Goal: Task Accomplishment & Management: Manage account settings

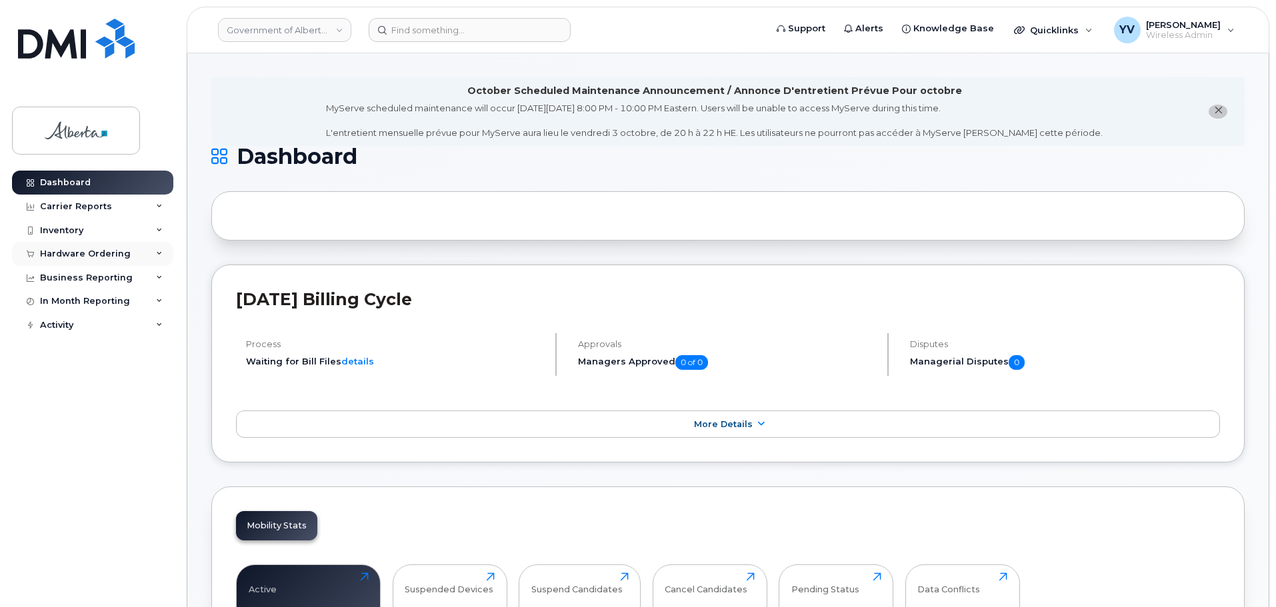
click at [67, 247] on div "Hardware Ordering" at bounding box center [92, 254] width 161 height 24
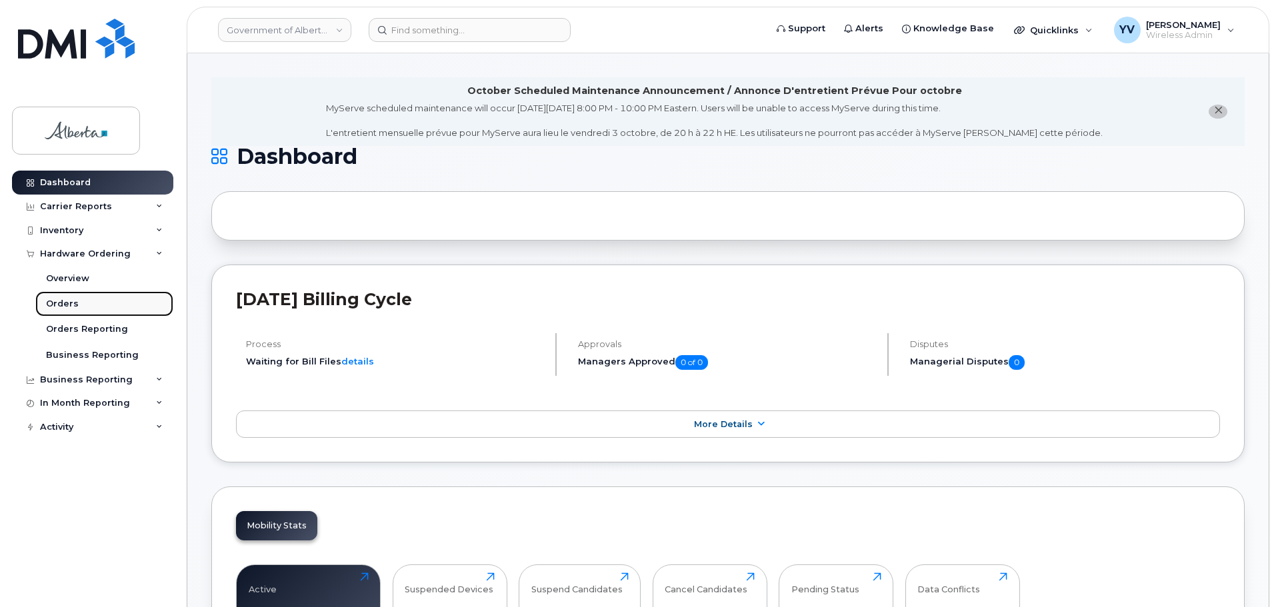
click at [56, 303] on div "Orders" at bounding box center [62, 304] width 33 height 12
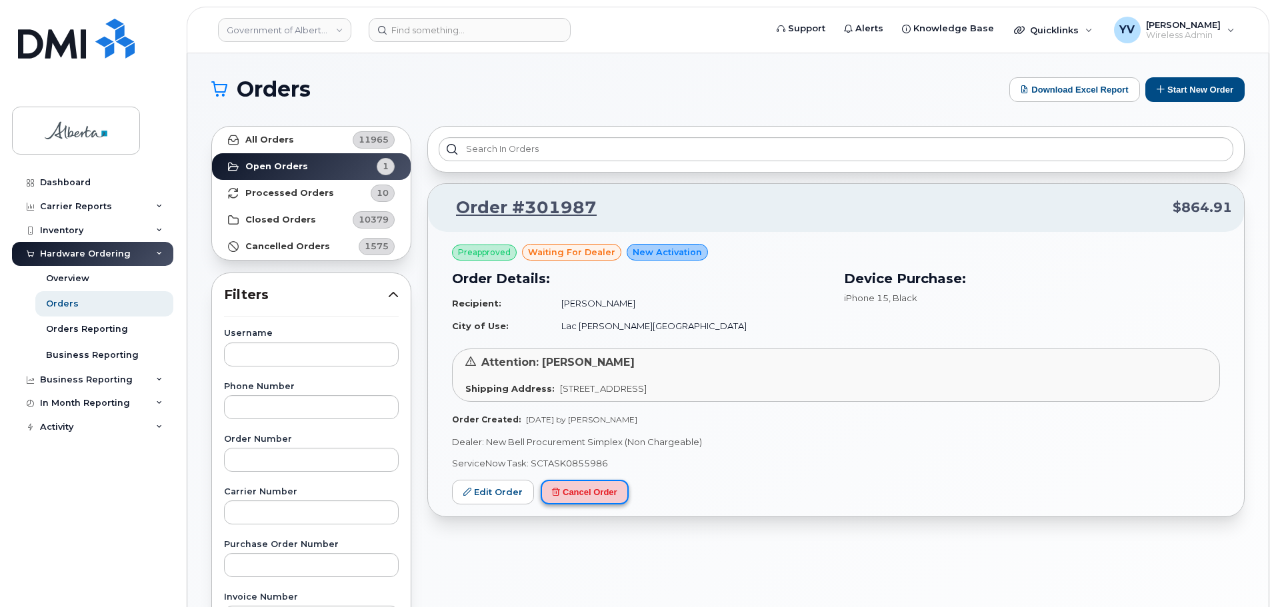
click at [593, 492] on button "Cancel Order" at bounding box center [585, 492] width 88 height 25
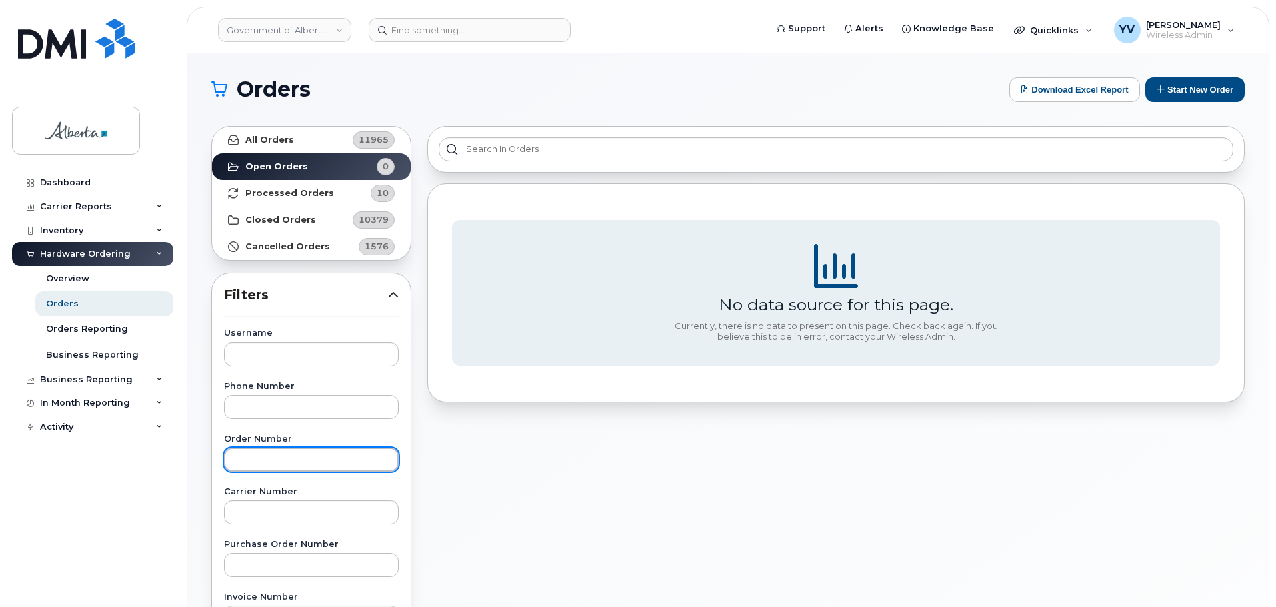
click at [248, 454] on input "text" at bounding box center [311, 460] width 175 height 24
paste input "301987"
type input "301987"
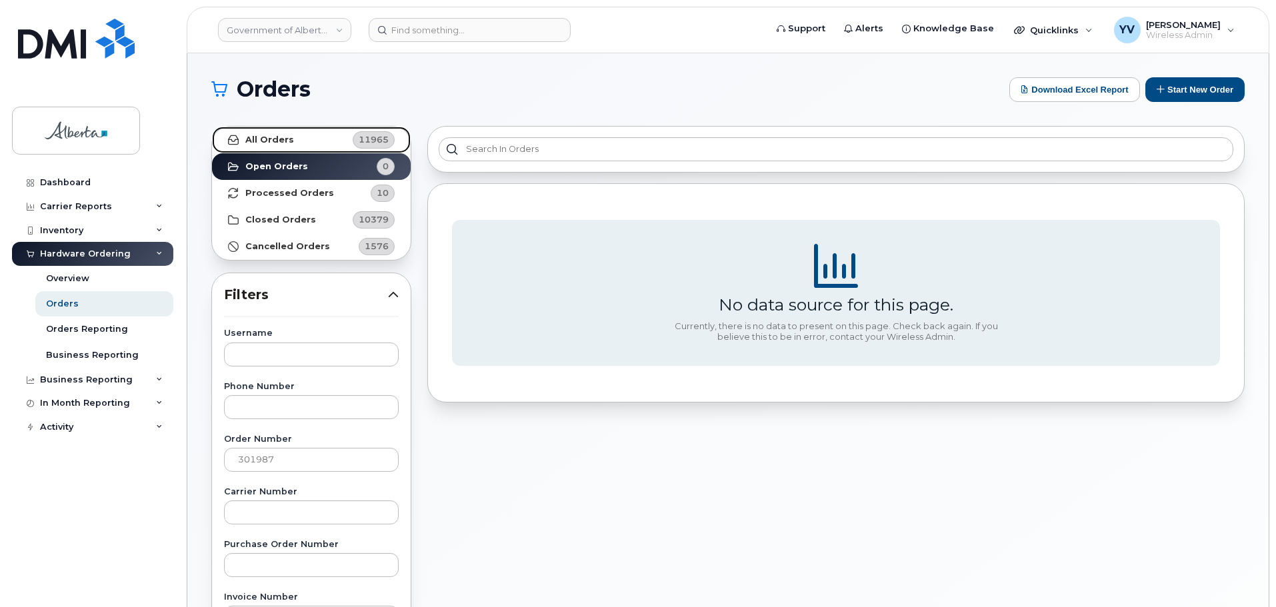
click at [274, 133] on link "All Orders 11965" at bounding box center [311, 140] width 199 height 27
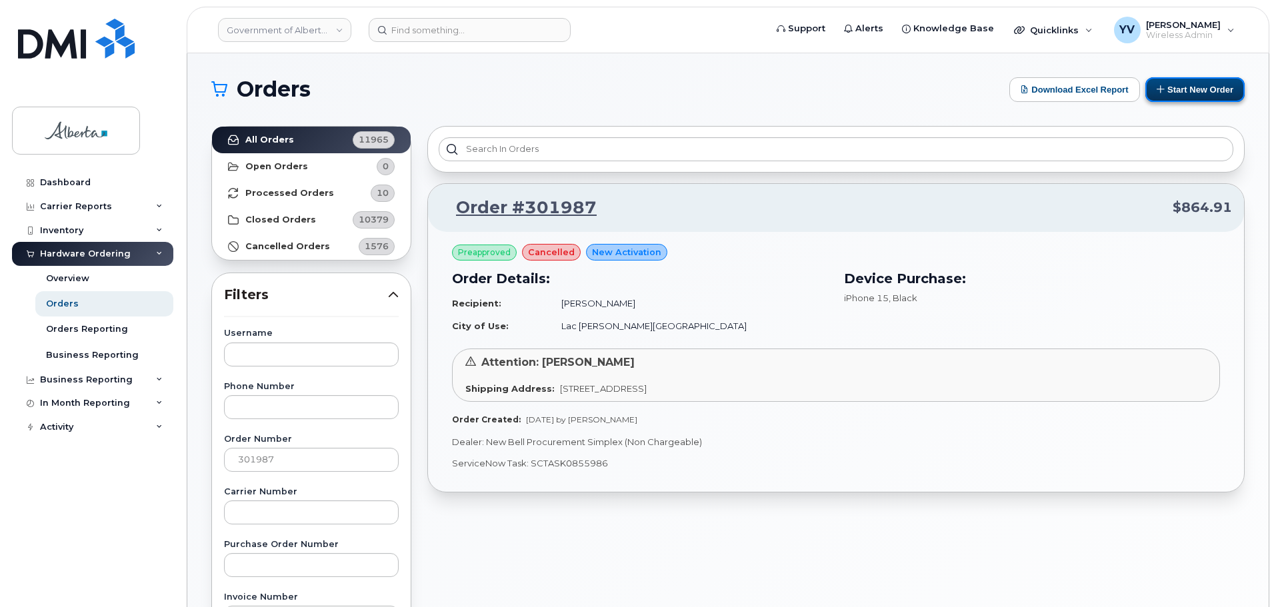
click at [1191, 81] on button "Start New Order" at bounding box center [1195, 89] width 99 height 25
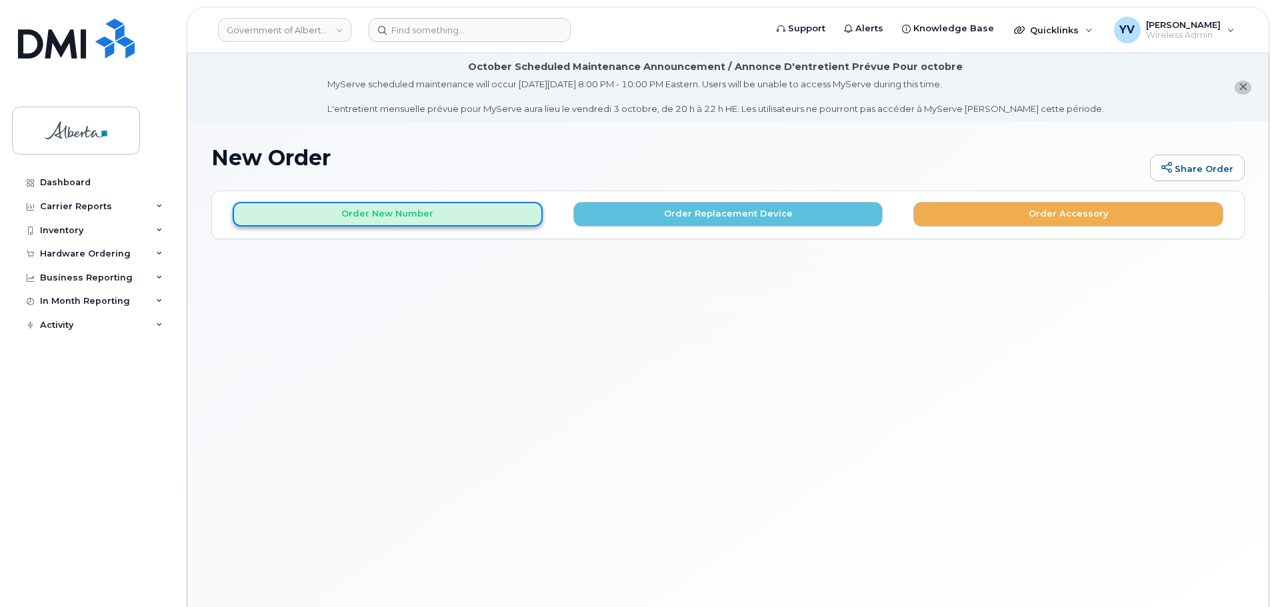
click at [385, 214] on button "Order New Number" at bounding box center [388, 214] width 310 height 25
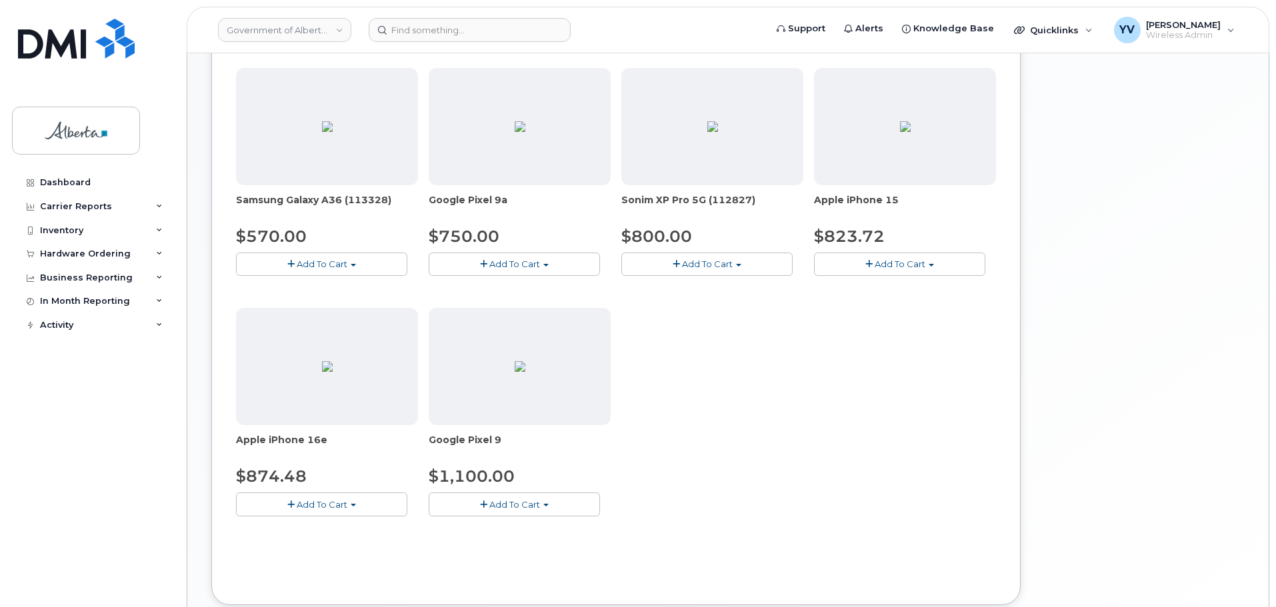
scroll to position [585, 0]
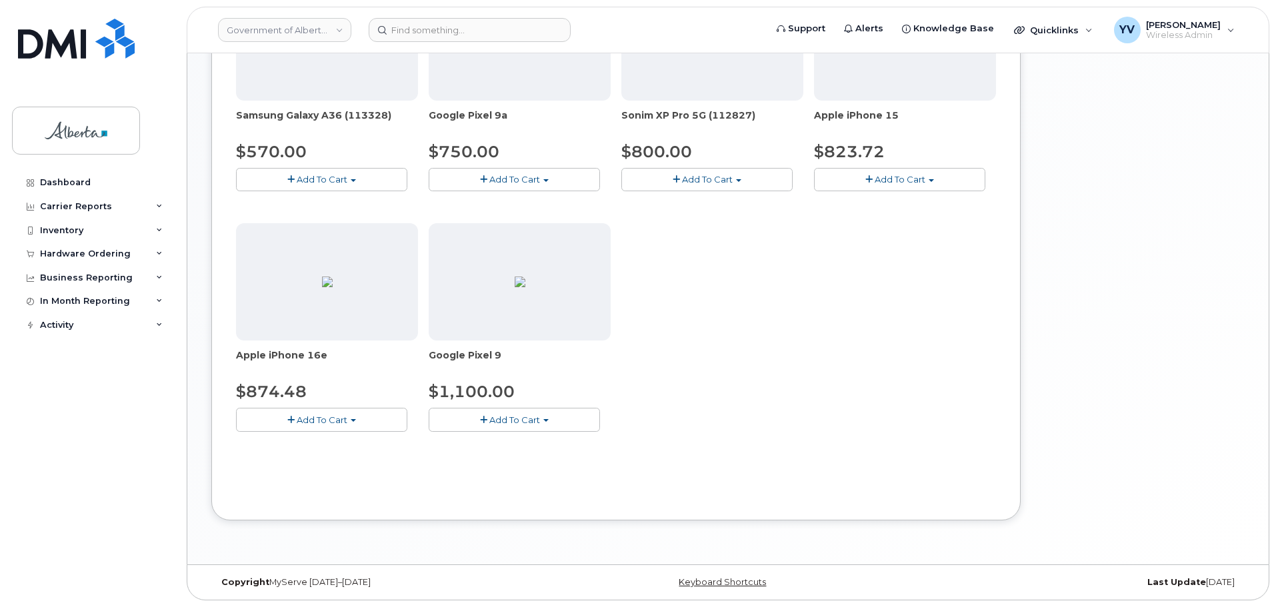
click at [928, 179] on button "Add To Cart" at bounding box center [899, 179] width 171 height 23
click at [924, 217] on link "$823.72 - 30-day activation (128GB model)" at bounding box center [925, 221] width 217 height 17
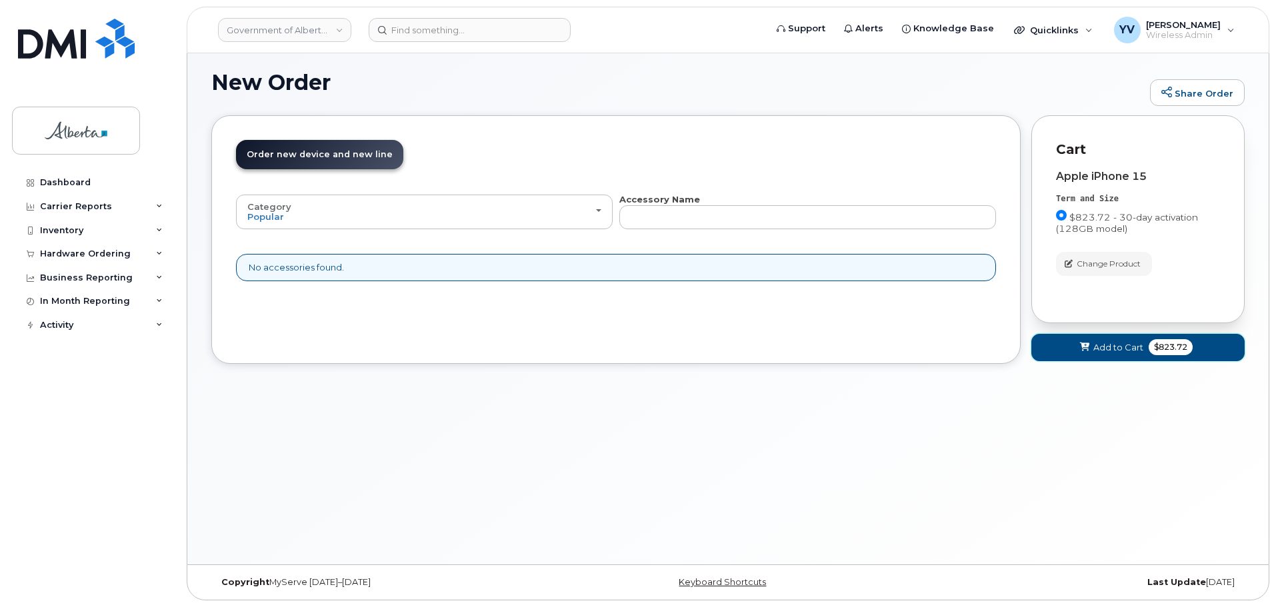
click at [1117, 345] on span "Add to Cart" at bounding box center [1119, 347] width 50 height 13
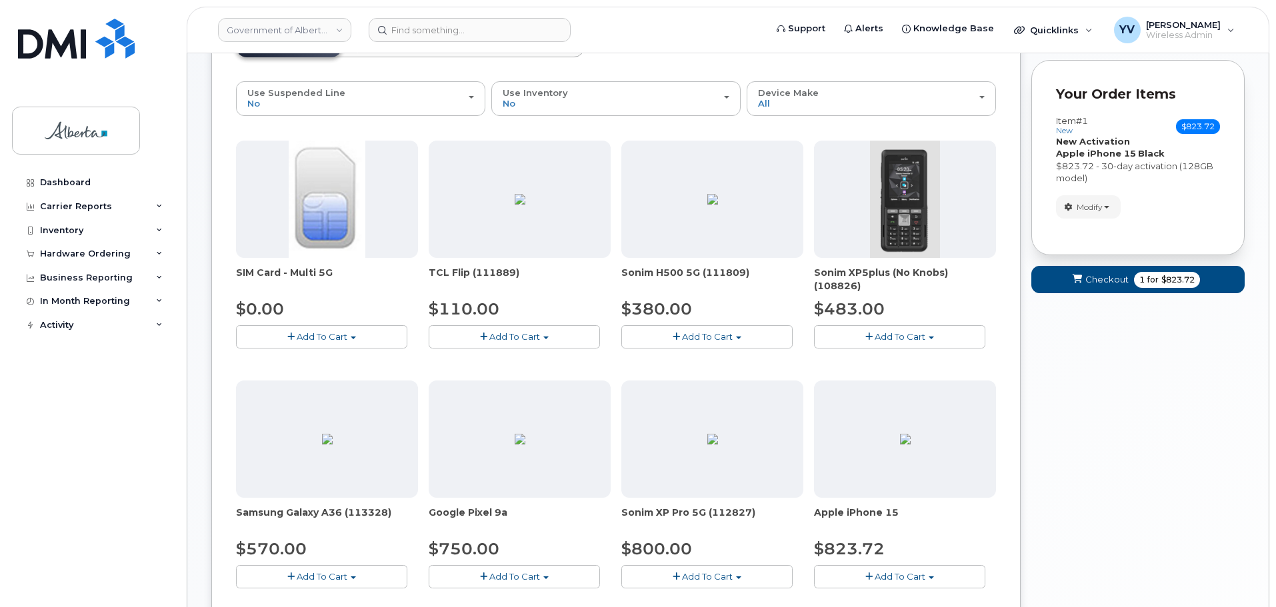
scroll to position [254, 0]
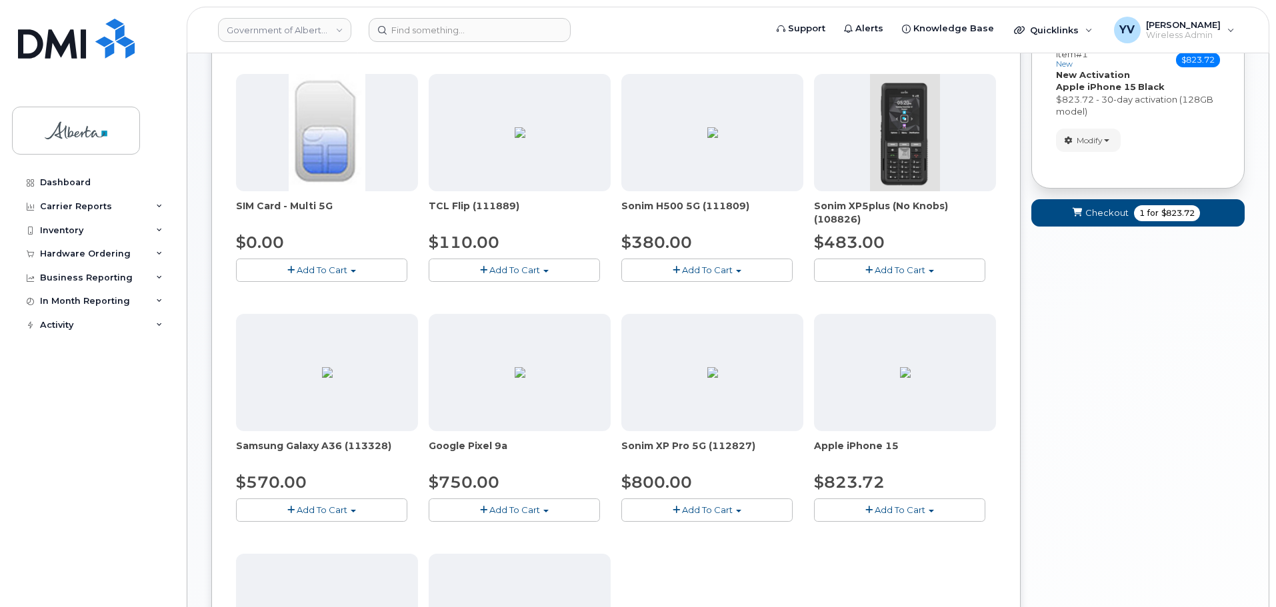
click at [935, 509] on button "Add To Cart" at bounding box center [899, 510] width 171 height 23
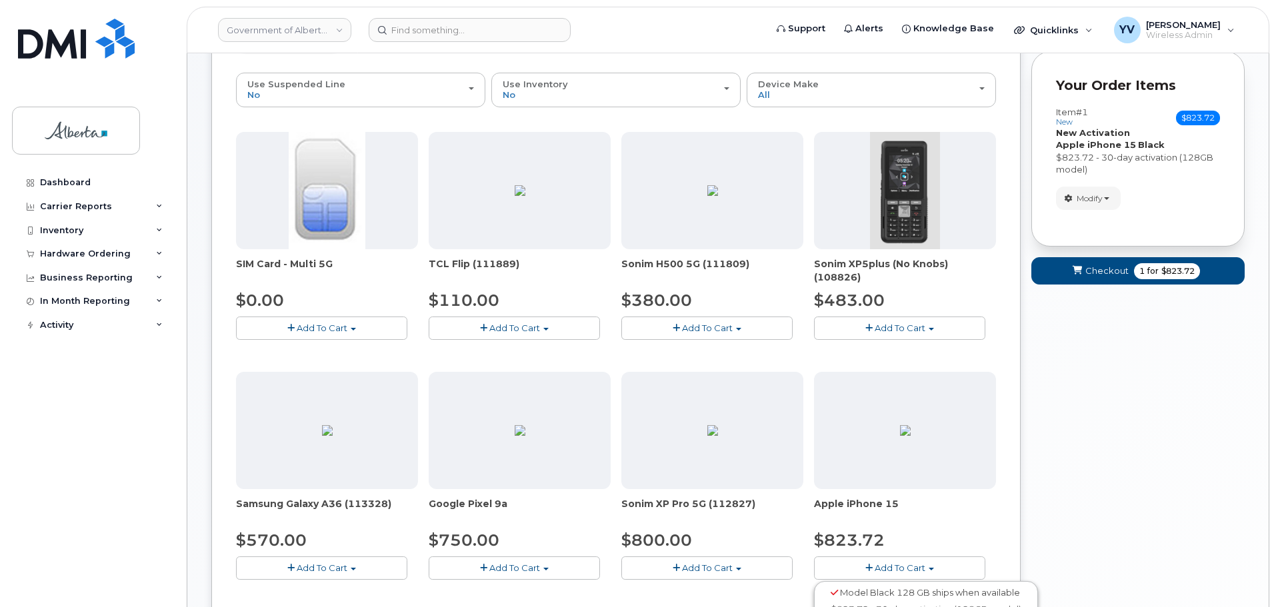
scroll to position [187, 0]
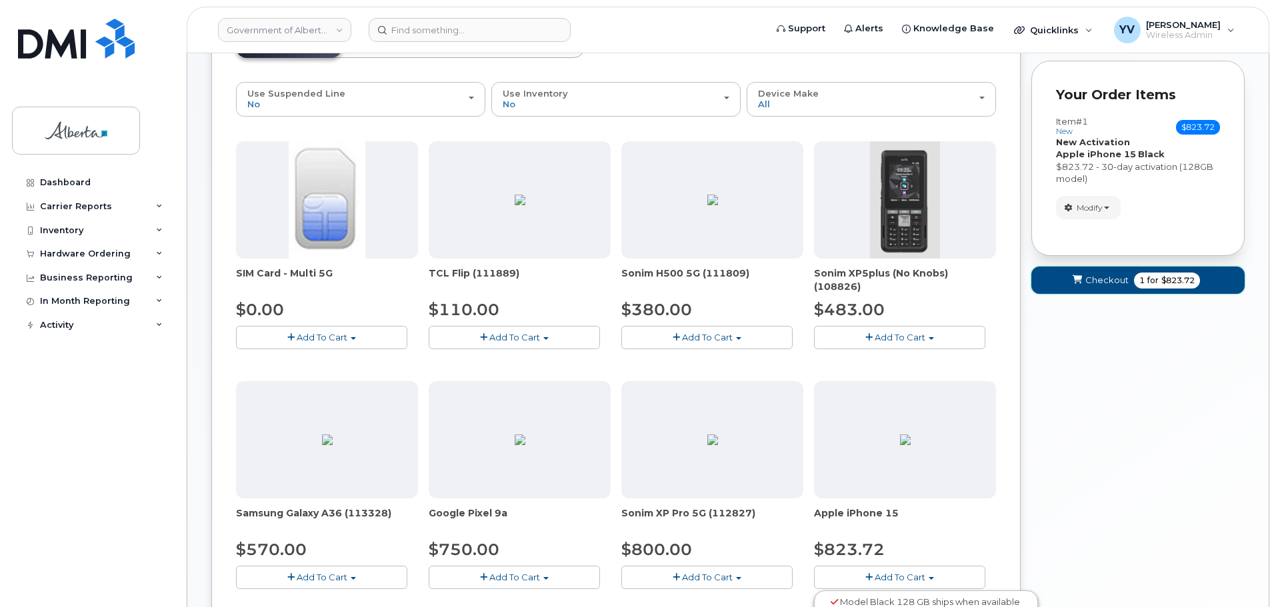
click at [1095, 283] on span "Checkout" at bounding box center [1107, 280] width 43 height 13
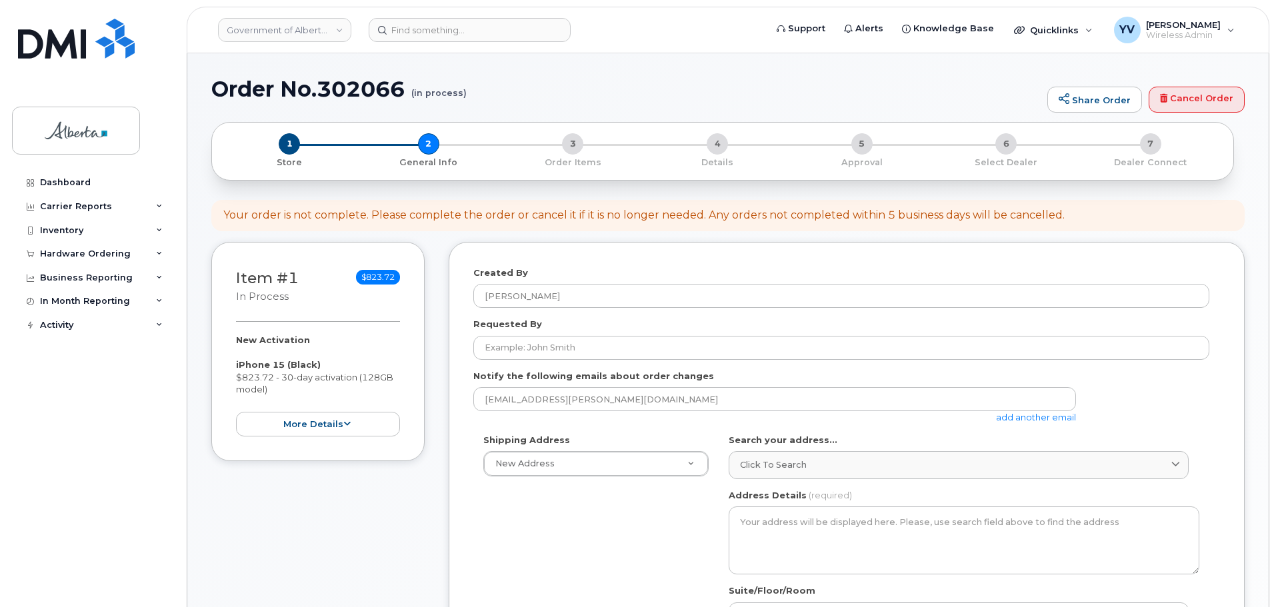
select select
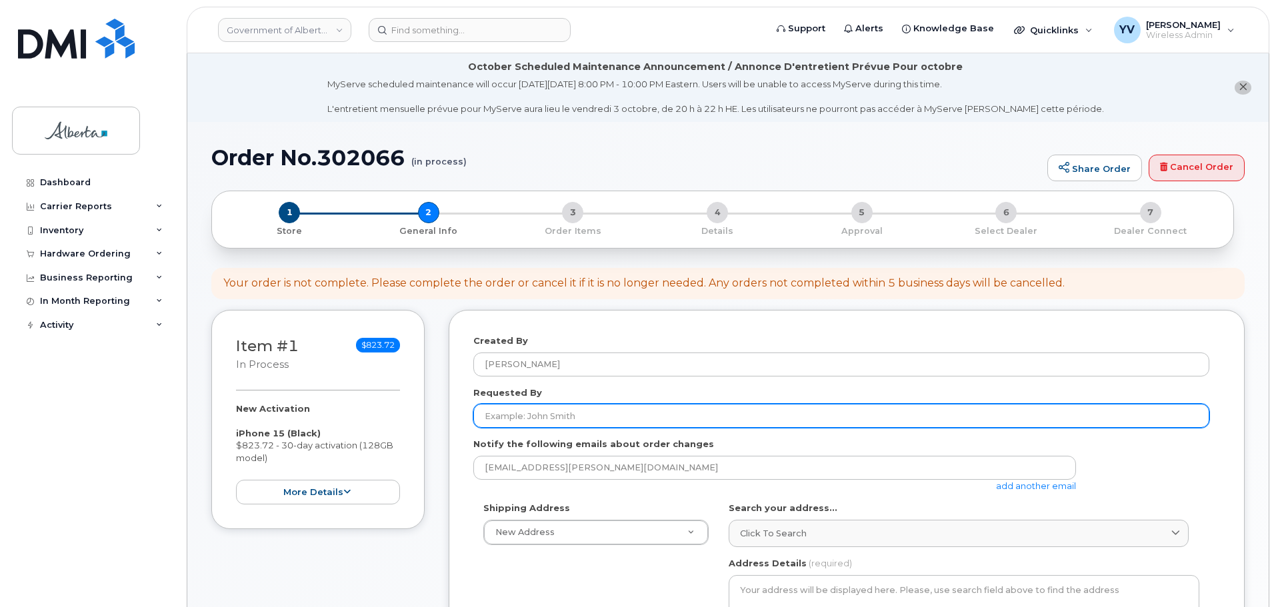
click at [503, 421] on input "Requested By" at bounding box center [841, 416] width 736 height 24
paste input "[PERSON_NAME]"
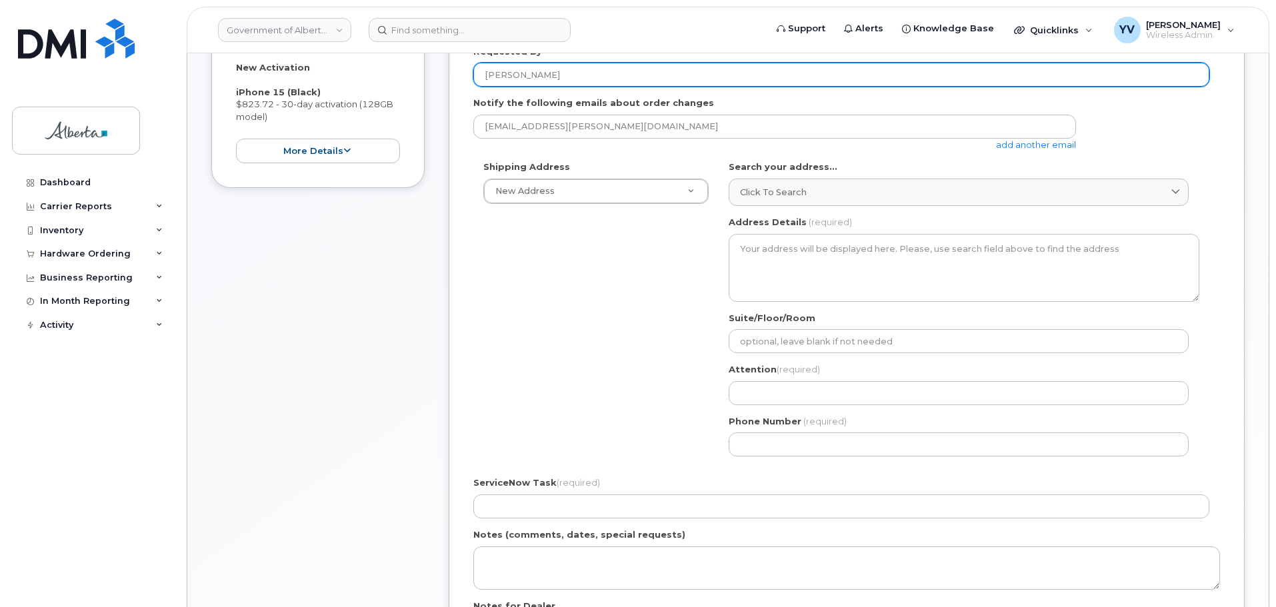
scroll to position [339, 0]
type input "[PERSON_NAME]"
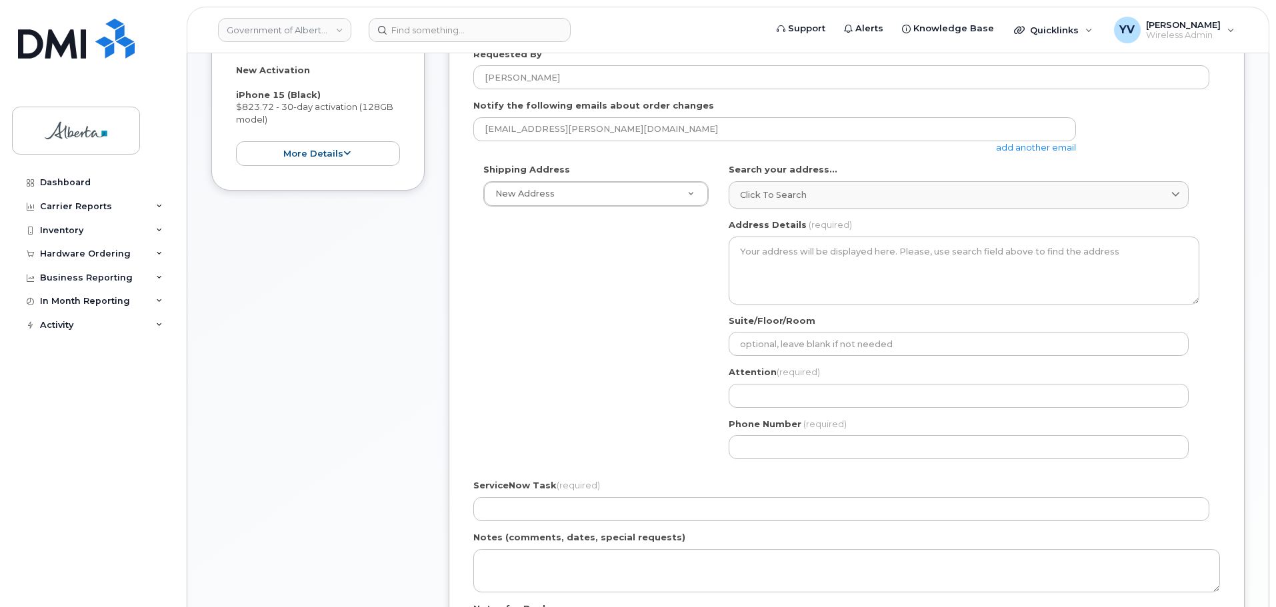
click at [1016, 148] on link "add another email" at bounding box center [1036, 147] width 80 height 11
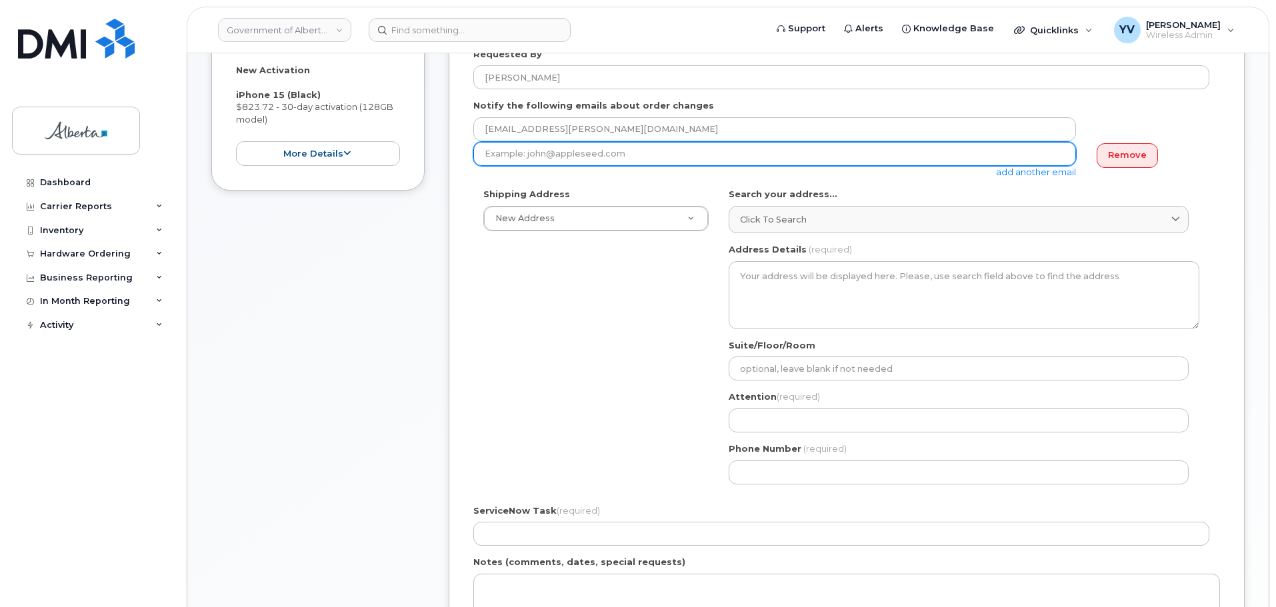
click at [503, 151] on input "email" at bounding box center [774, 154] width 603 height 24
paste input "Connie.Dejong@gov.ab.ca"
type input "Connie.Dejong@gov.ab.ca"
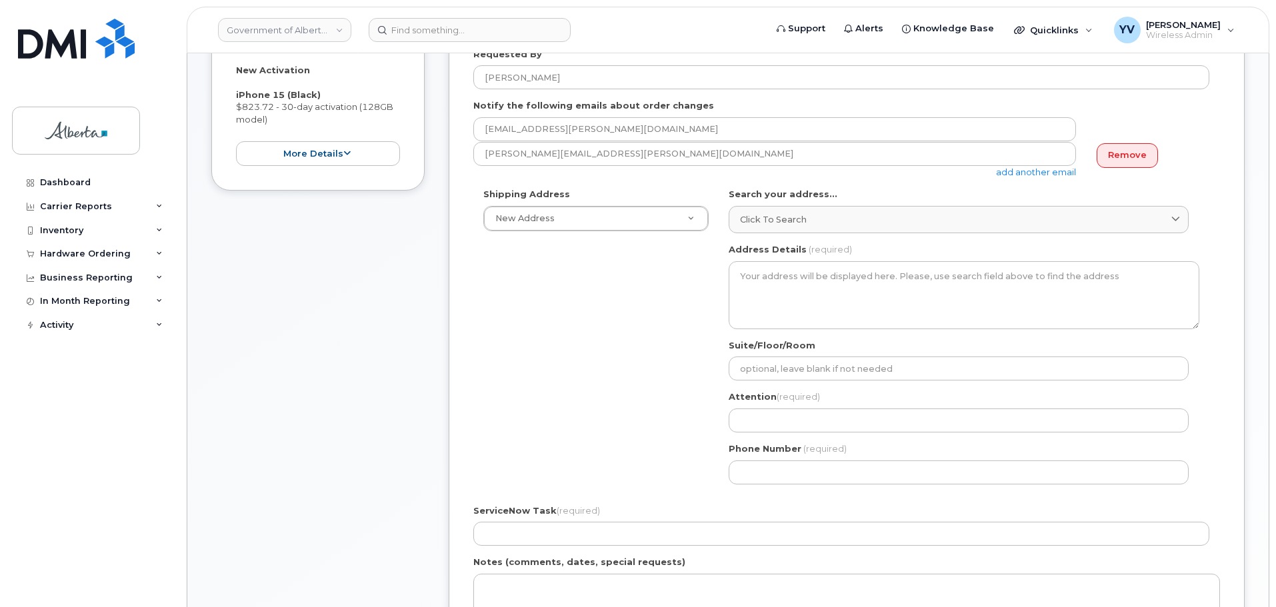
click at [1037, 169] on link "add another email" at bounding box center [1036, 172] width 80 height 11
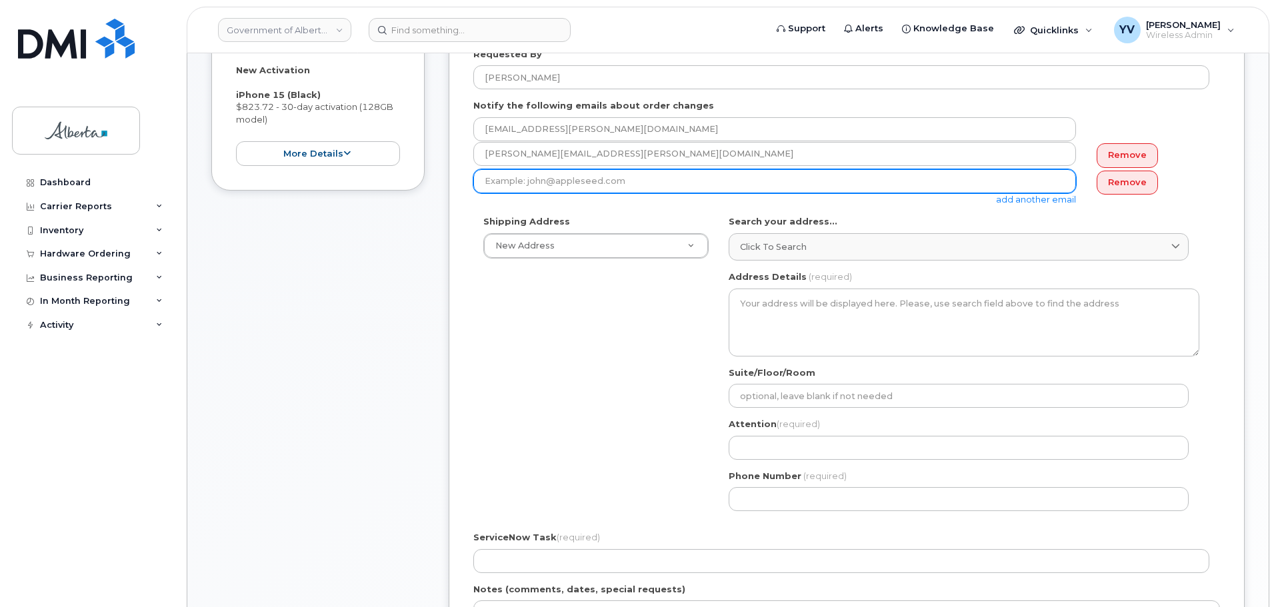
click at [481, 183] on input "email" at bounding box center [774, 181] width 603 height 24
paste input "Hollie.Bauer@gov.ab.ca"
type input "Hollie.Bauer@gov.ab.ca"
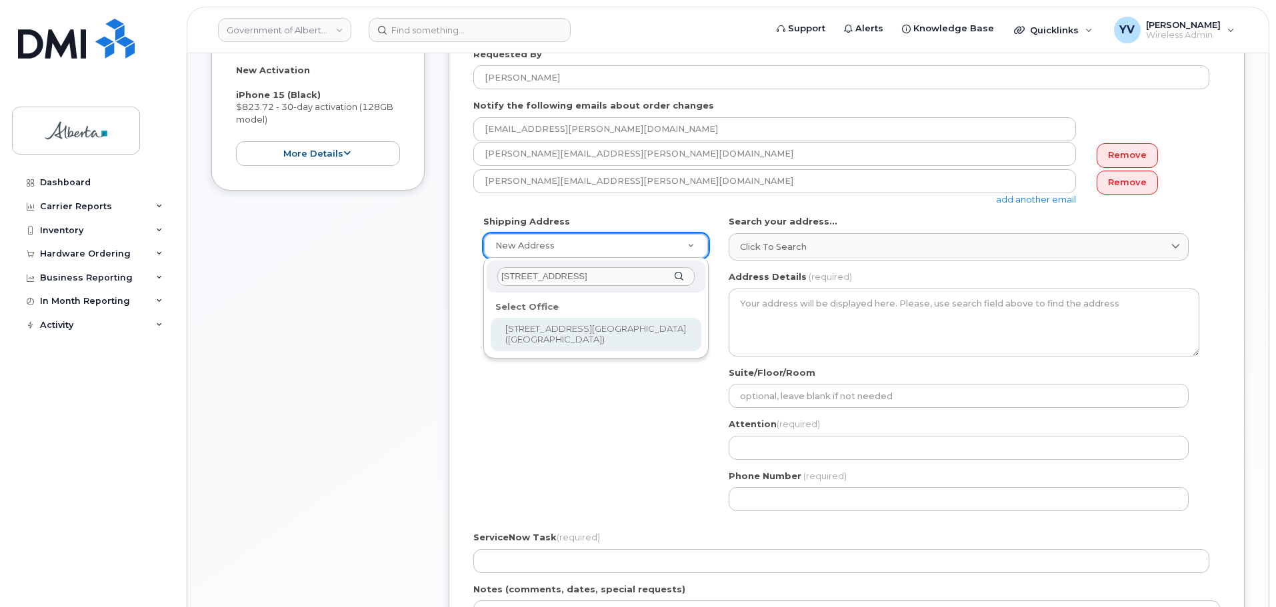
type input "9503 Beaverhill Road"
select select
type textarea "9503 Beaverhill Road Lac La Biche Alberta T0A2C0"
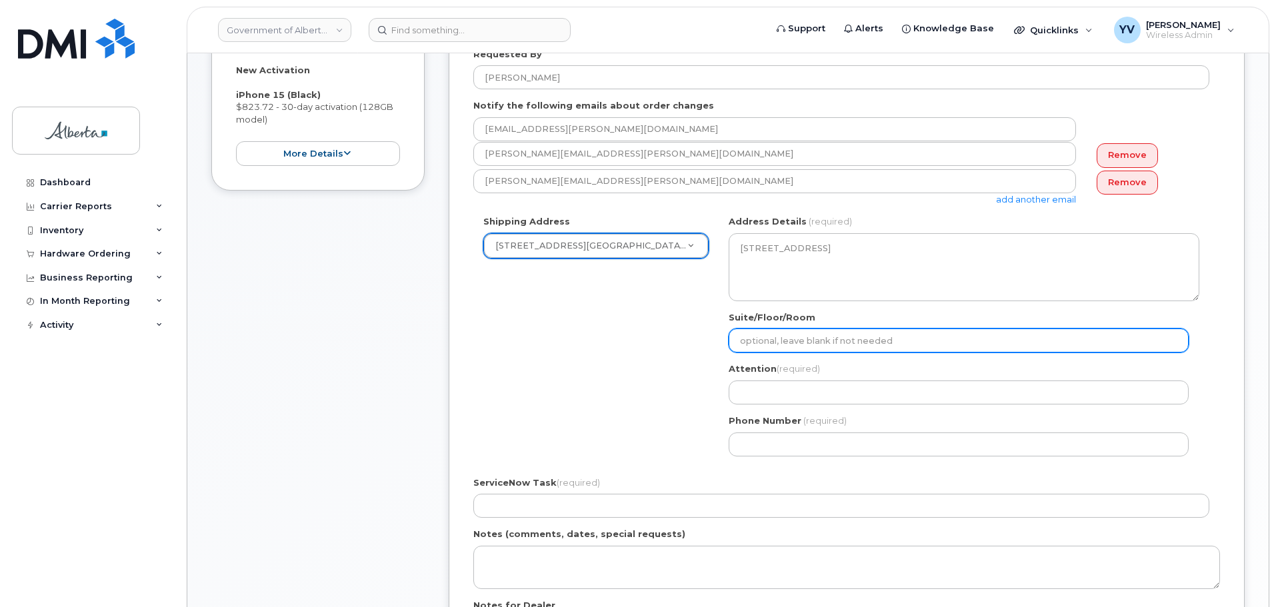
click at [755, 333] on input "Suite/Floor/Room" at bounding box center [959, 341] width 460 height 24
type input "Main Floor"
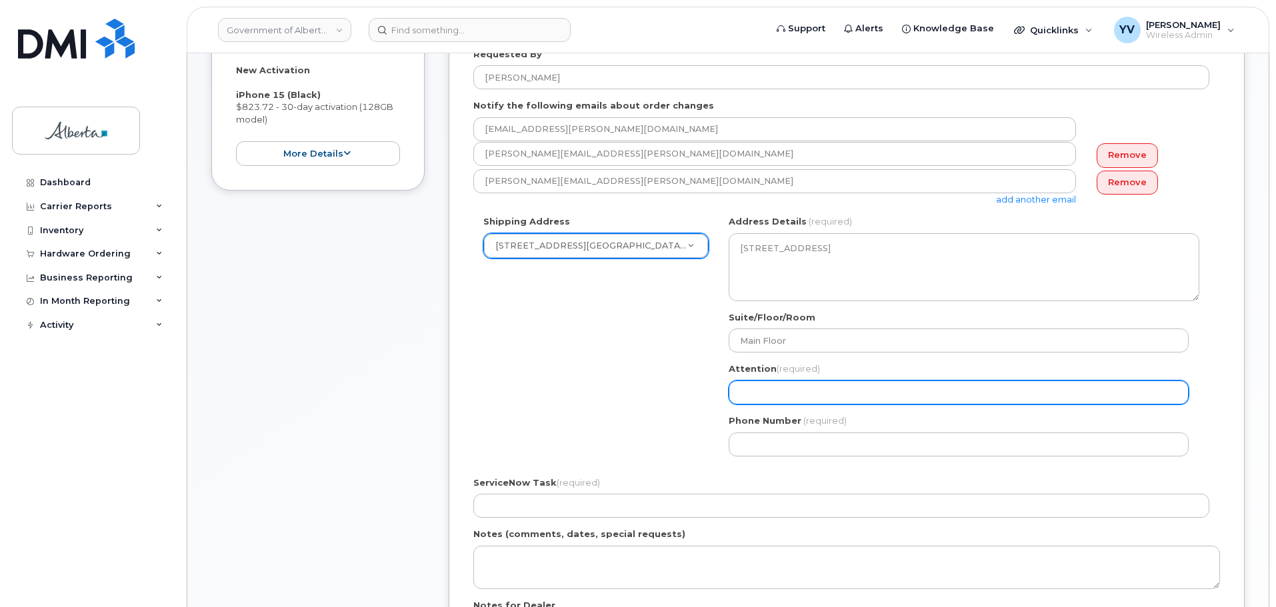
click at [752, 388] on input "Attention (required)" at bounding box center [959, 393] width 460 height 24
paste input "[PERSON_NAME]"
select select
type input "[PERSON_NAME]"
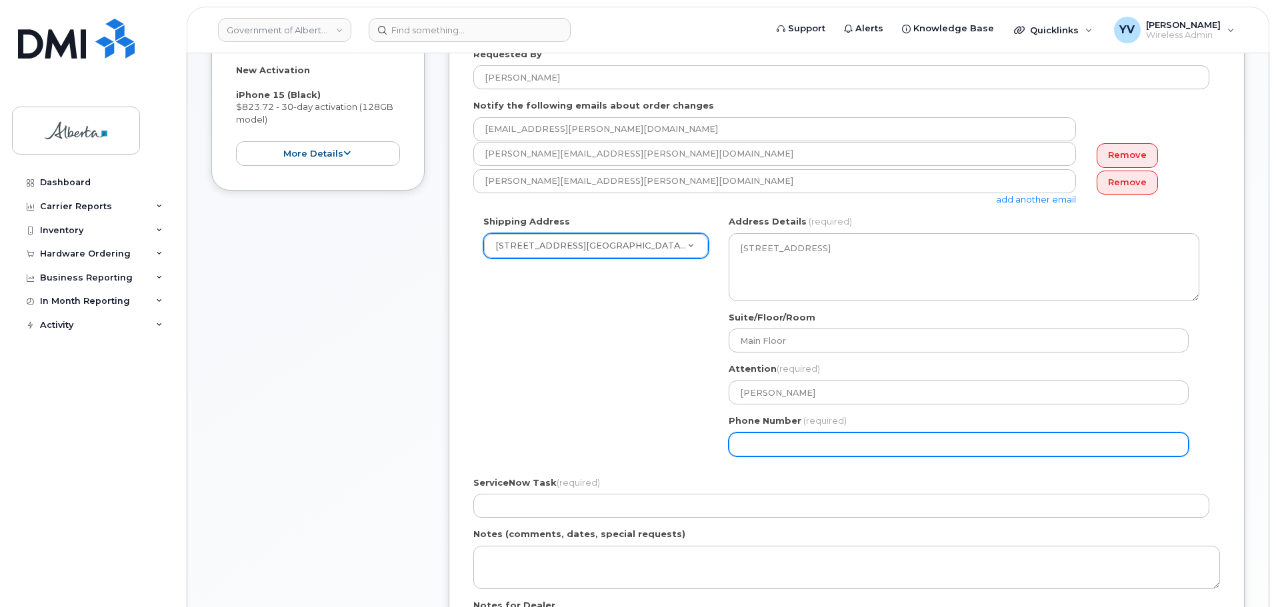
click at [767, 436] on input "Phone Number" at bounding box center [959, 445] width 460 height 24
paste input "7808154060"
select select
type input "7808154060"
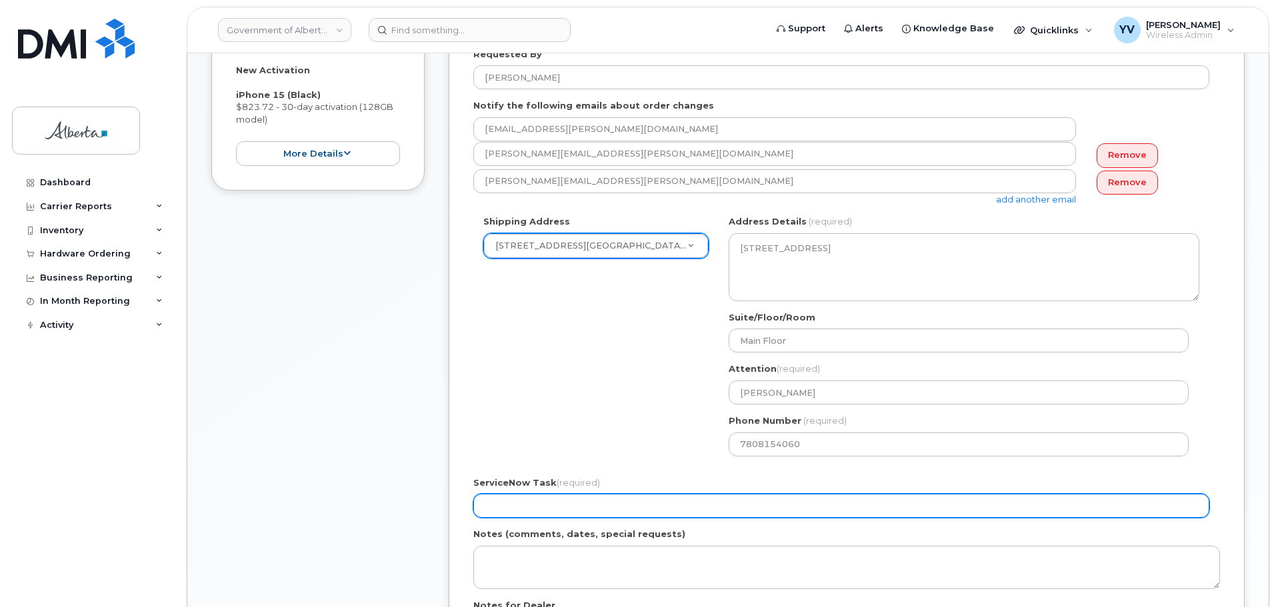
click at [529, 509] on input "ServiceNow Task (required)" at bounding box center [841, 506] width 736 height 24
paste input "SCTASK0855986"
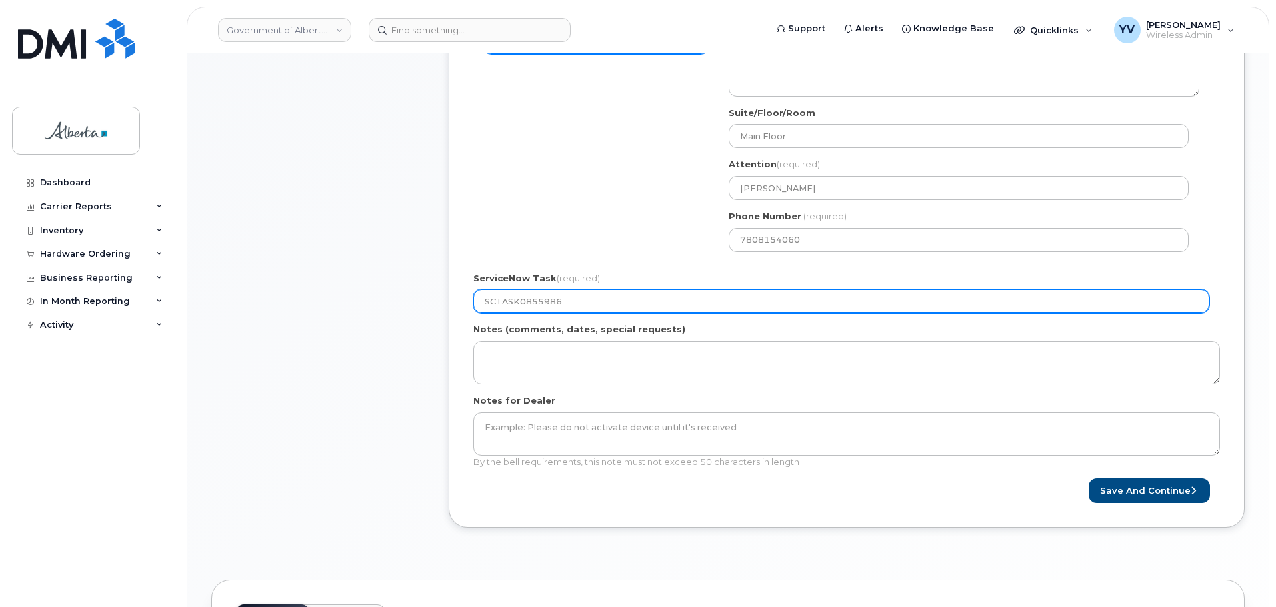
scroll to position [560, 0]
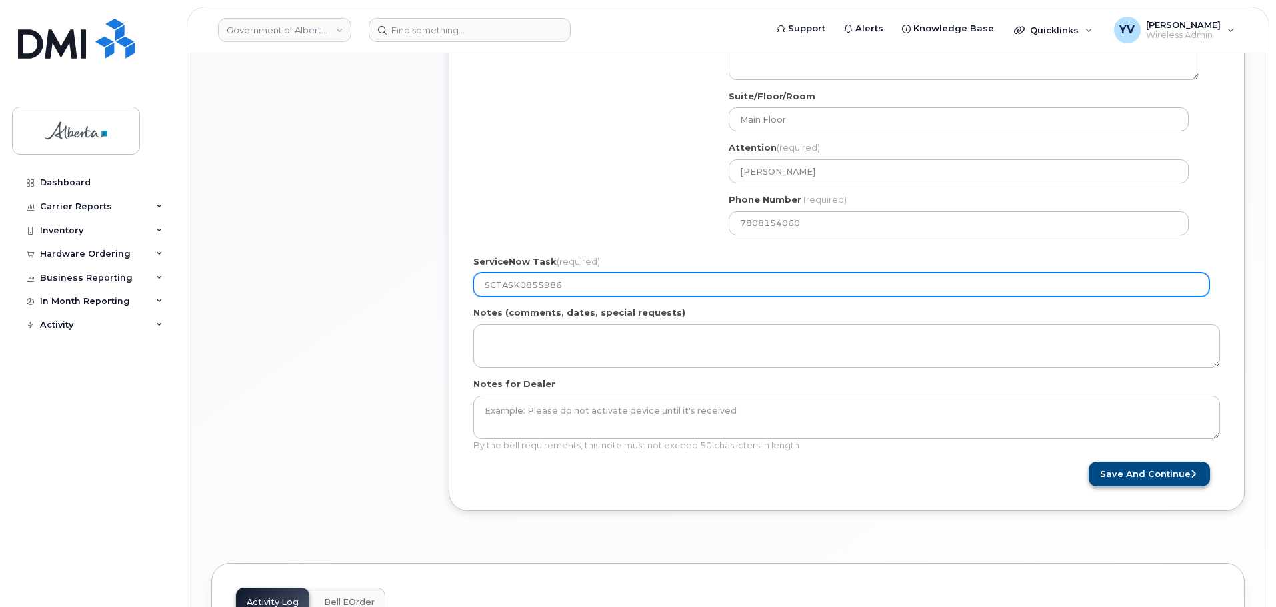
type input "SCTASK0855986"
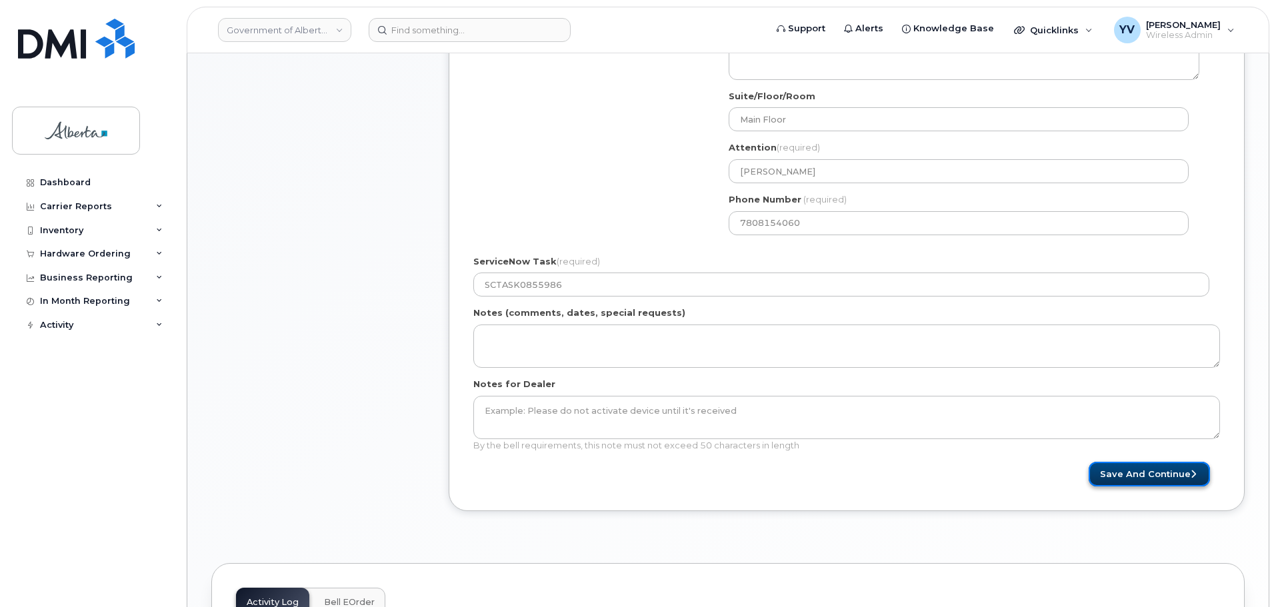
click at [1162, 474] on button "Save and Continue" at bounding box center [1149, 474] width 121 height 25
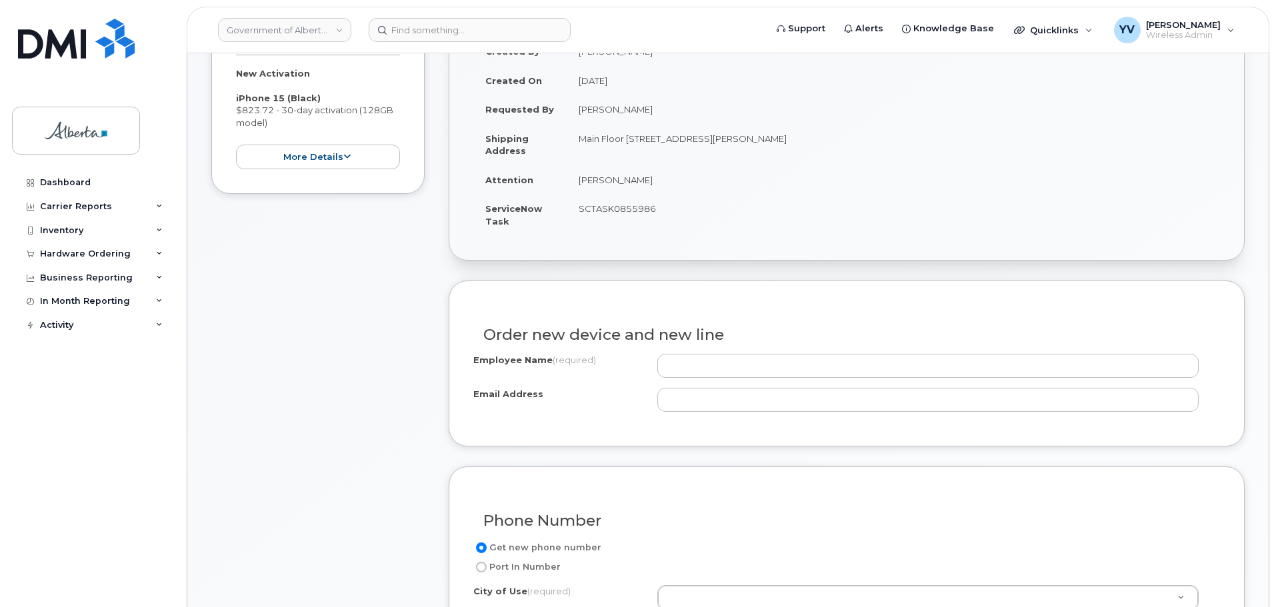
scroll to position [444, 0]
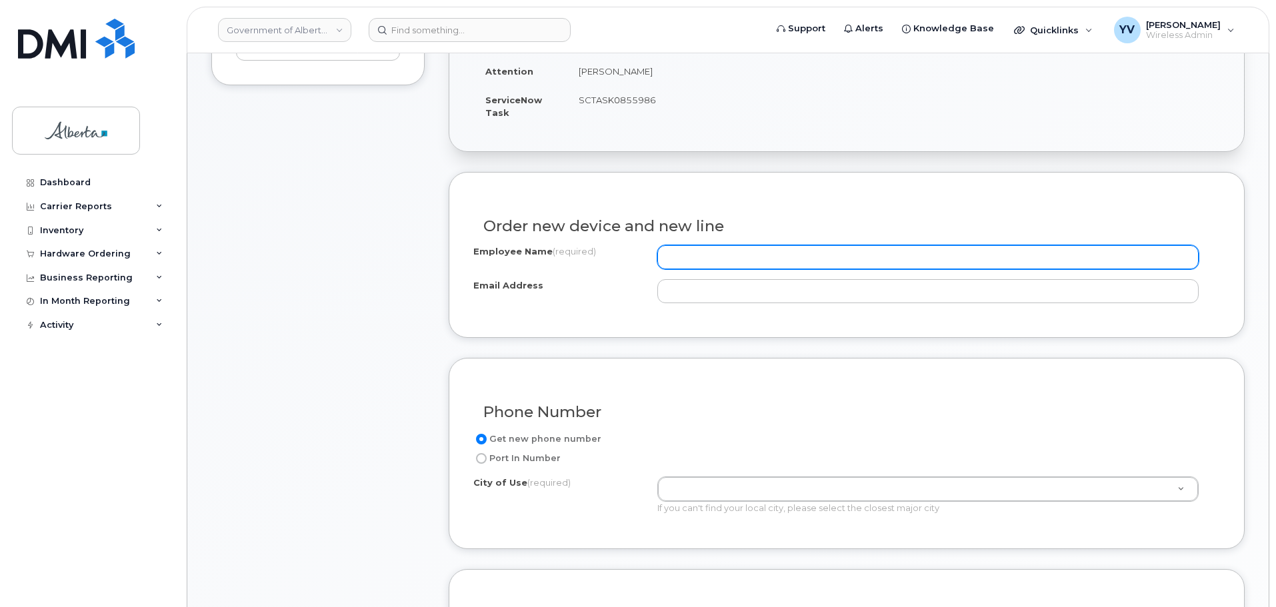
click at [695, 254] on input "Employee Name (required)" at bounding box center [927, 257] width 541 height 24
paste input "[PERSON_NAME]"
type input "[PERSON_NAME]"
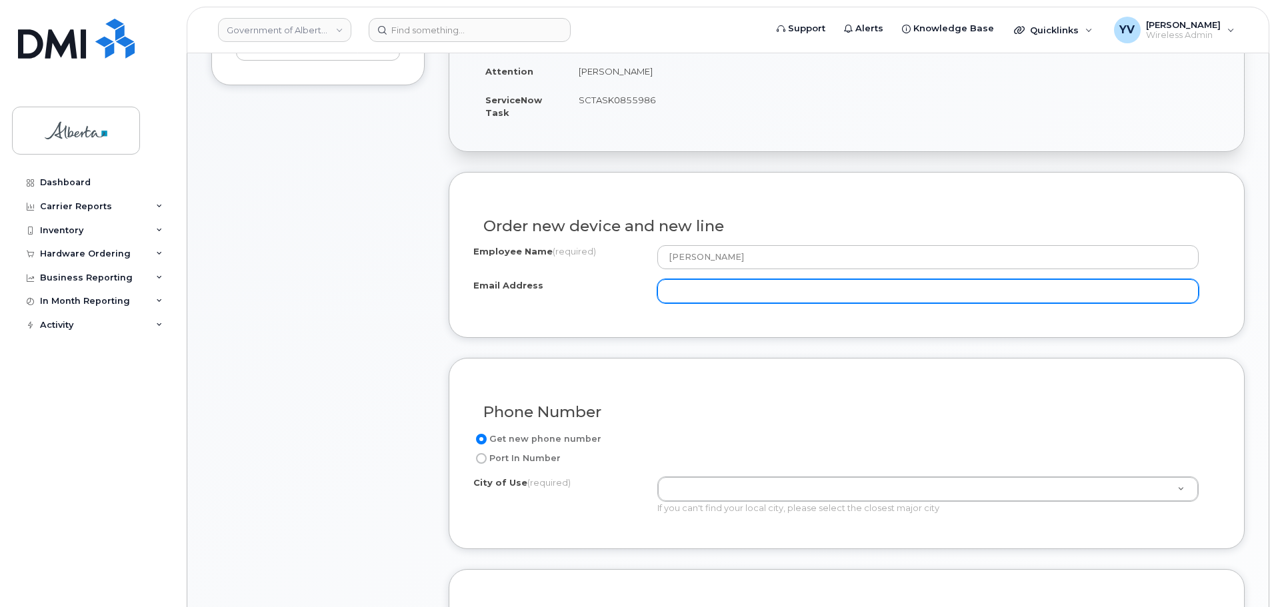
click at [687, 289] on input "Email Address" at bounding box center [927, 291] width 541 height 24
paste input "[EMAIL_ADDRESS][DOMAIN_NAME]"
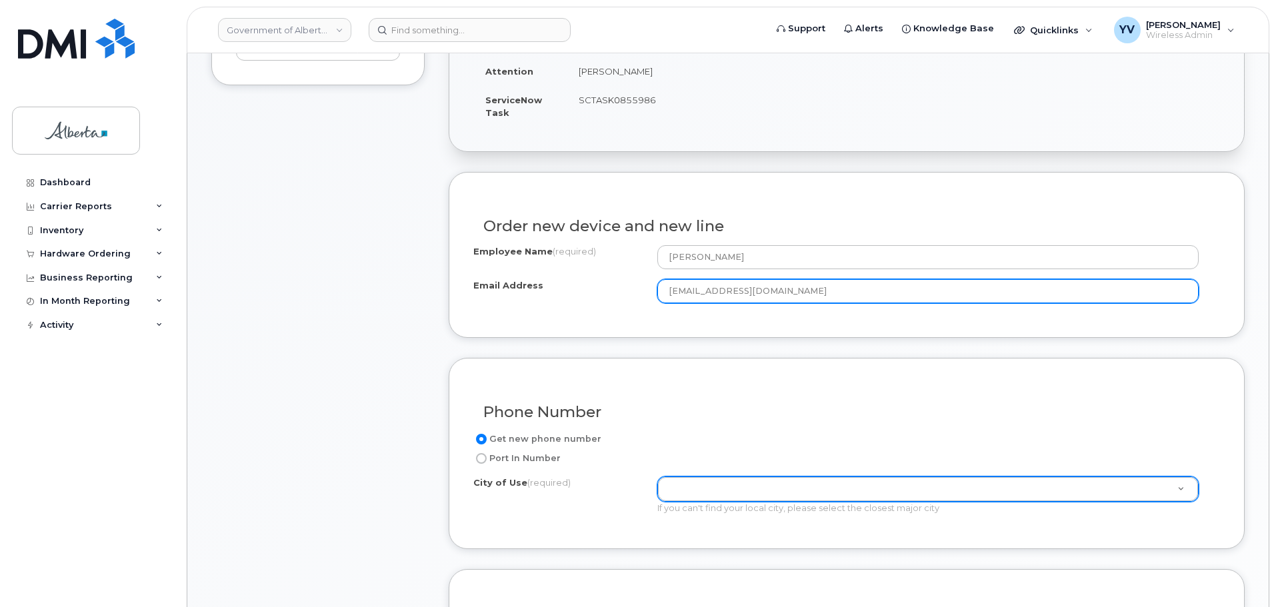
type input "[EMAIL_ADDRESS][DOMAIN_NAME]"
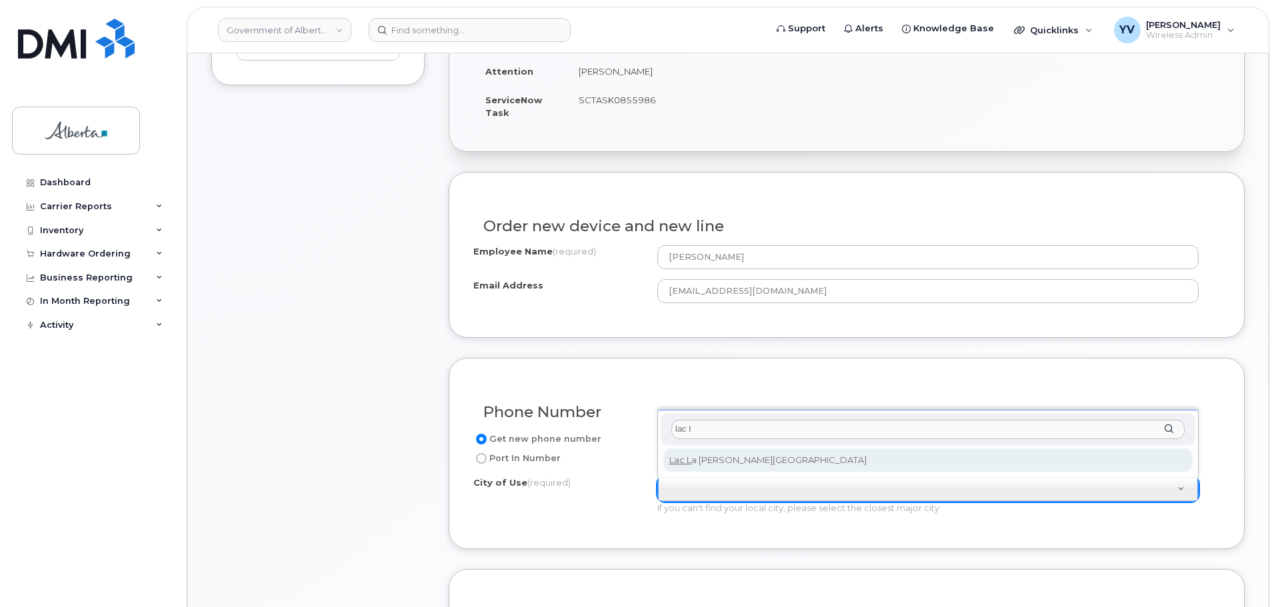
type input "lac l"
type input "311"
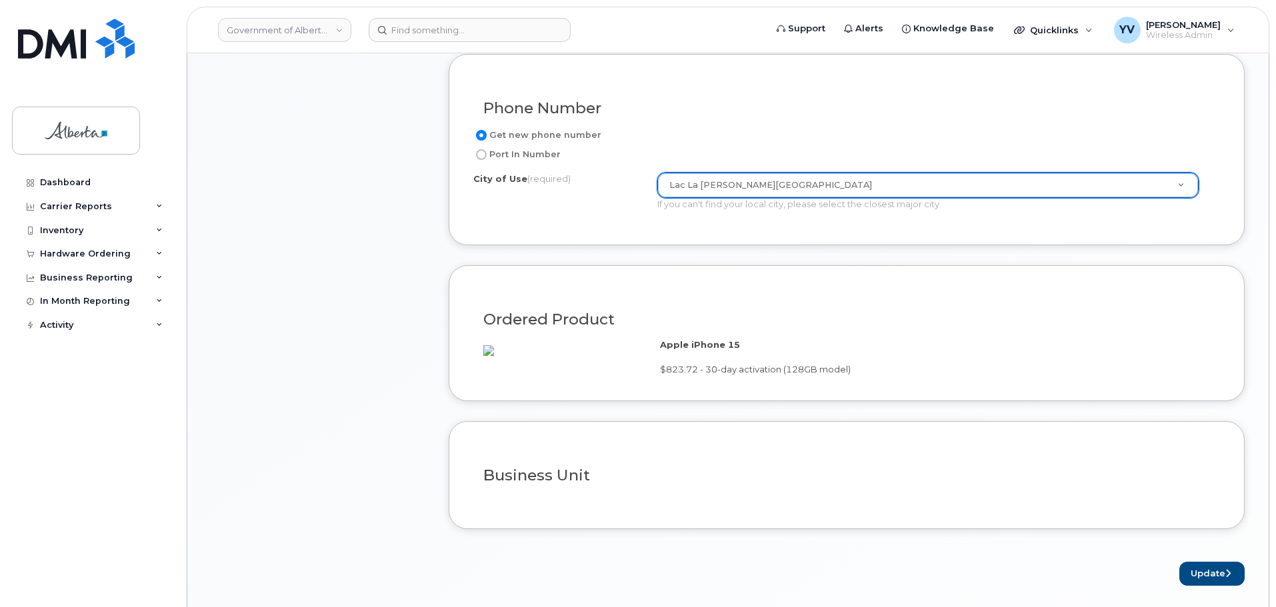
scroll to position [771, 0]
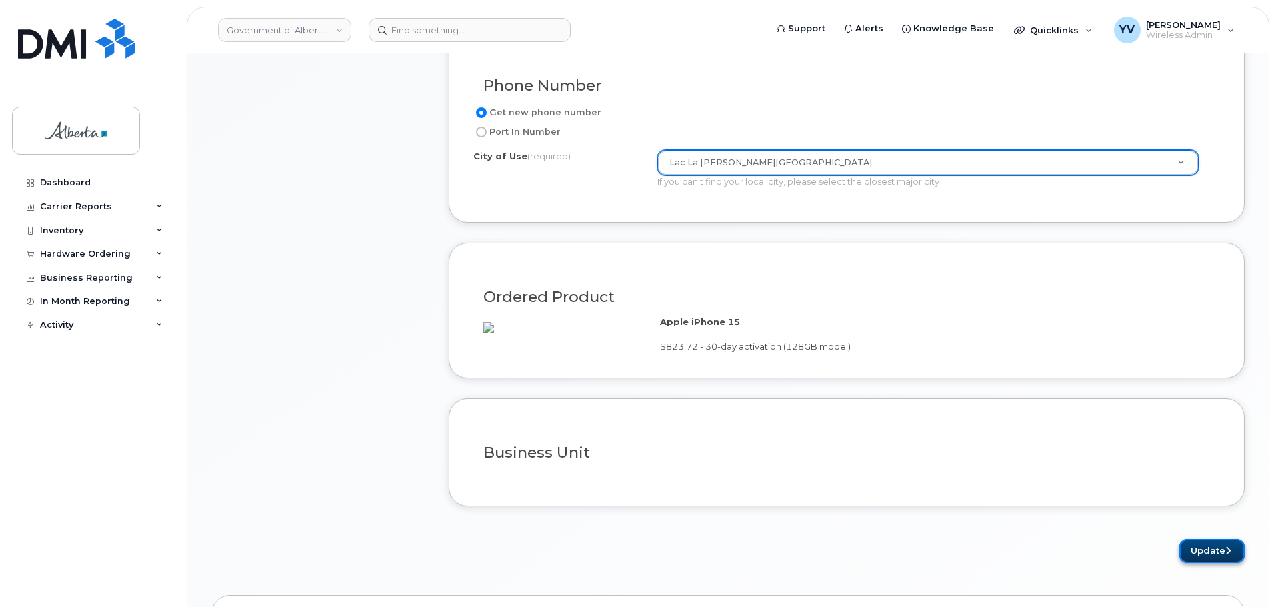
click at [1204, 564] on button "Update" at bounding box center [1212, 551] width 65 height 25
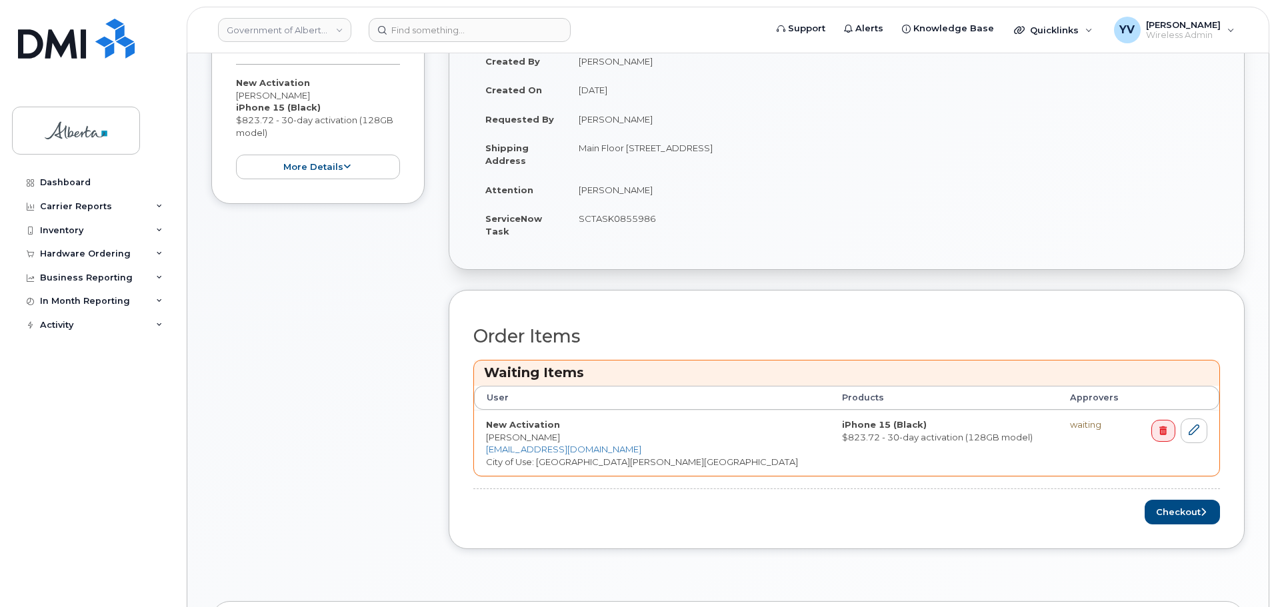
scroll to position [406, 0]
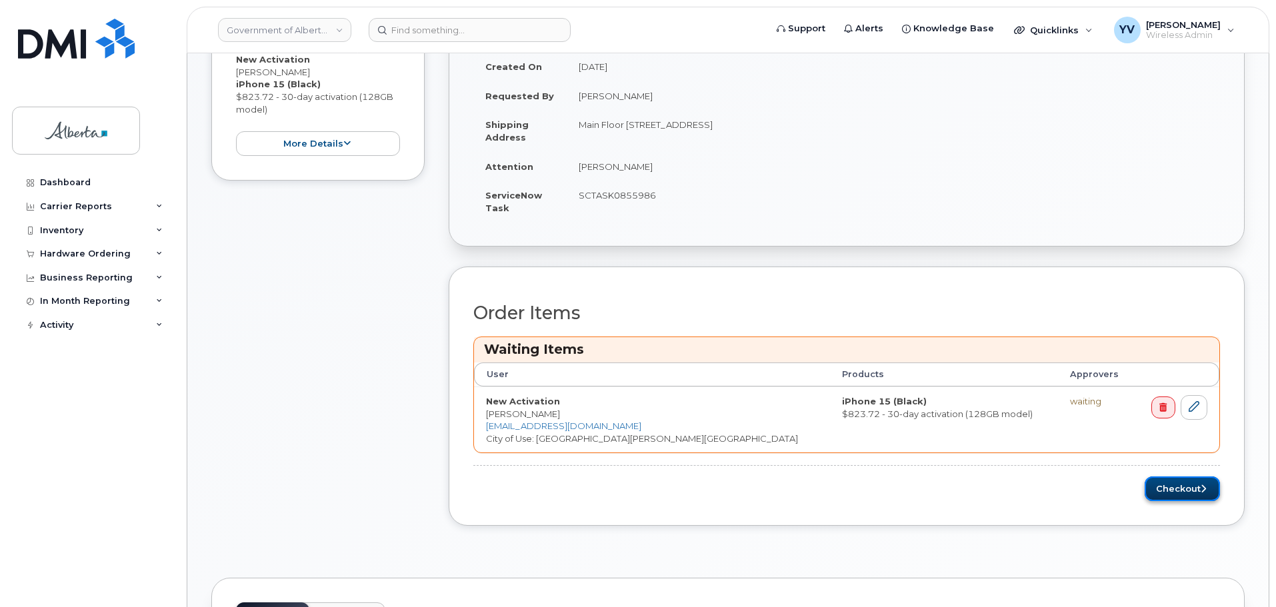
click at [1172, 485] on button "Checkout" at bounding box center [1182, 489] width 75 height 25
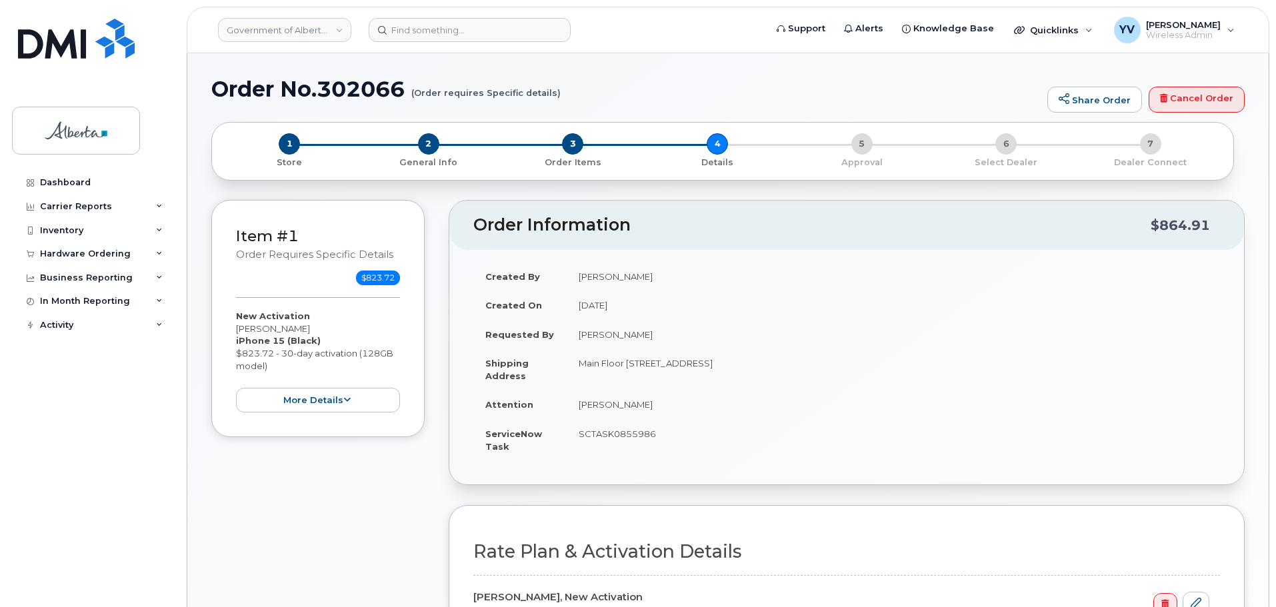
select select
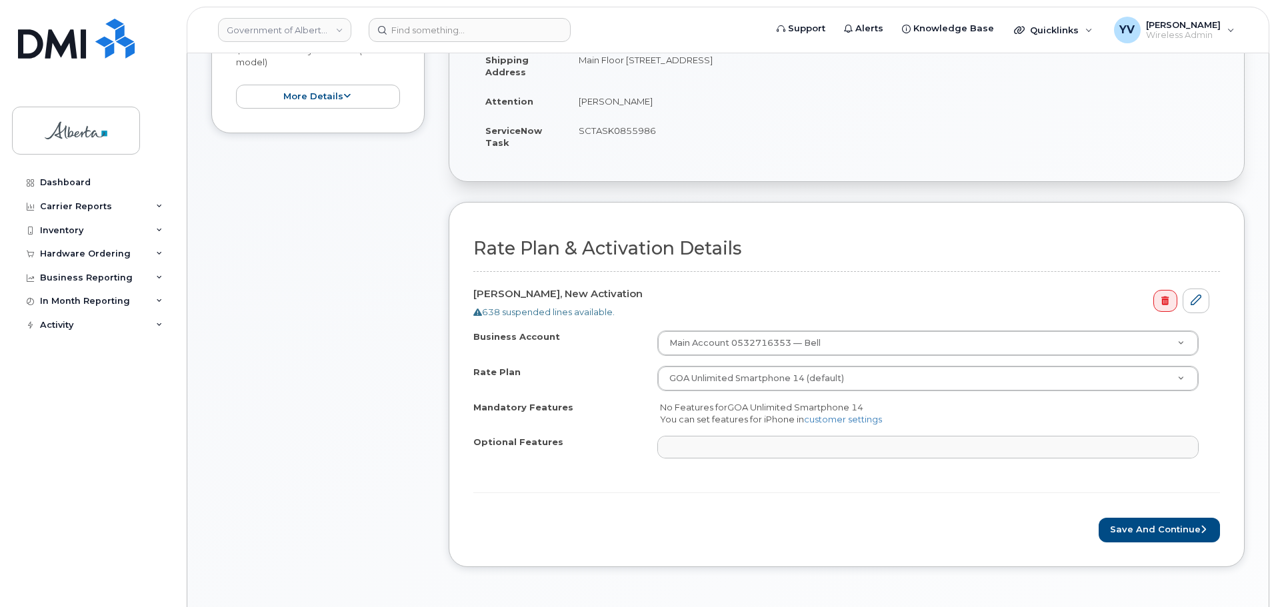
scroll to position [376, 0]
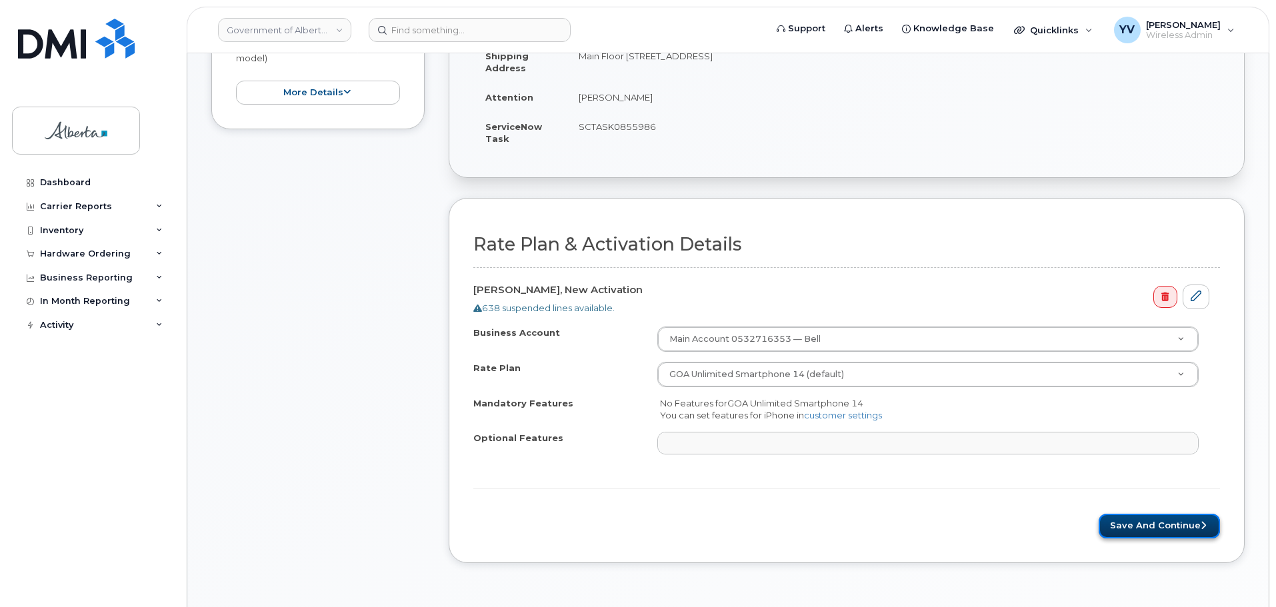
click at [1164, 523] on button "Save and Continue" at bounding box center [1159, 526] width 121 height 25
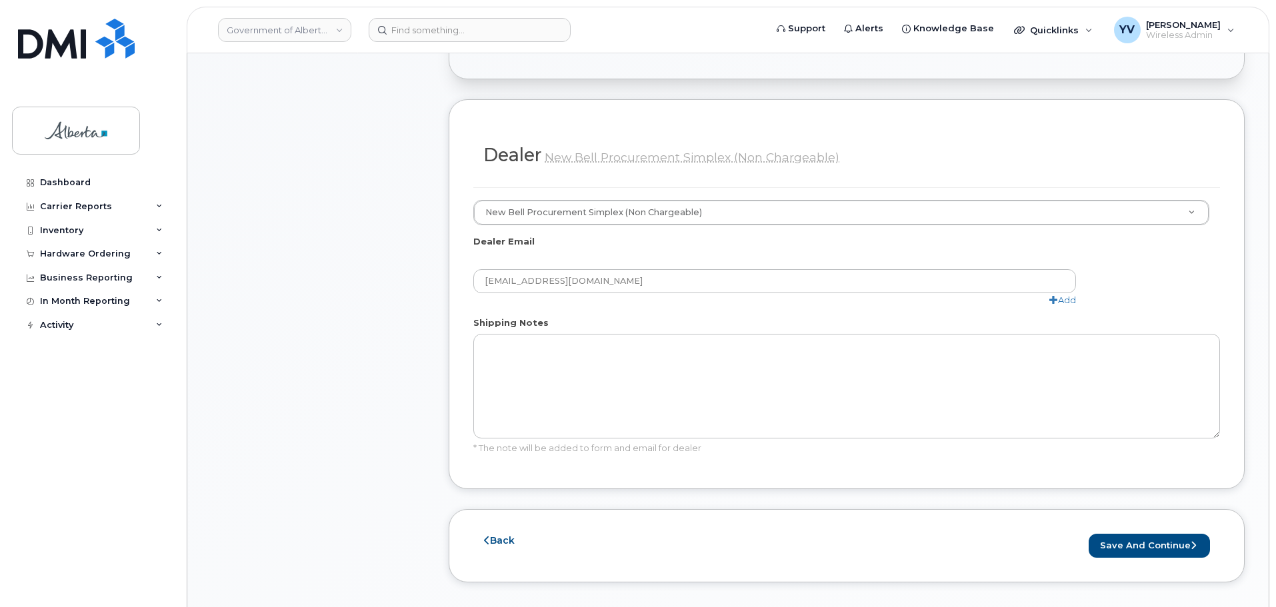
scroll to position [732, 0]
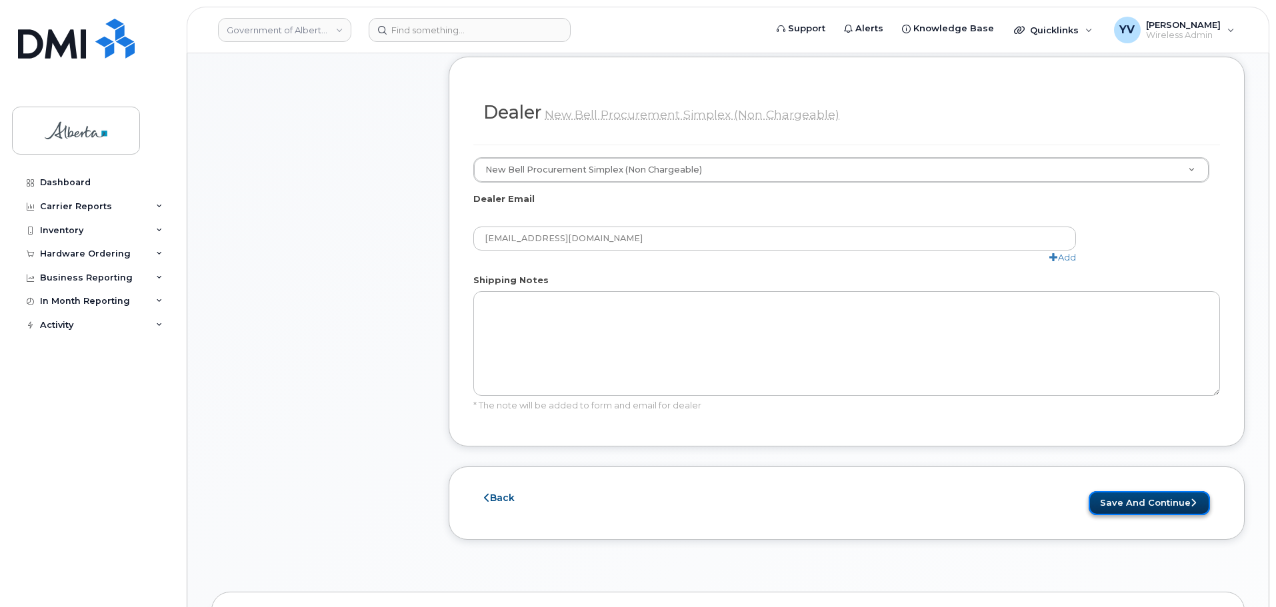
click at [1136, 491] on button "Save and Continue" at bounding box center [1149, 503] width 121 height 25
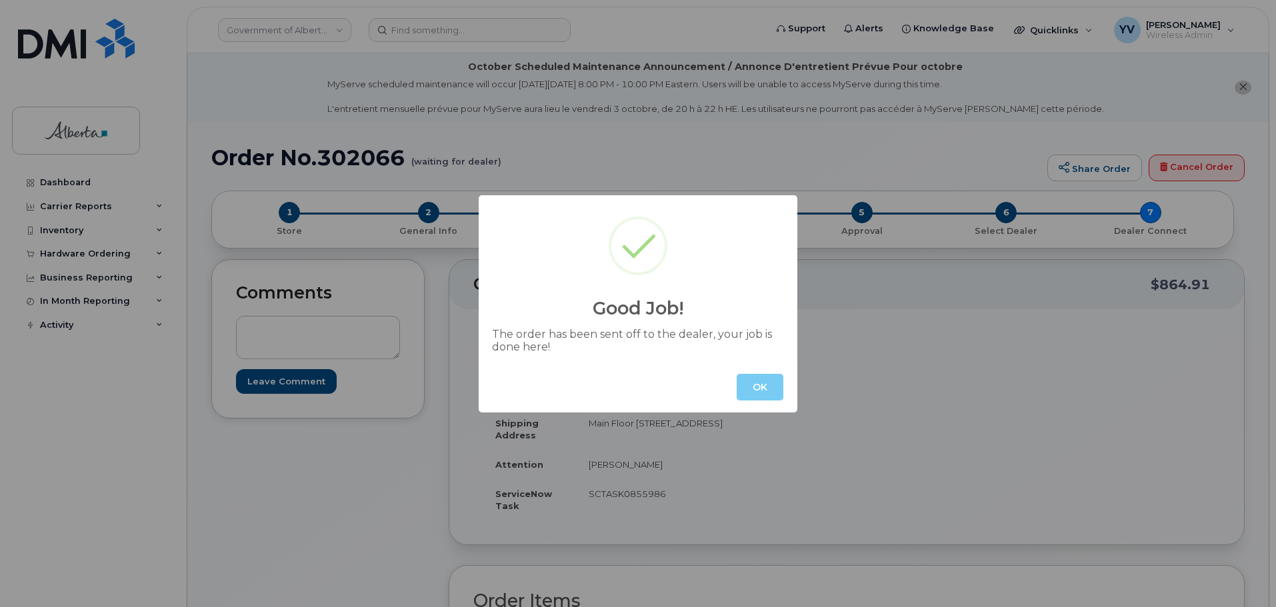
click at [751, 391] on button "OK" at bounding box center [760, 387] width 47 height 27
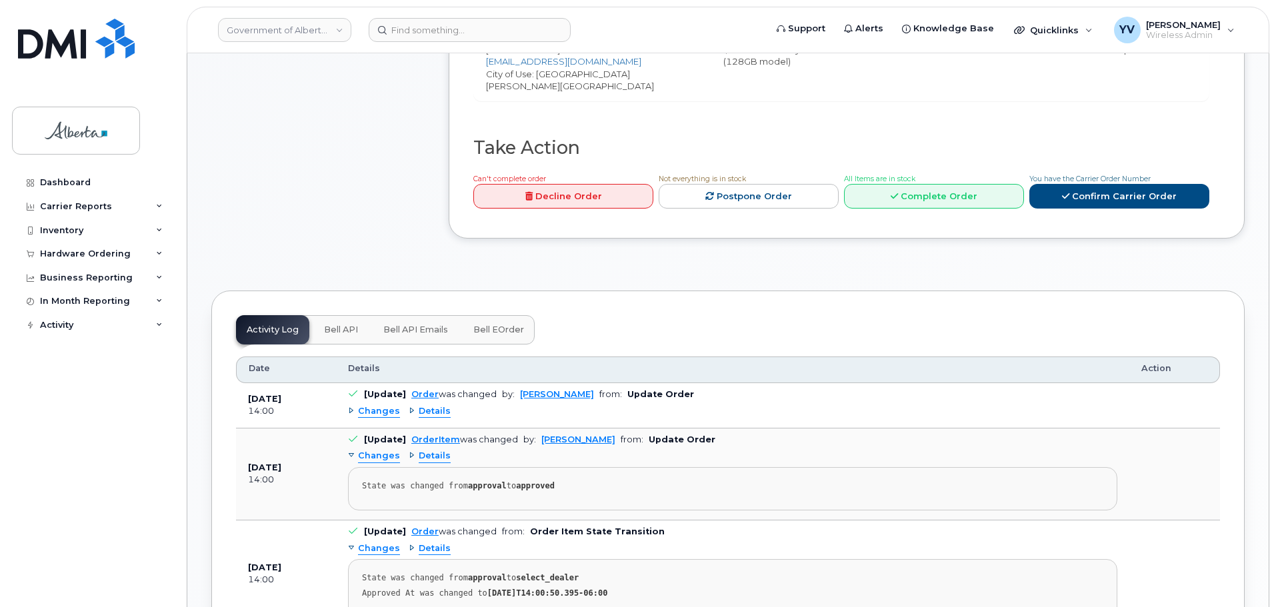
scroll to position [651, 0]
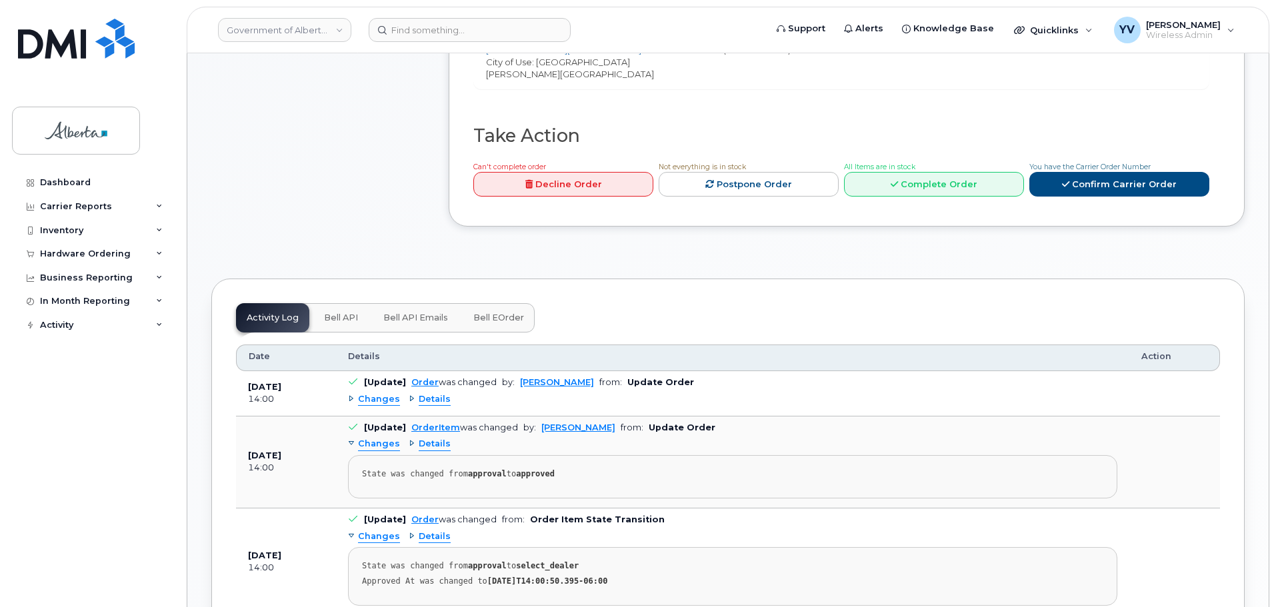
click at [331, 315] on span "Bell API" at bounding box center [341, 318] width 34 height 11
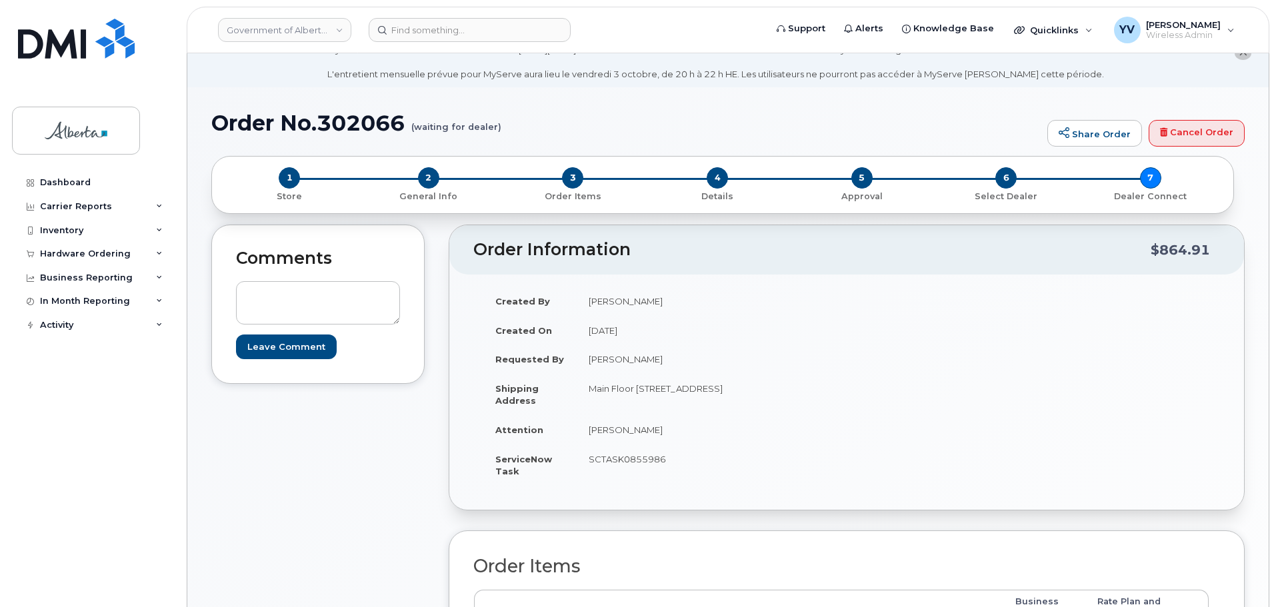
scroll to position [0, 0]
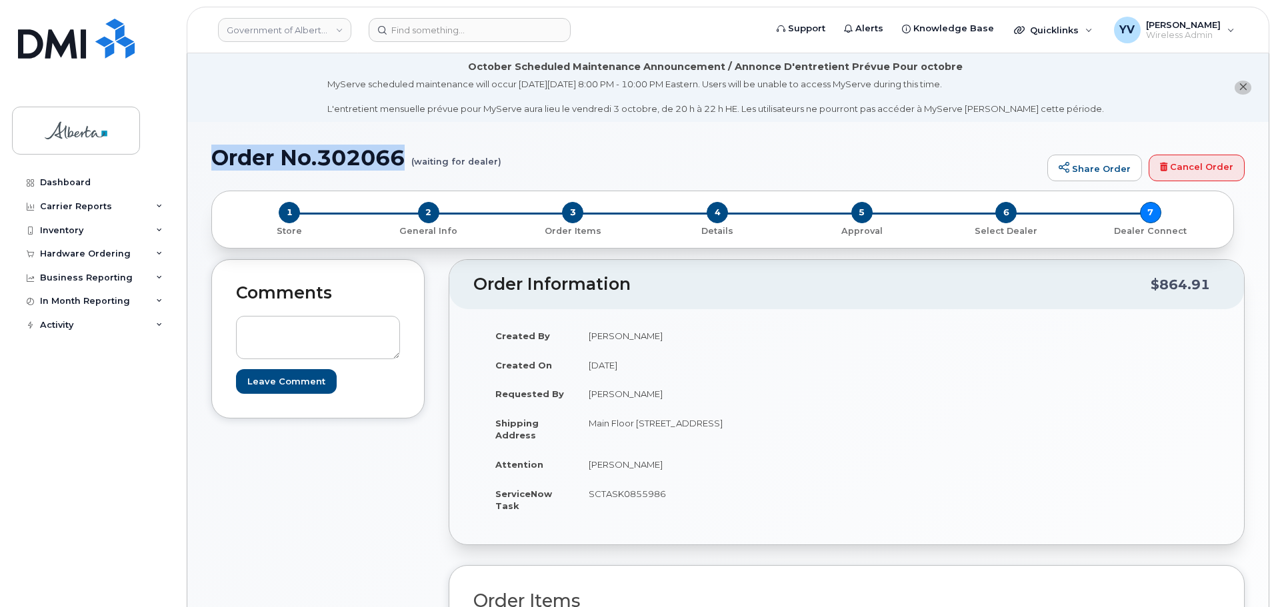
drag, startPoint x: 405, startPoint y: 156, endPoint x: 215, endPoint y: 158, distance: 190.7
click at [215, 158] on h1 "Order No.302066 (waiting for dealer)" at bounding box center [625, 157] width 829 height 23
copy h1 "Order No.302066"
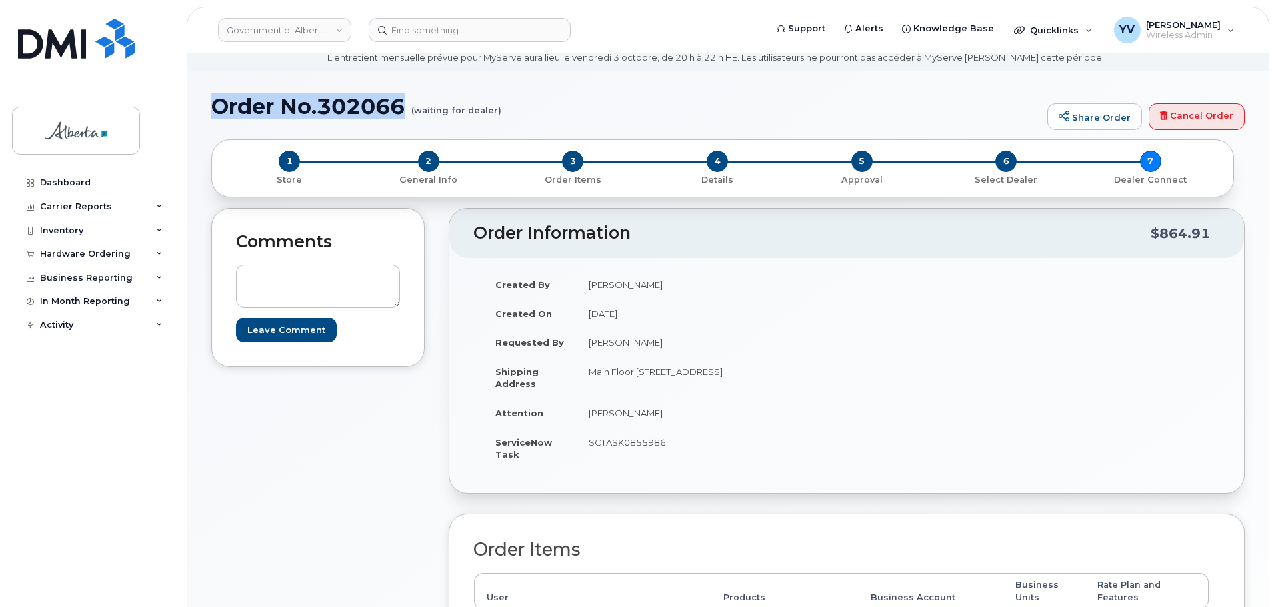
scroll to position [36, 0]
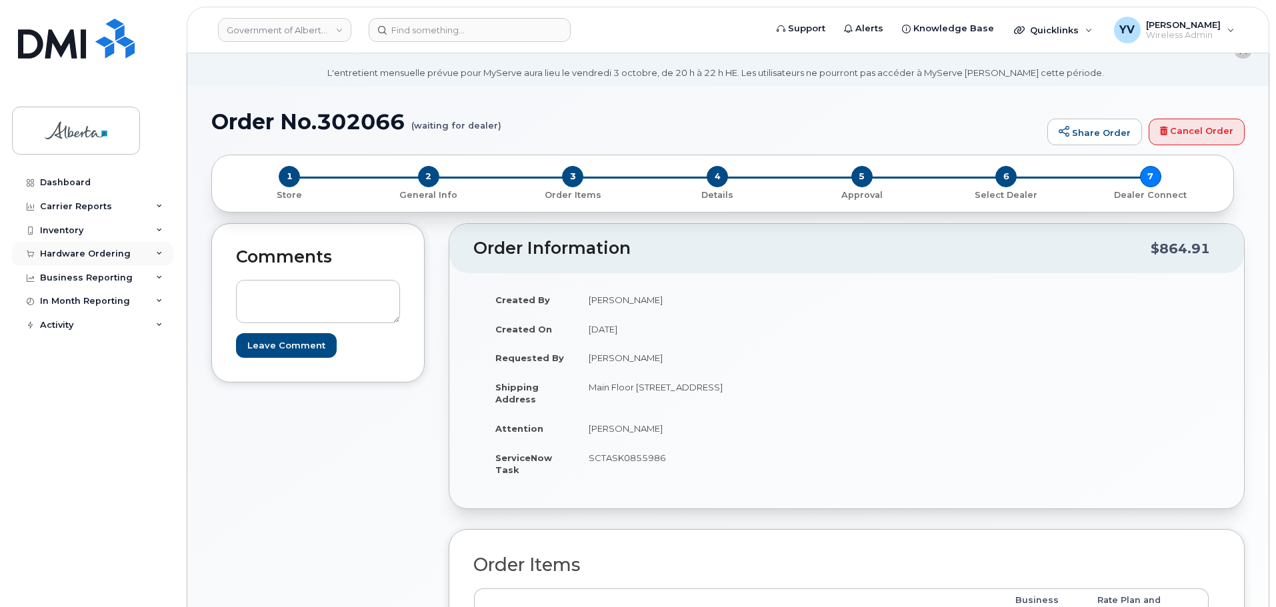
click at [60, 247] on div "Hardware Ordering" at bounding box center [92, 254] width 161 height 24
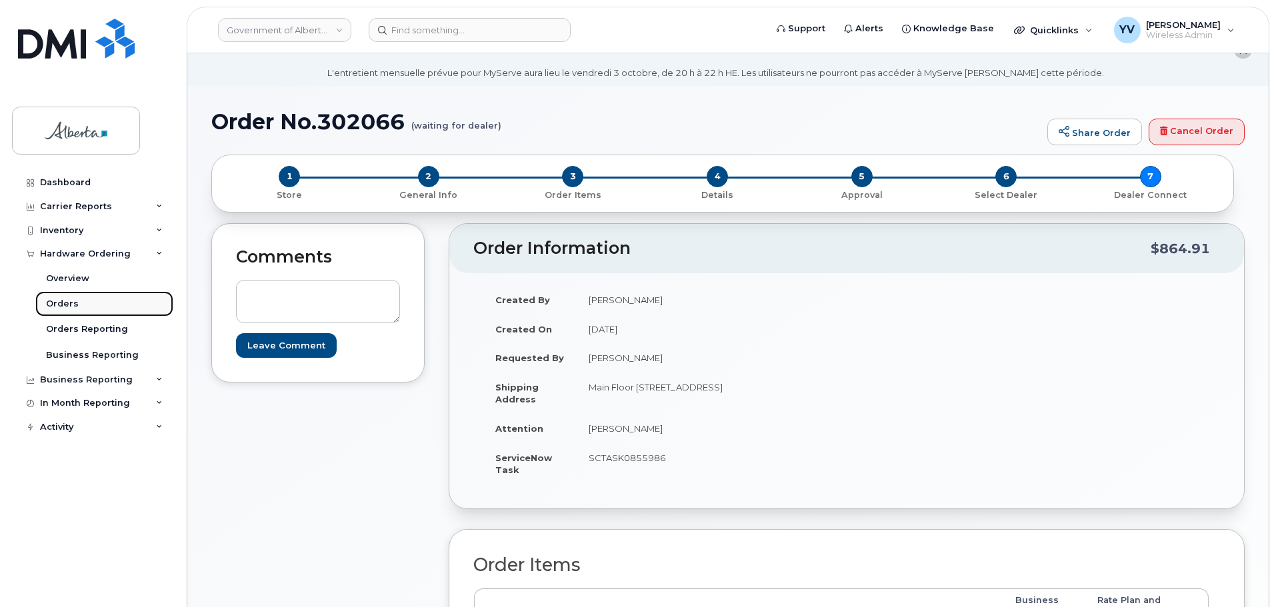
click at [63, 301] on div "Orders" at bounding box center [62, 304] width 33 height 12
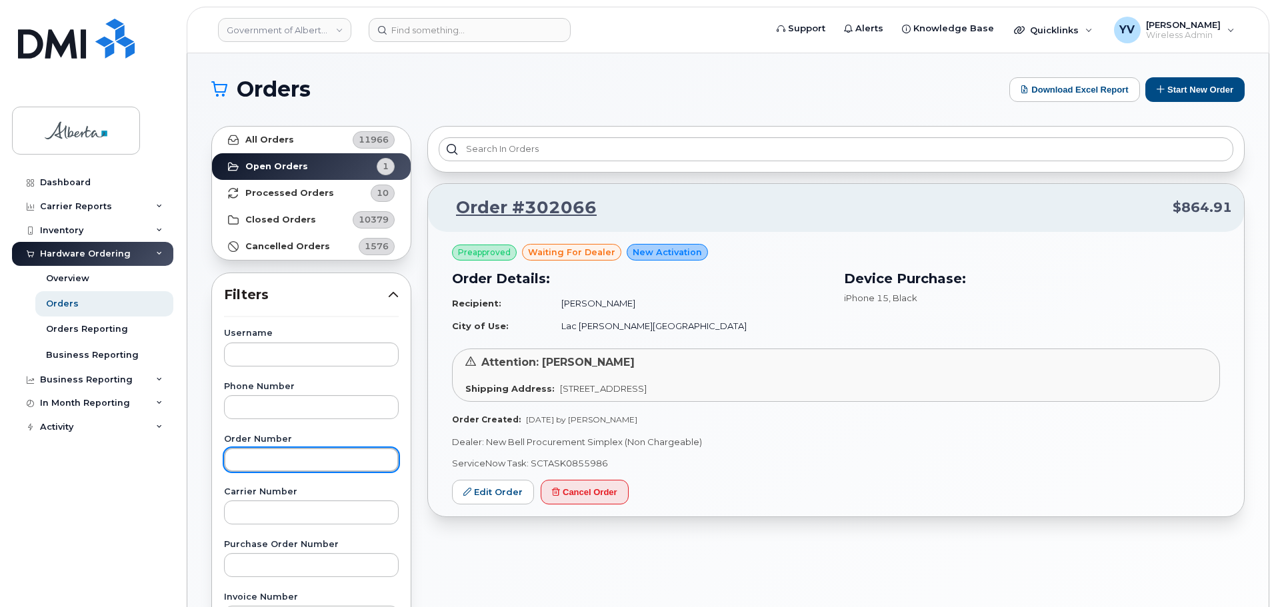
click at [249, 459] on input "text" at bounding box center [311, 460] width 175 height 24
type input "3022033"
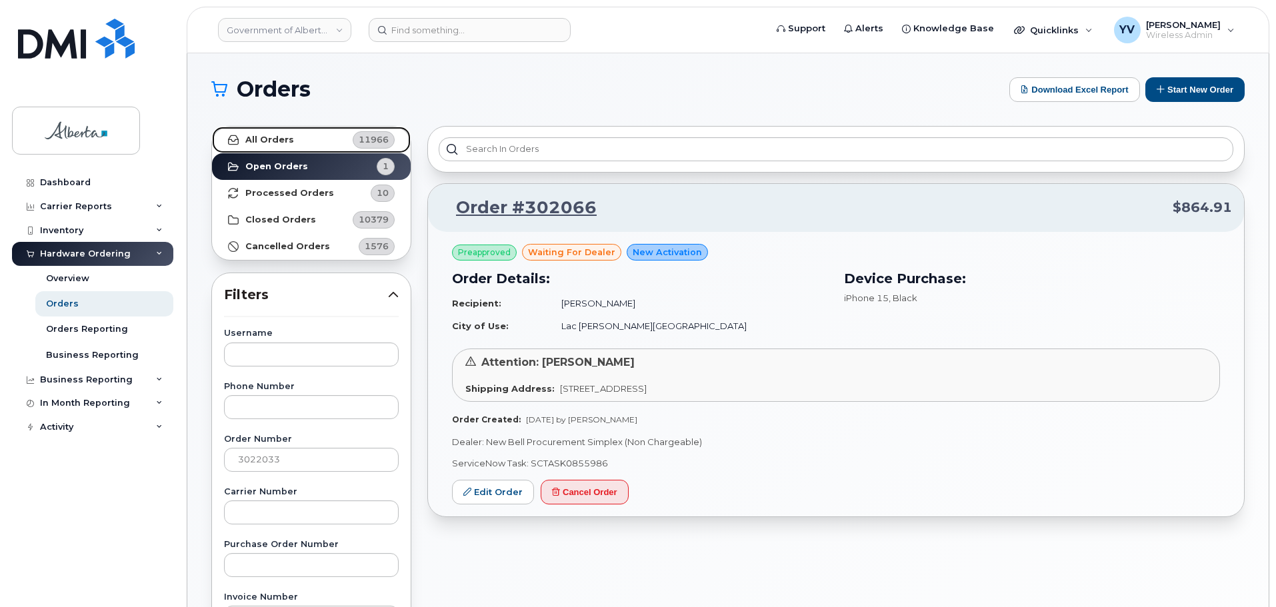
click at [265, 135] on strong "All Orders" at bounding box center [269, 140] width 49 height 11
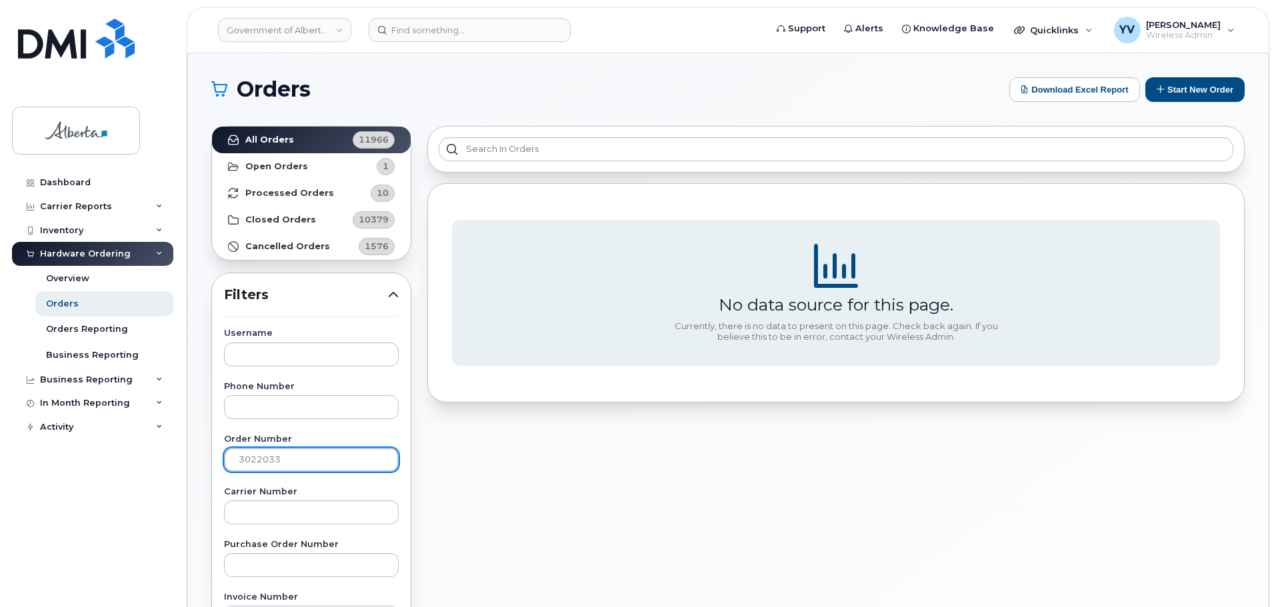
click at [239, 455] on input "3022033" at bounding box center [311, 460] width 175 height 24
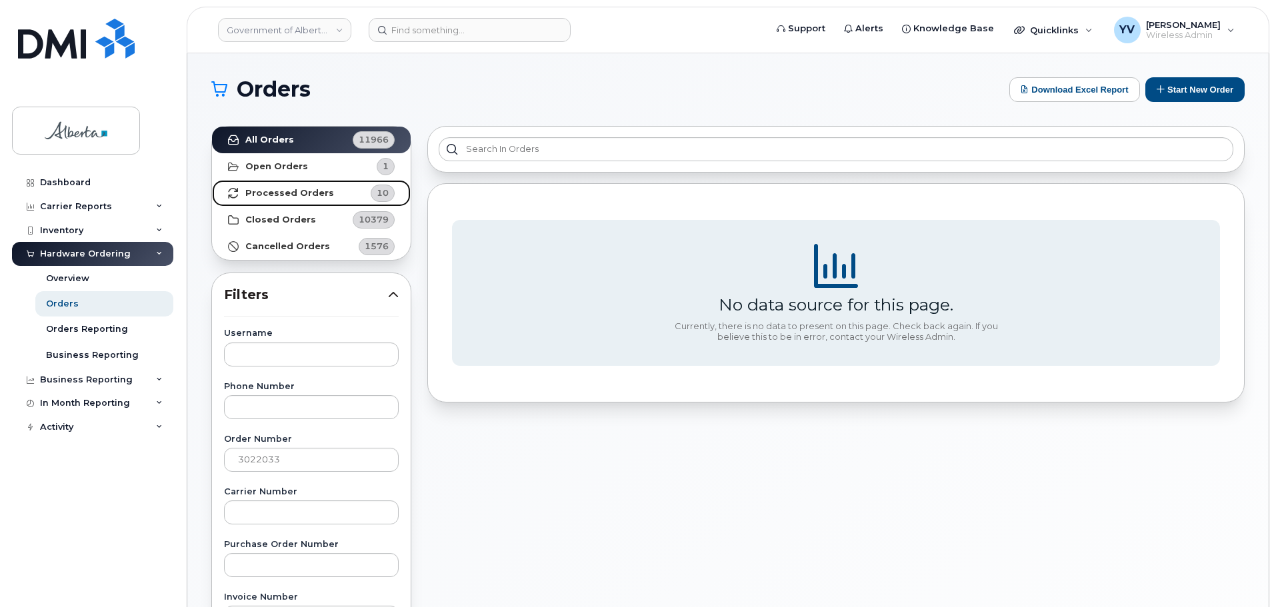
click at [288, 189] on strong "Processed Orders" at bounding box center [289, 193] width 89 height 11
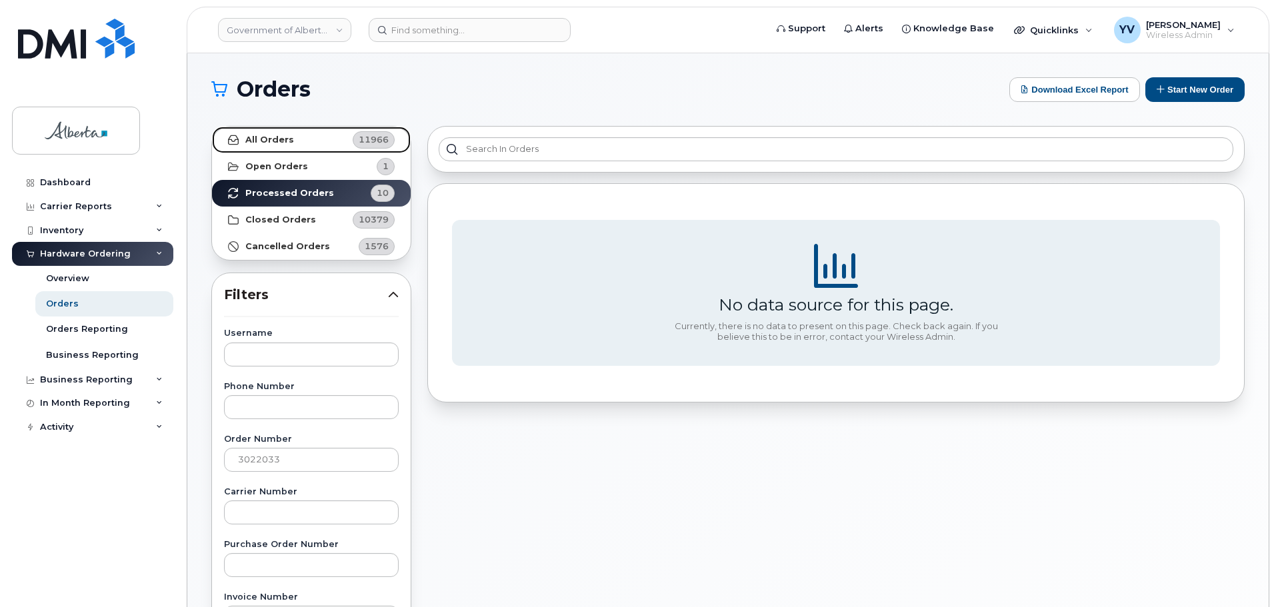
click at [267, 139] on strong "All Orders" at bounding box center [269, 140] width 49 height 11
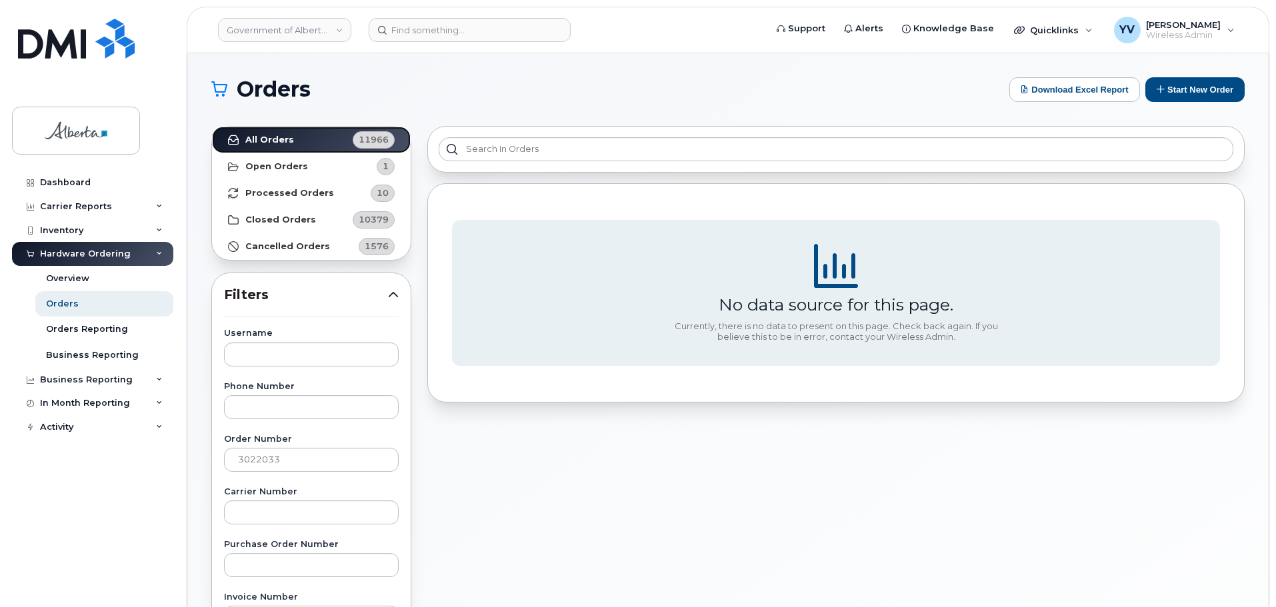
click at [266, 135] on strong "All Orders" at bounding box center [269, 140] width 49 height 11
drag, startPoint x: 295, startPoint y: 463, endPoint x: 211, endPoint y: 473, distance: 83.9
click at [403, 28] on input at bounding box center [470, 30] width 202 height 24
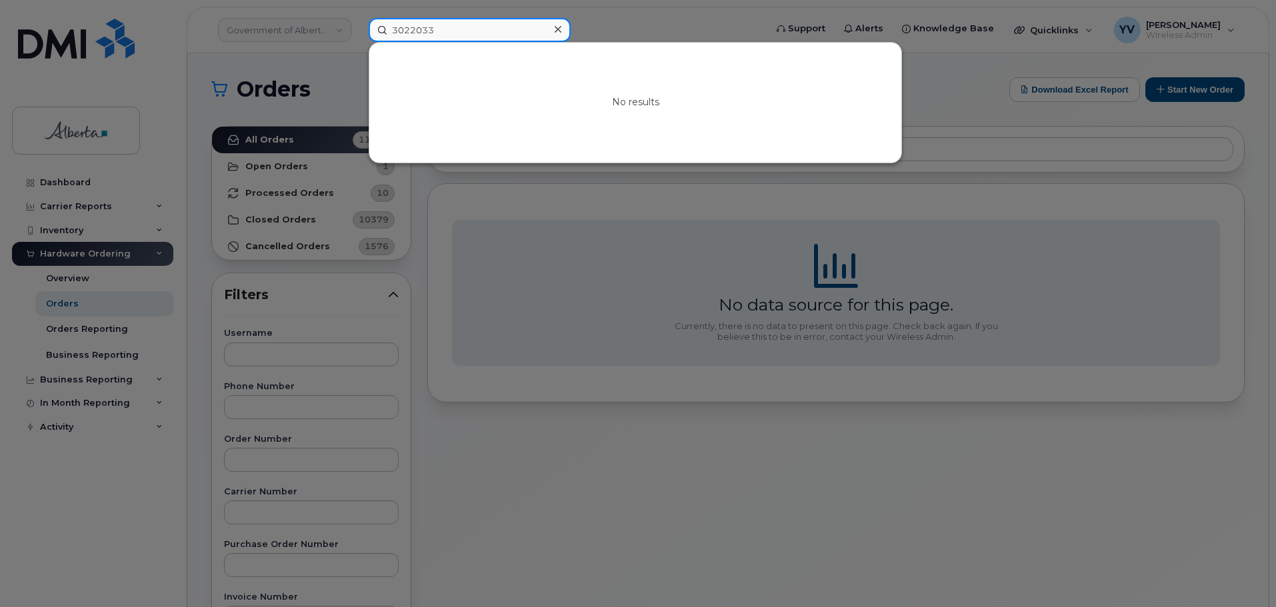
type input "3022033"
click at [559, 31] on icon at bounding box center [558, 29] width 7 height 7
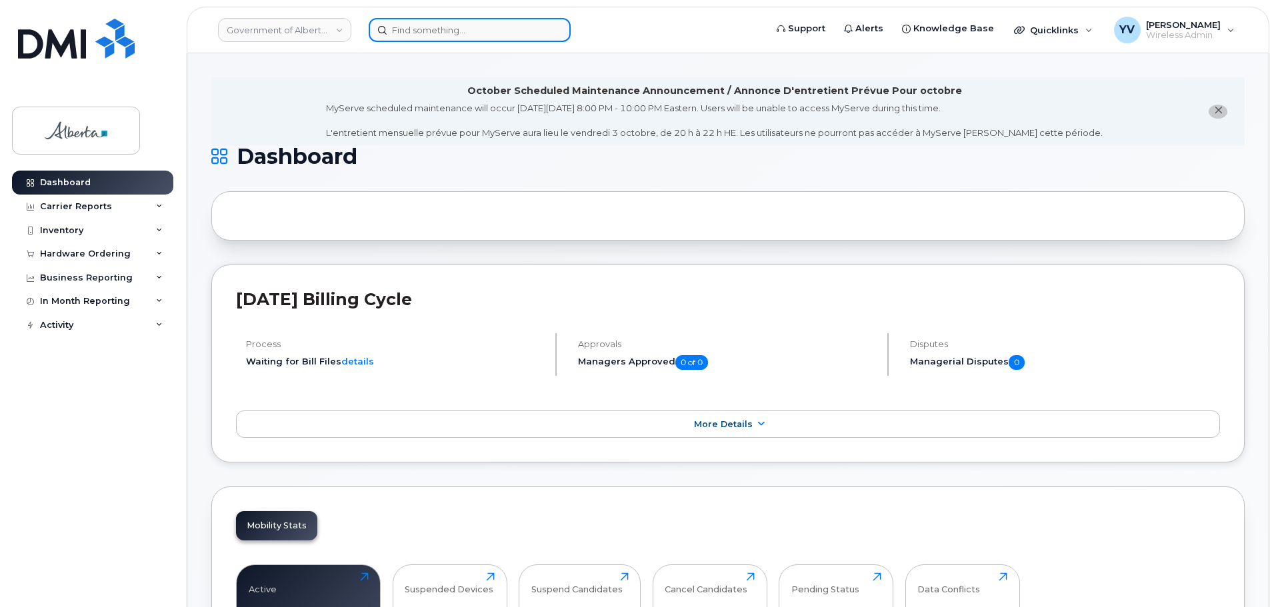
click at [403, 33] on input at bounding box center [470, 30] width 202 height 24
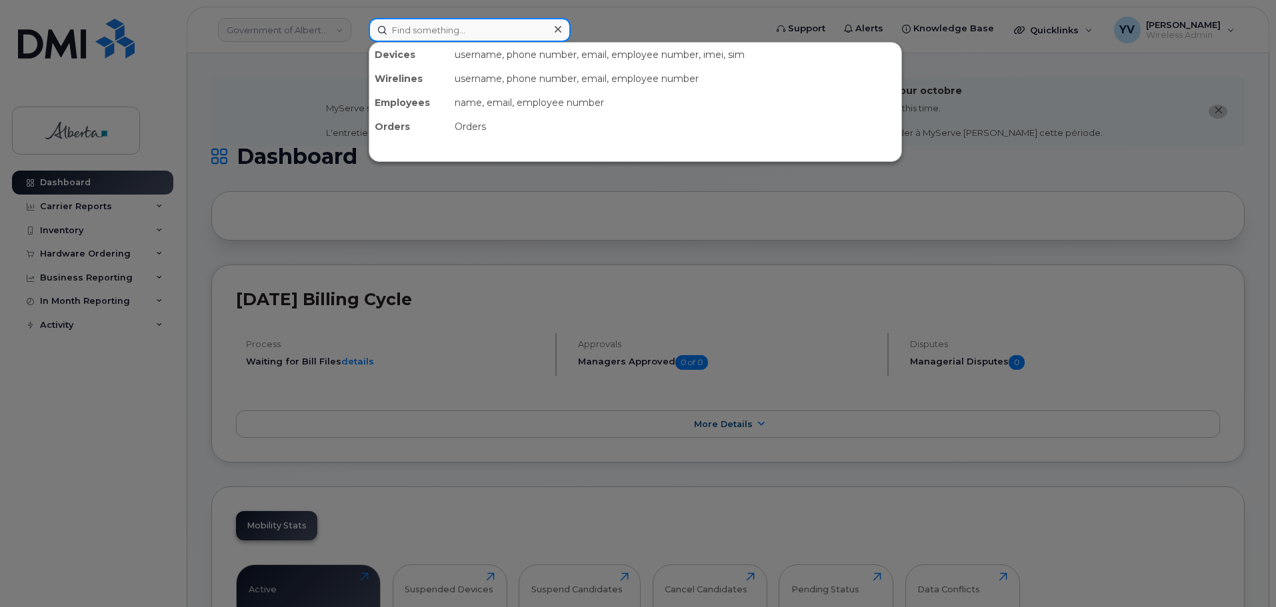
paste input "7807188870"
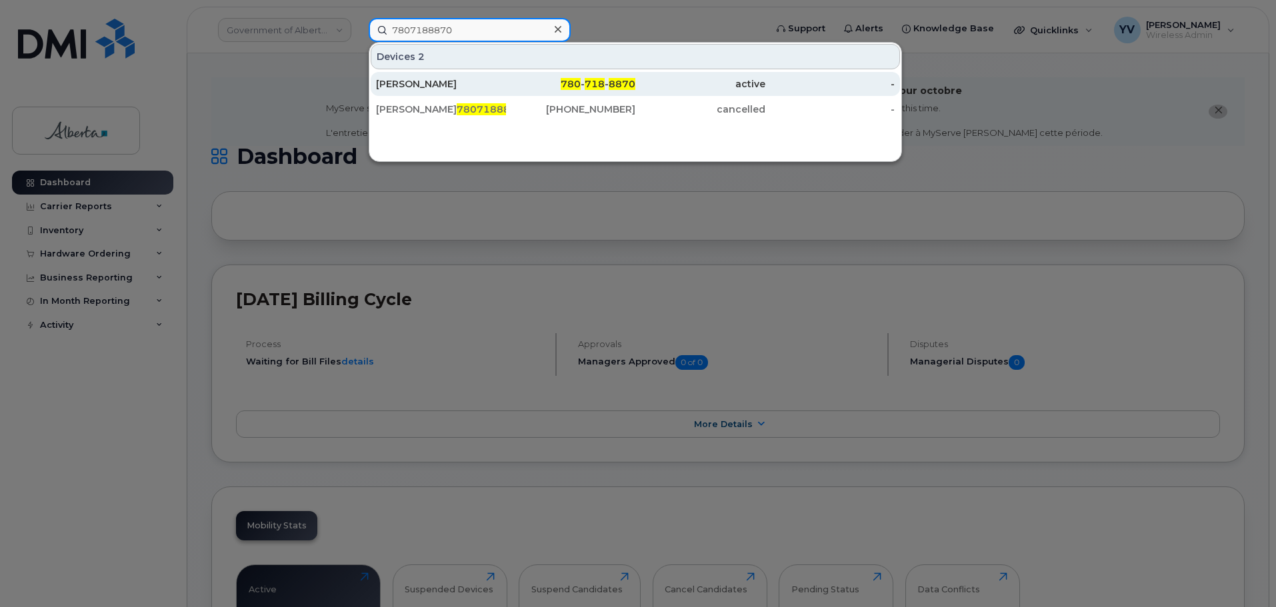
type input "7807188870"
click at [609, 78] on div "780 - 718 - 8870" at bounding box center [571, 83] width 130 height 13
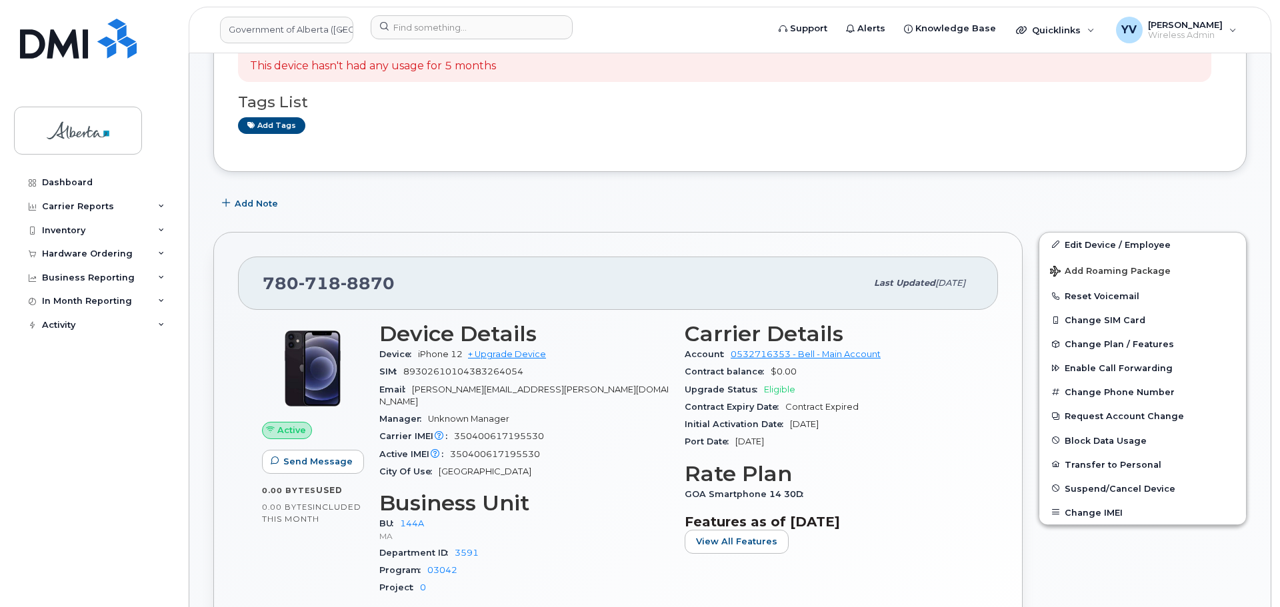
scroll to position [335, 0]
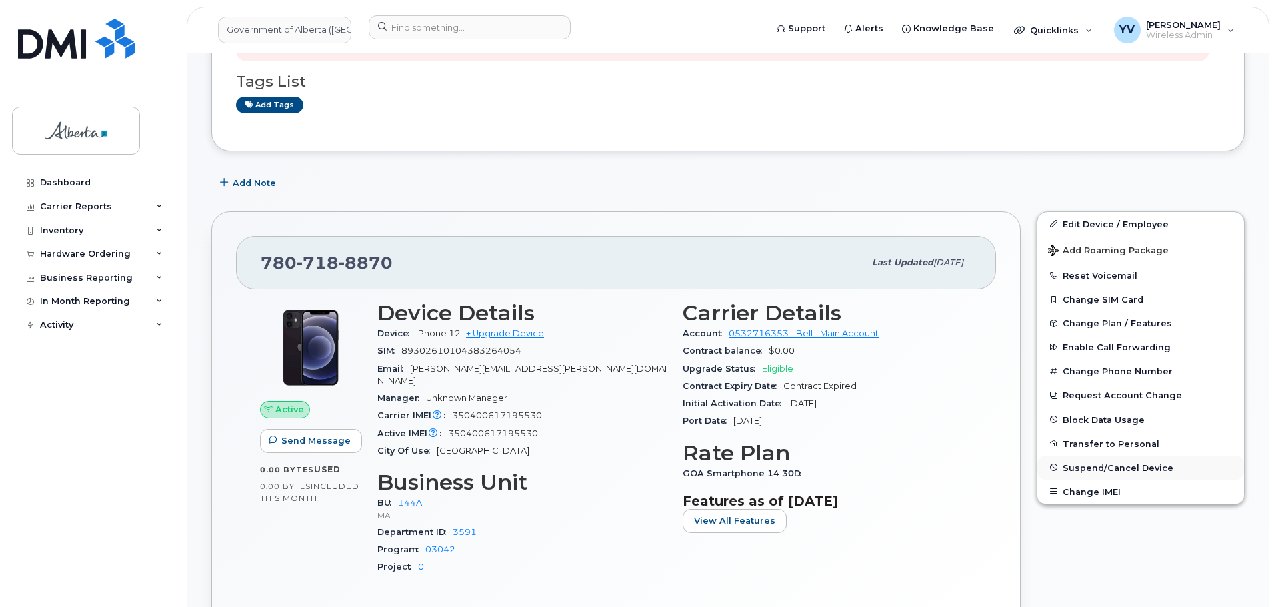
click at [1122, 462] on button "Suspend/Cancel Device" at bounding box center [1141, 468] width 207 height 24
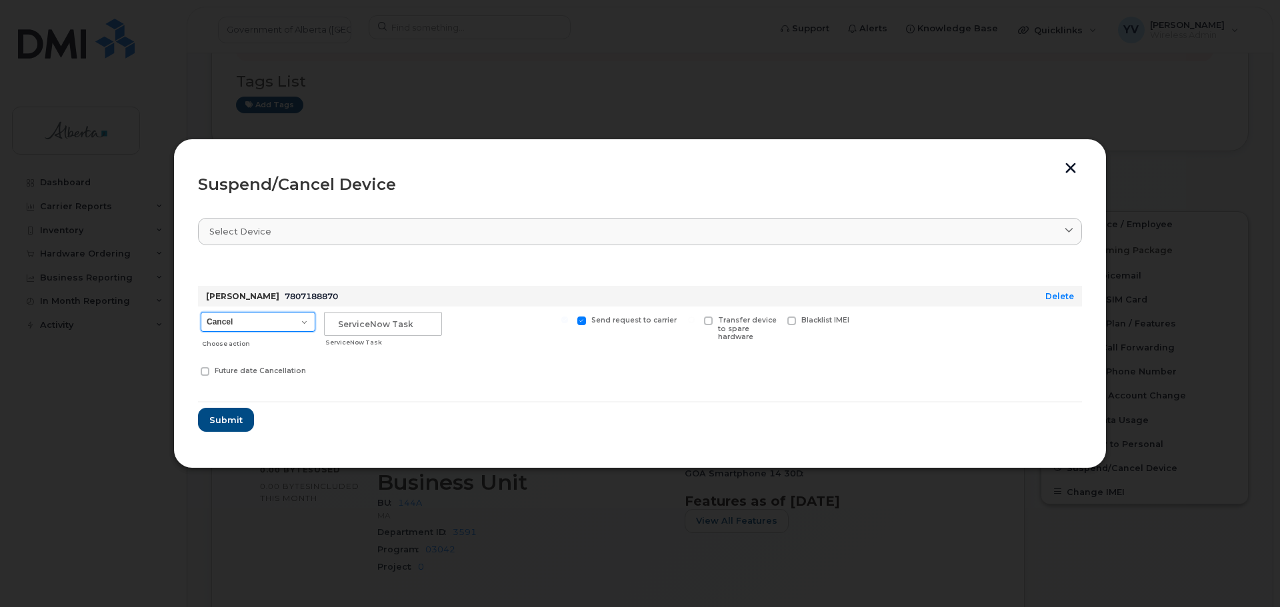
click at [306, 318] on select "Cancel Suspend - Extend Suspension Suspend - Reduced Rate Suspend - Lost Device…" at bounding box center [258, 322] width 115 height 20
select select "[object Object]"
click at [201, 312] on select "Cancel Suspend - Extend Suspension Suspend - Reduced Rate Suspend - Lost Device…" at bounding box center [258, 322] width 115 height 20
click at [346, 311] on div "ServiceNow Task" at bounding box center [382, 330] width 123 height 47
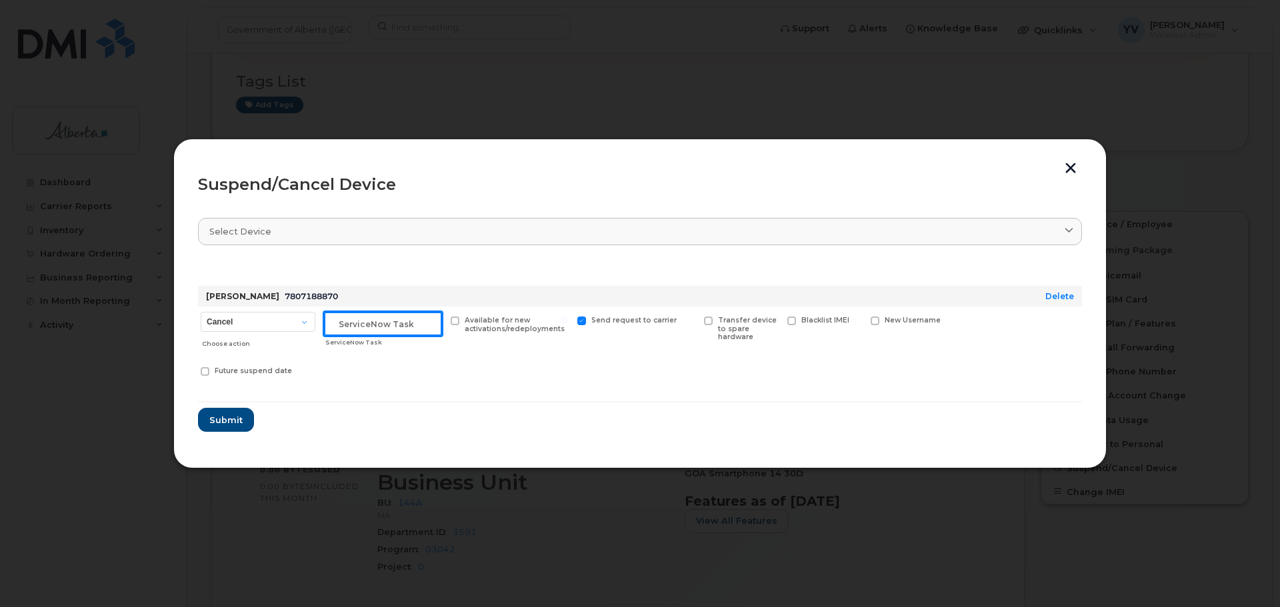
click at [343, 317] on input "text" at bounding box center [383, 324] width 118 height 24
paste input "SCTASK0855804"
type input "SCTASK0855804 Suspend"
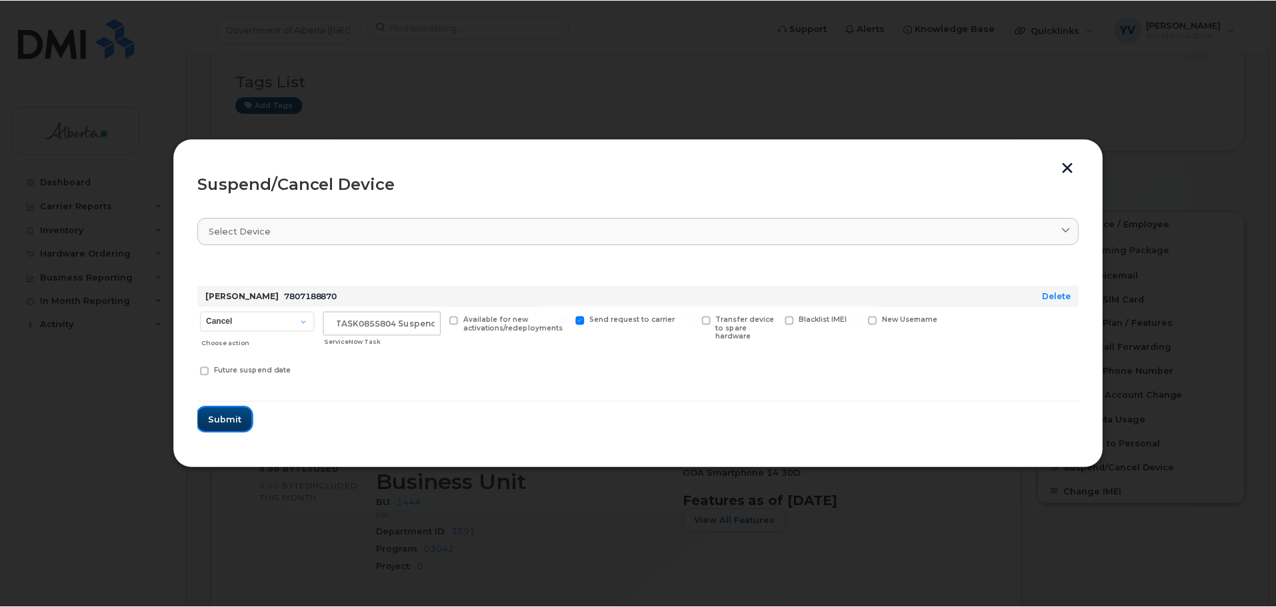
scroll to position [0, 0]
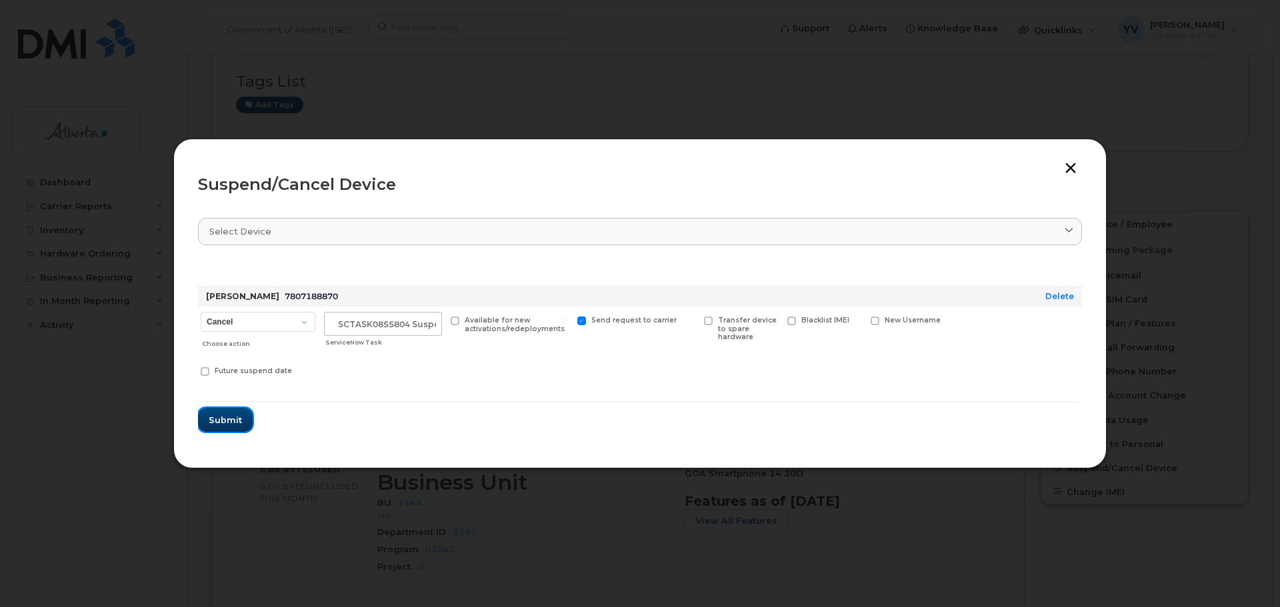
click at [232, 417] on span "Submit" at bounding box center [225, 420] width 33 height 13
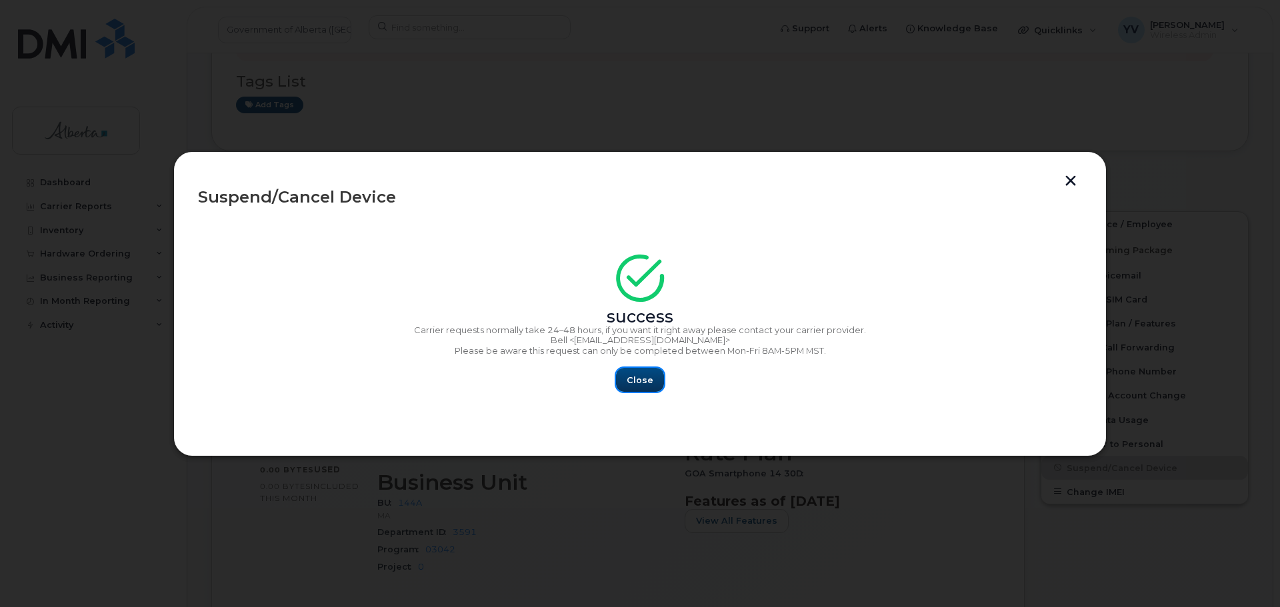
click at [636, 377] on span "Close" at bounding box center [640, 380] width 27 height 13
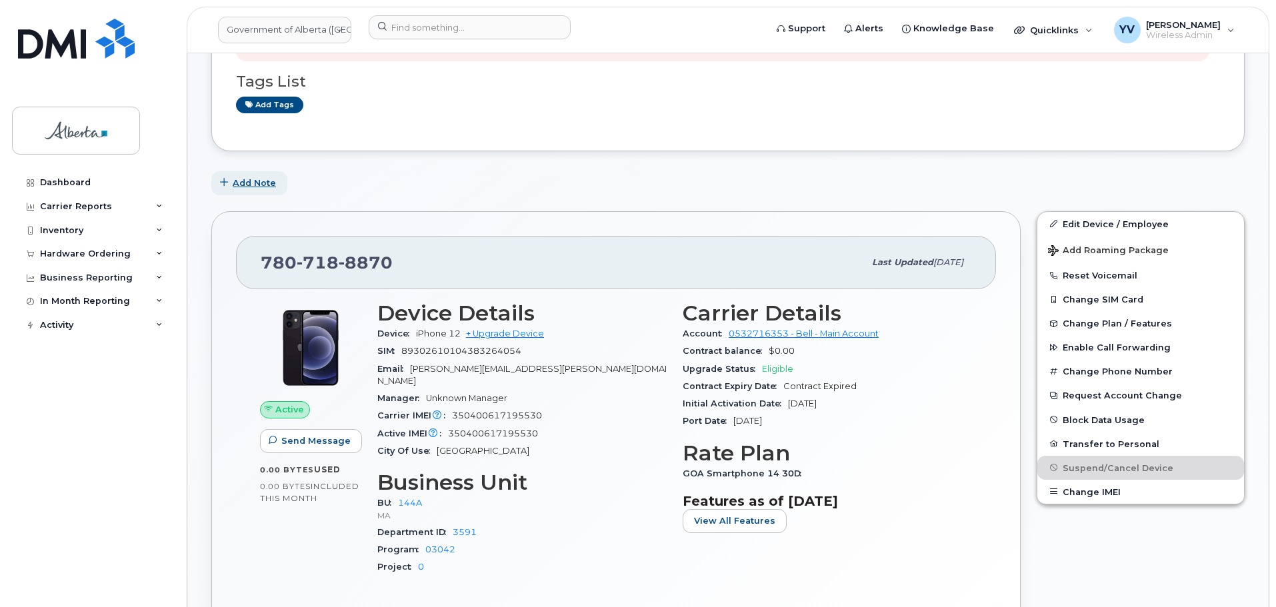
click at [253, 182] on span "Add Note" at bounding box center [254, 183] width 43 height 13
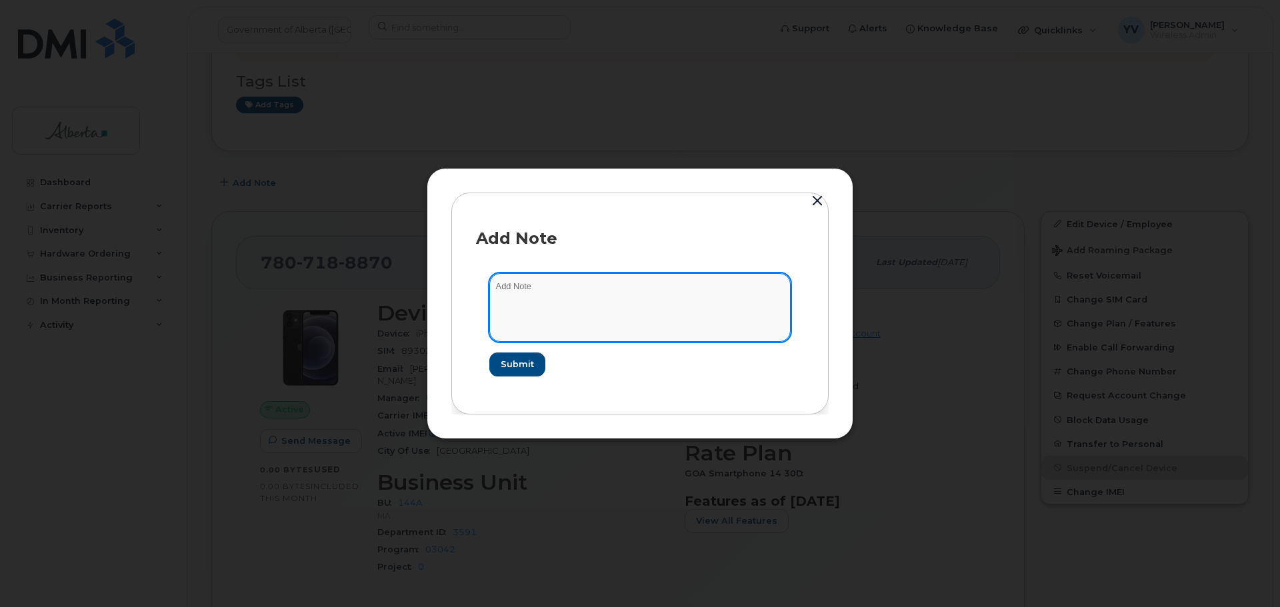
click at [499, 297] on textarea at bounding box center [639, 307] width 301 height 68
paste textarea "SCTASK0855804"
paste textarea "Plan Suspend - (1)"
type textarea "SCTASK0855804 Plan Suspend - (1)"
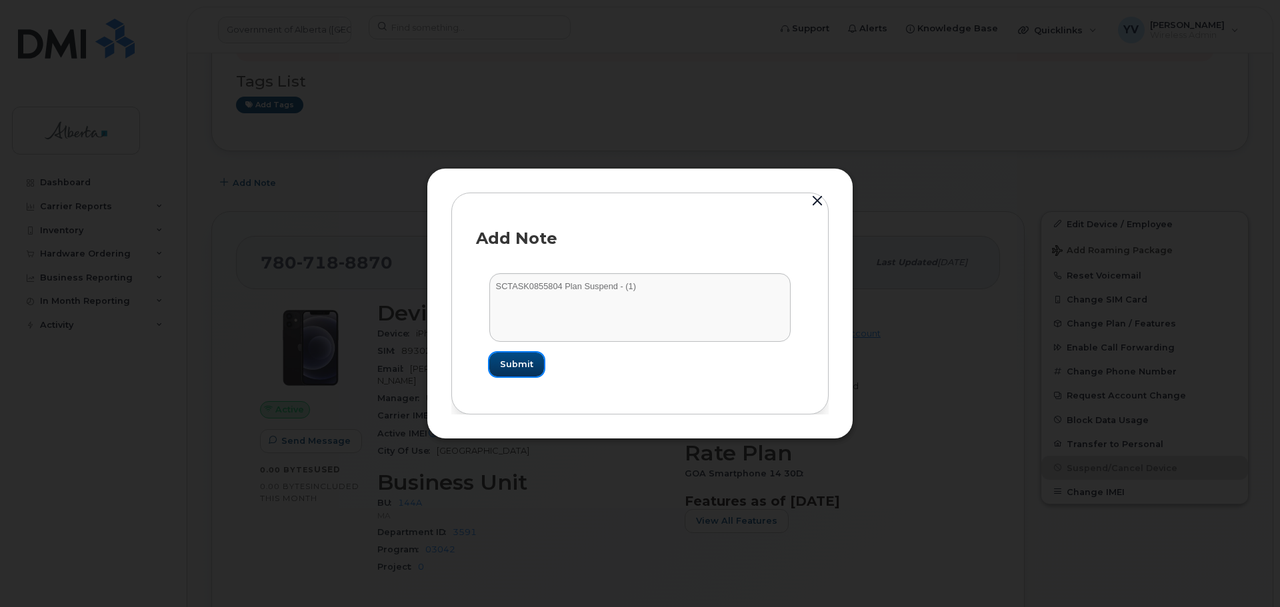
click at [515, 361] on span "Submit" at bounding box center [516, 364] width 33 height 13
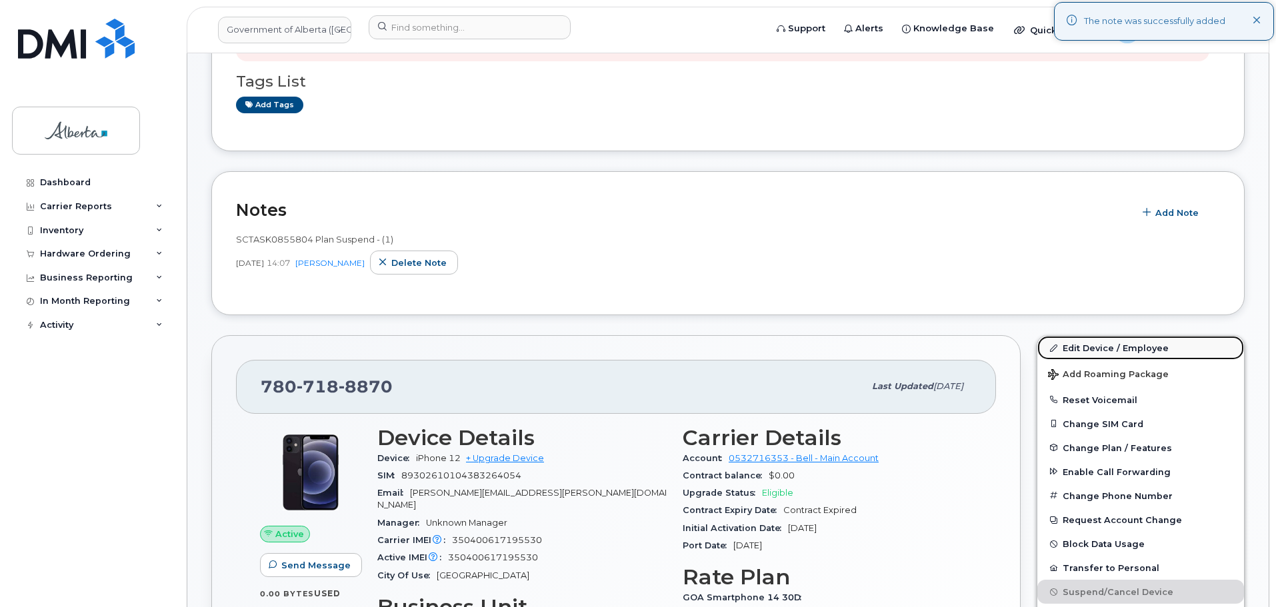
click at [1089, 343] on link "Edit Device / Employee" at bounding box center [1141, 348] width 207 height 24
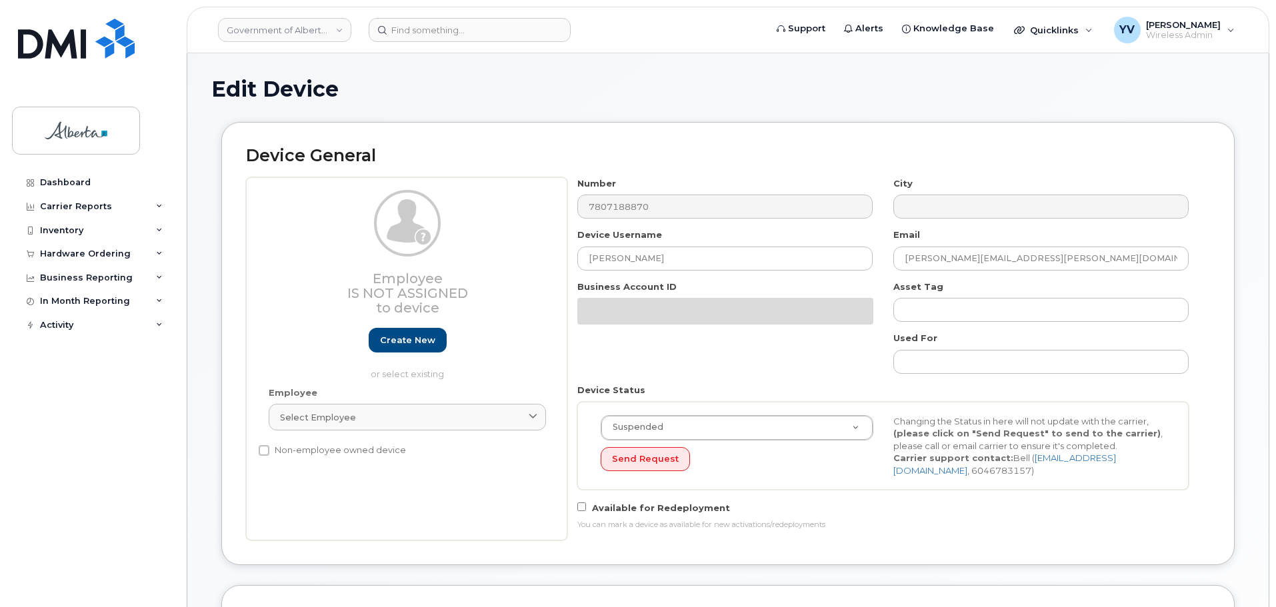
select select "4120338"
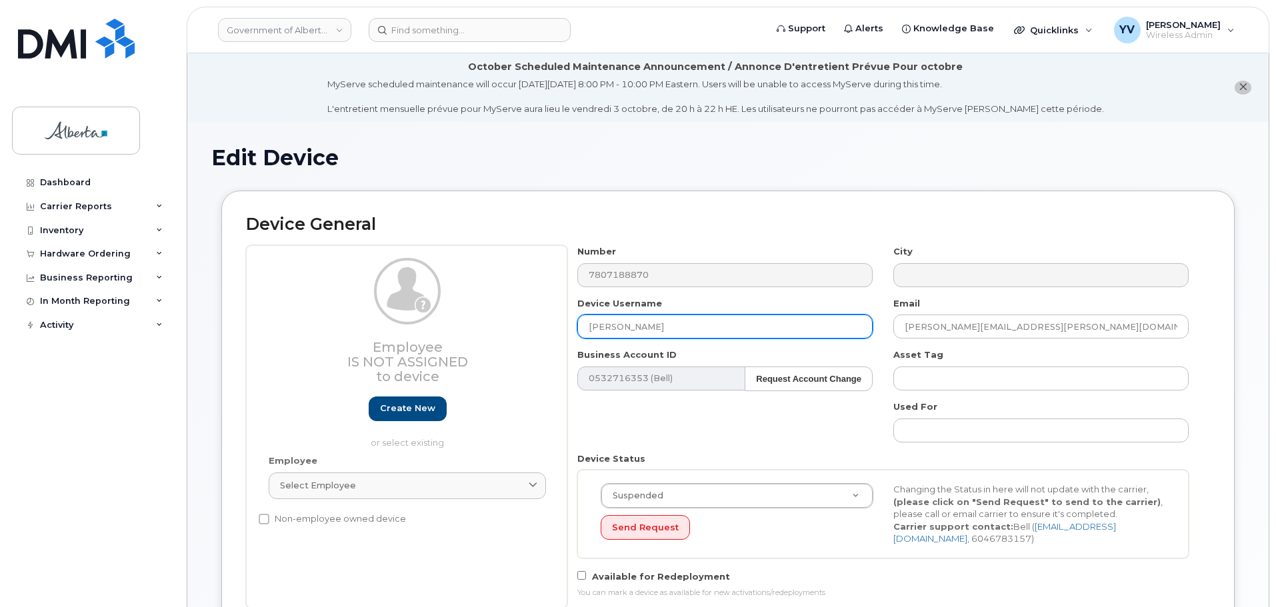
drag, startPoint x: 658, startPoint y: 325, endPoint x: 580, endPoint y: 333, distance: 78.4
click at [580, 333] on input "[PERSON_NAME]" at bounding box center [724, 327] width 295 height 24
paste input "Manager Codes and Standards Vacan"
type input "Manager Codes and Standards Vacant"
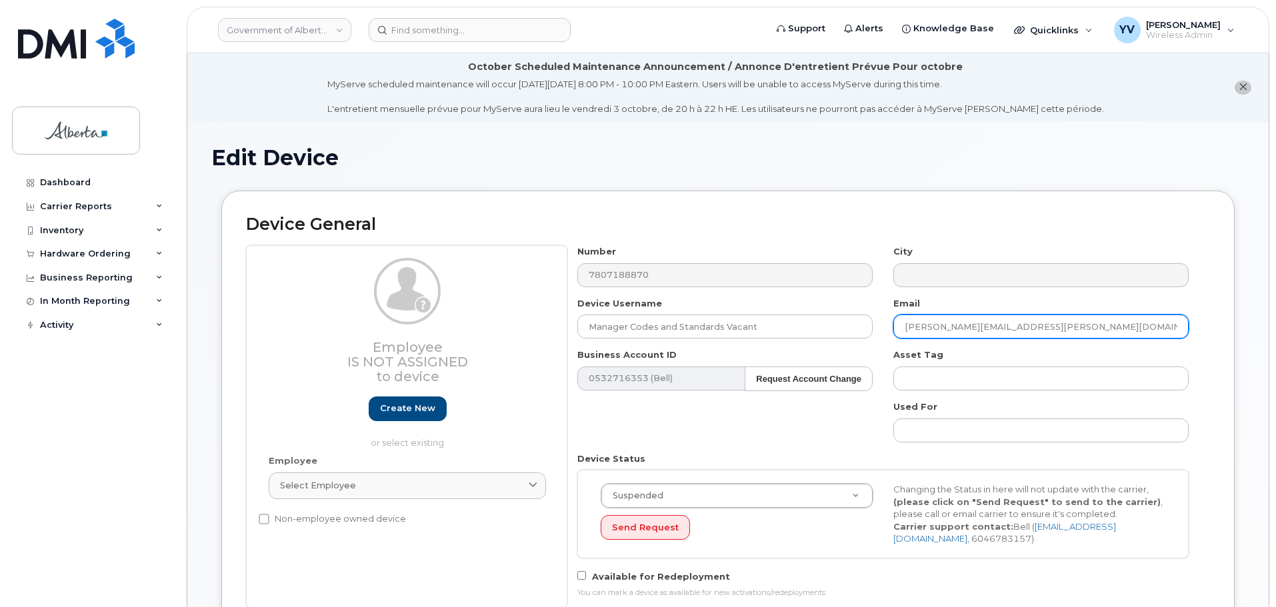
drag, startPoint x: 1020, startPoint y: 330, endPoint x: 904, endPoint y: 333, distance: 116.0
click at [904, 333] on input "[PERSON_NAME][EMAIL_ADDRESS][PERSON_NAME][DOMAIN_NAME]" at bounding box center [1040, 327] width 295 height 24
paste input "Tegan.Bell"
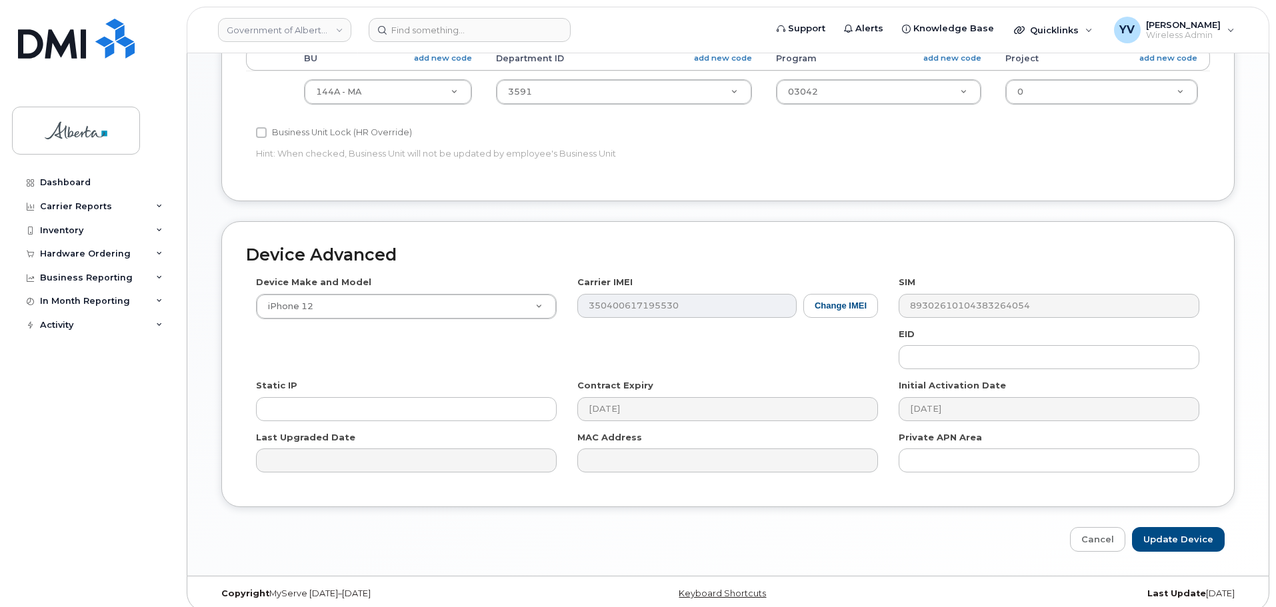
scroll to position [673, 0]
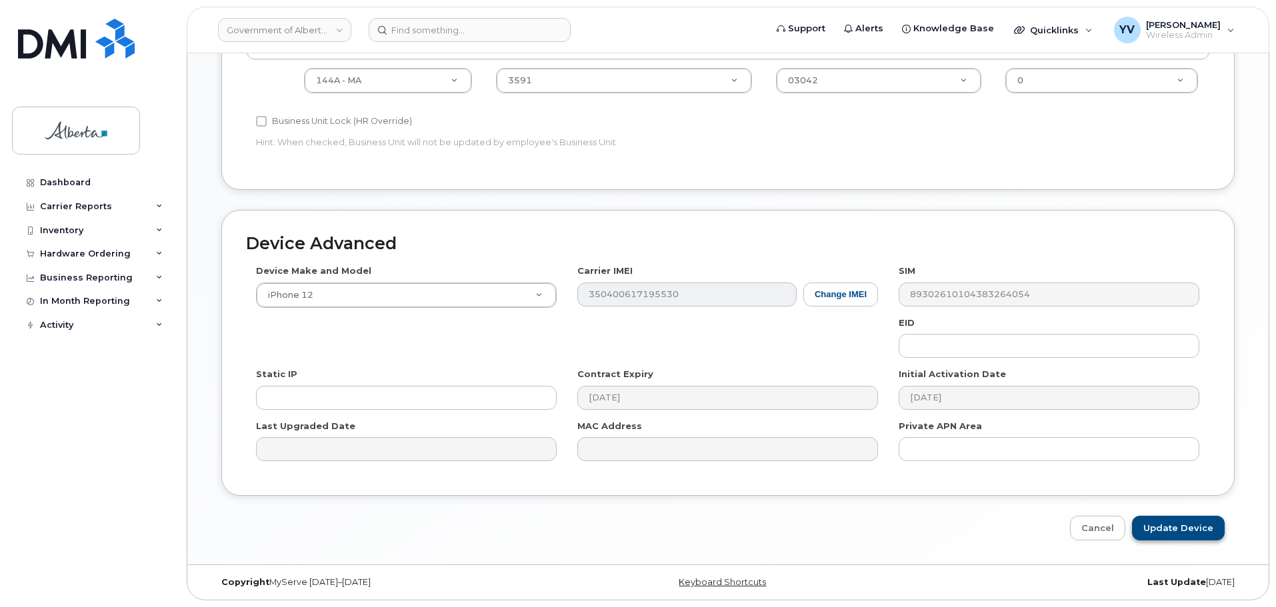
type input "Tegan.Bell@gov.ab.ca"
click at [1176, 527] on input "Update Device" at bounding box center [1178, 528] width 93 height 25
type input "Saving..."
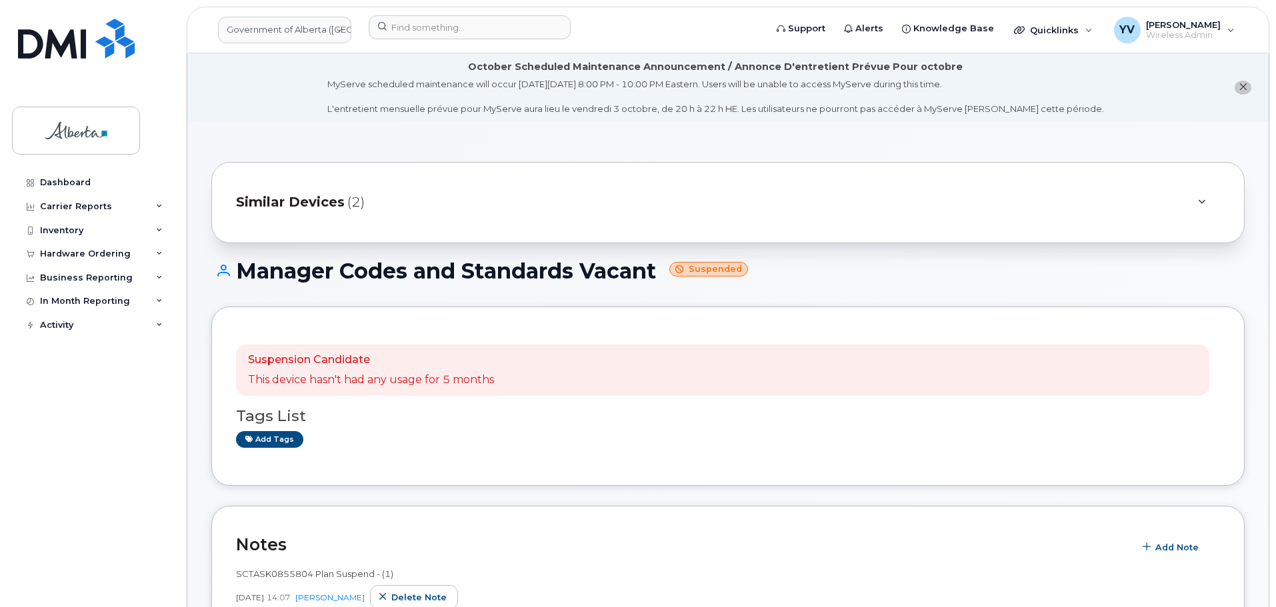
drag, startPoint x: 1276, startPoint y: 35, endPoint x: 1280, endPoint y: 91, distance: 55.5
click at [70, 246] on div "Hardware Ordering" at bounding box center [92, 254] width 161 height 24
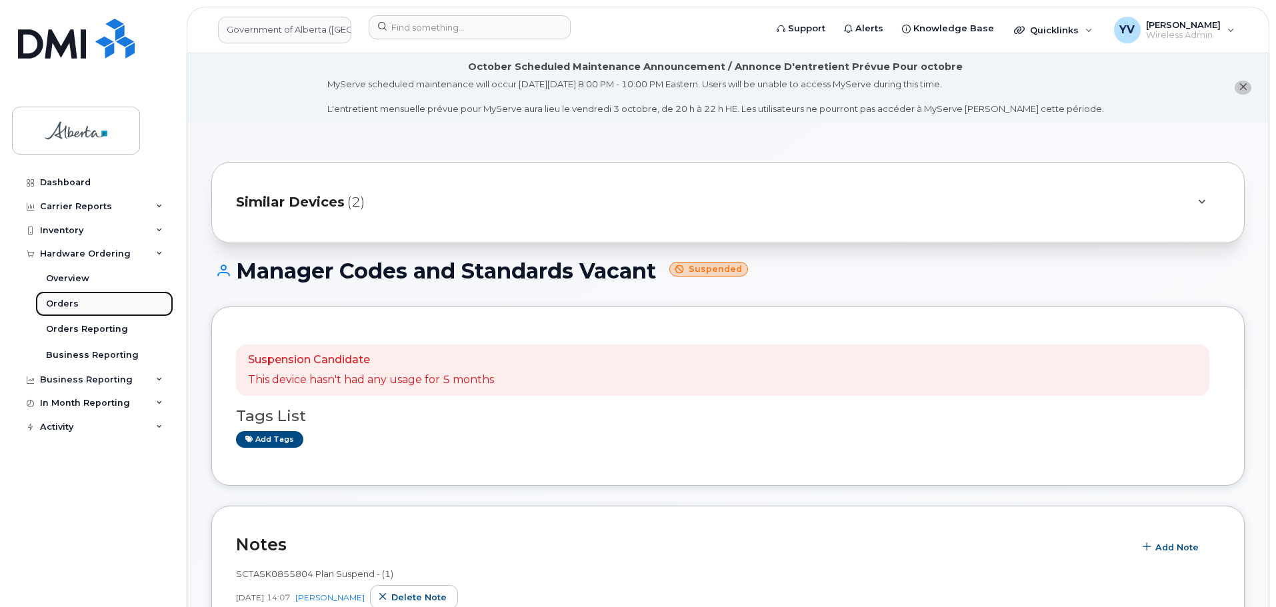
click at [58, 304] on div "Orders" at bounding box center [62, 304] width 33 height 12
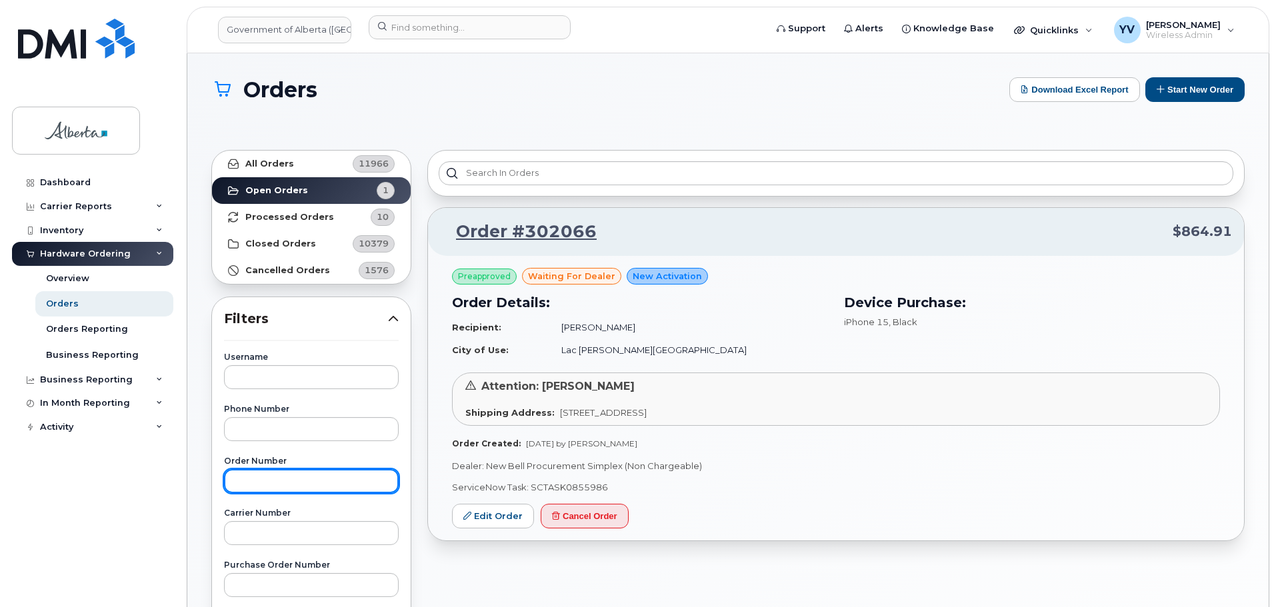
click at [251, 478] on input "text" at bounding box center [311, 481] width 175 height 24
paste input "301016"
click at [236, 483] on input "301016" at bounding box center [311, 481] width 175 height 24
type input "301016"
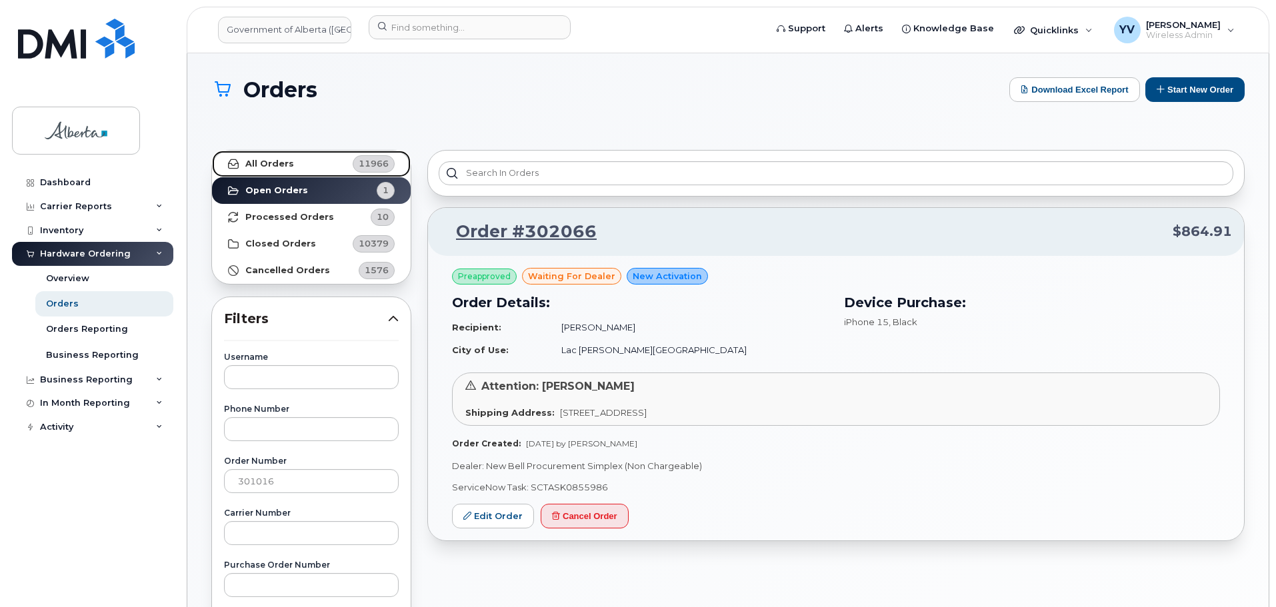
click at [263, 160] on strong "All Orders" at bounding box center [269, 164] width 49 height 11
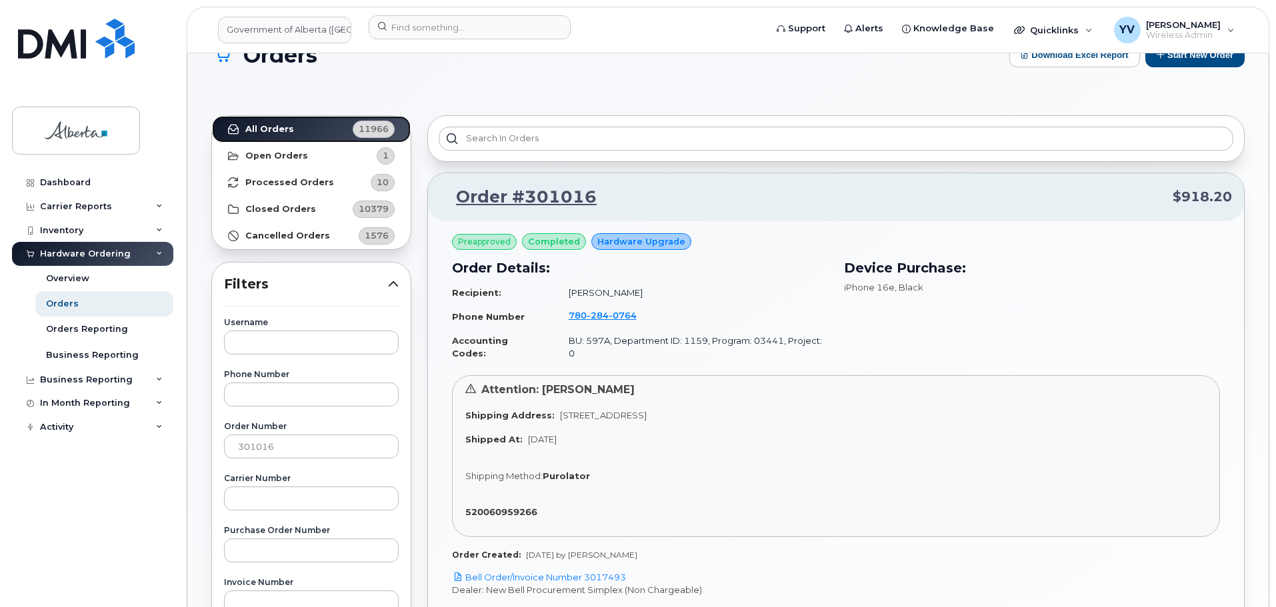
scroll to position [36, 0]
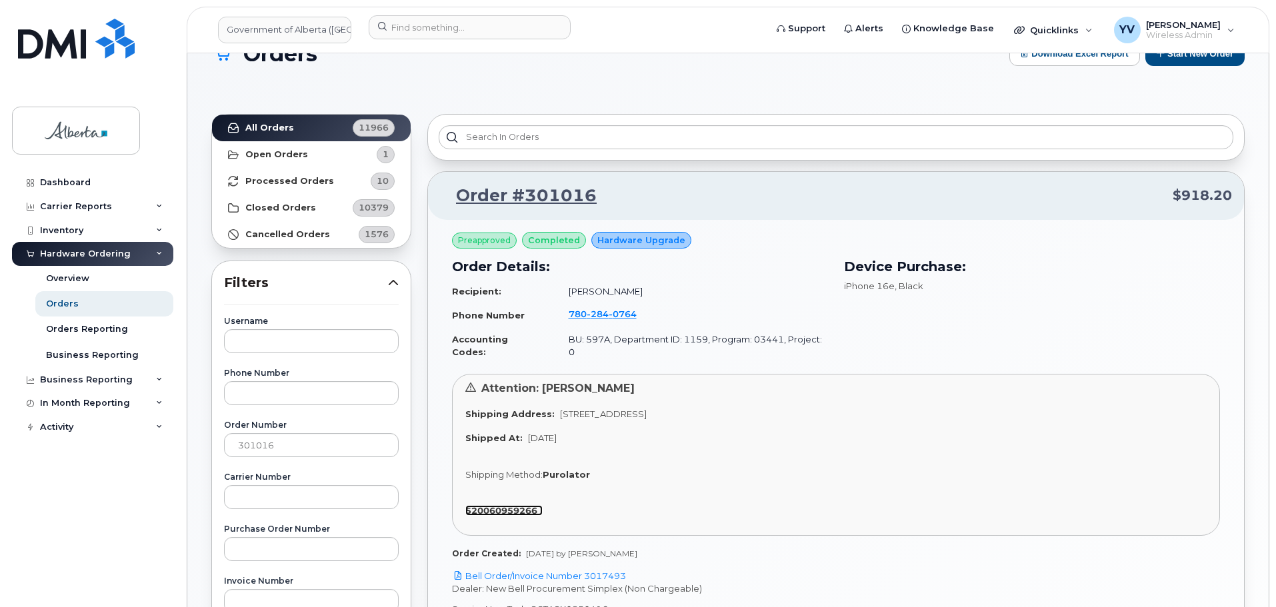
click at [511, 505] on strong "520060959266" at bounding box center [501, 510] width 72 height 11
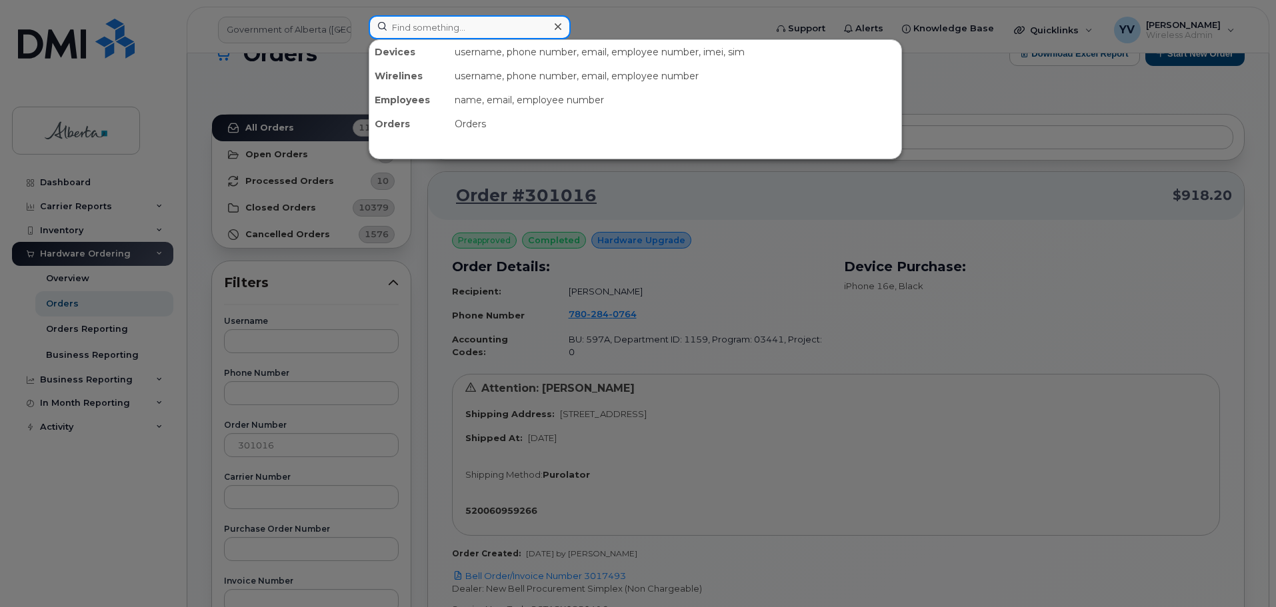
click at [411, 25] on input at bounding box center [470, 27] width 202 height 24
paste input "5873350218"
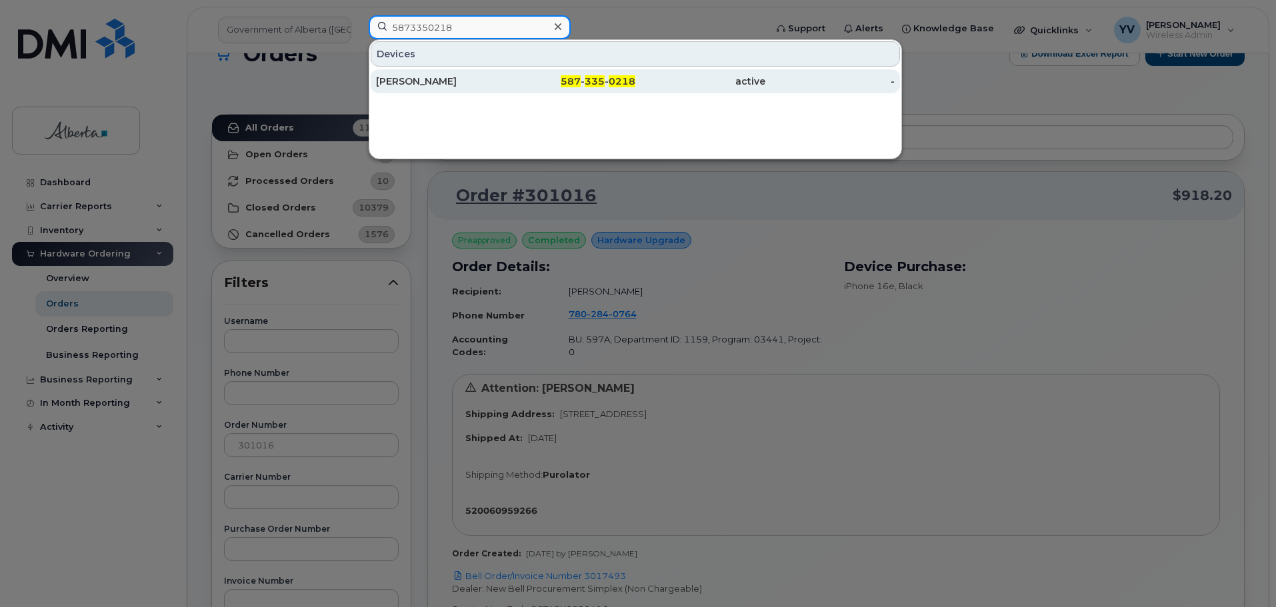
type input "5873350218"
click at [605, 73] on div "587 - 335 - 0218" at bounding box center [571, 81] width 130 height 24
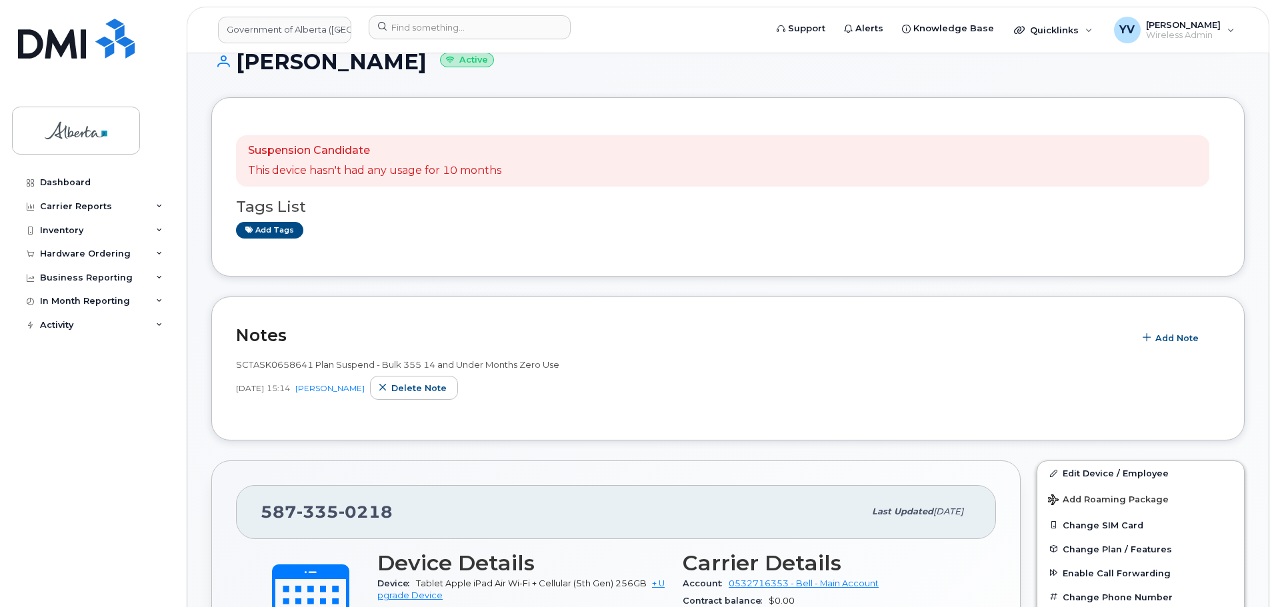
scroll to position [221, 0]
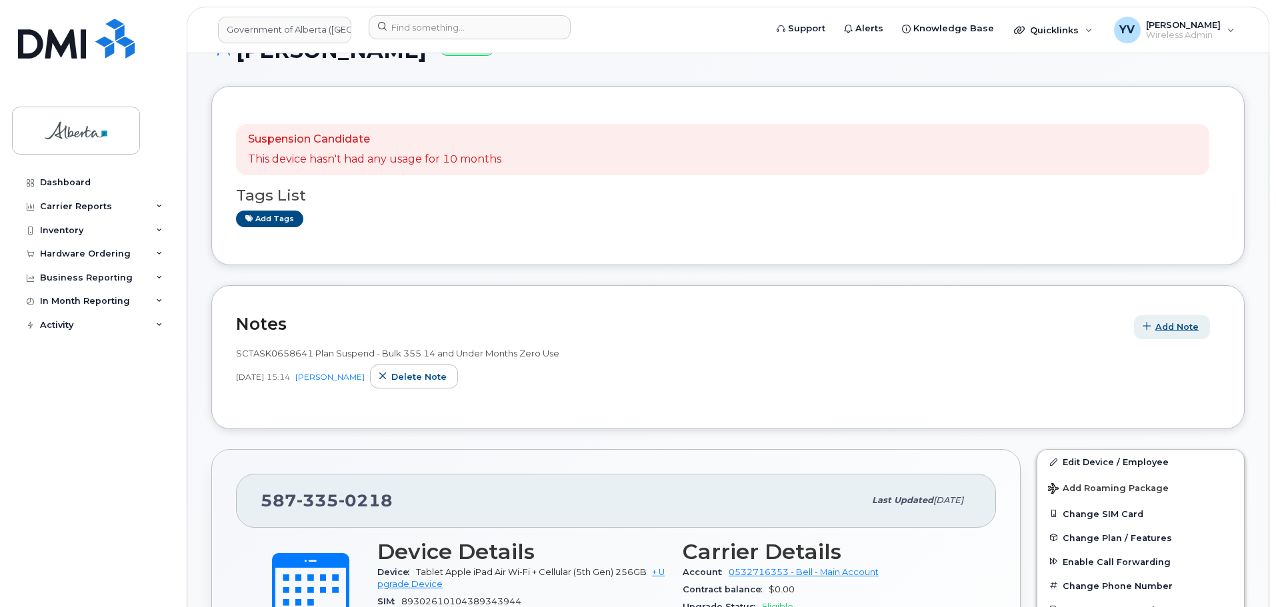
click at [1184, 327] on span "Add Note" at bounding box center [1177, 327] width 43 height 13
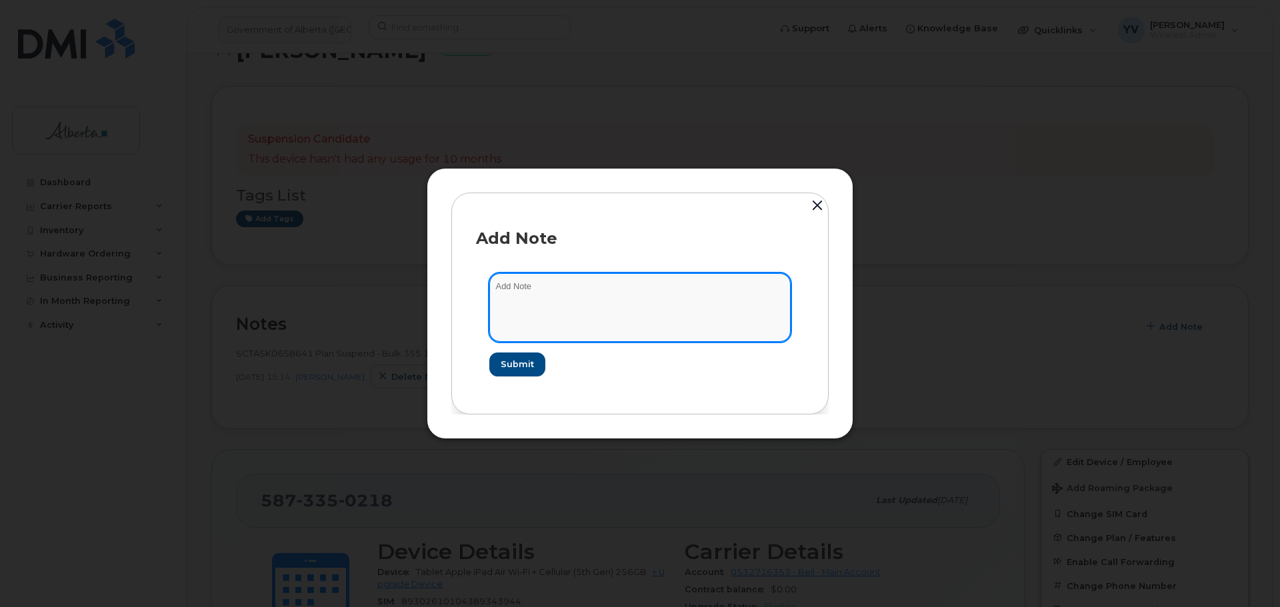
click at [547, 306] on textarea at bounding box center [639, 307] width 301 height 68
paste textarea "SCTASK0855634 5873350218 DO NOT DELETE - BEING REASSIGNED to Chantal Maclean. P…"
type textarea "SCTASK0855634 5873350218 DO NOT DELETE - BEING REASSIGNED to [PERSON_NAME]. Pre…"
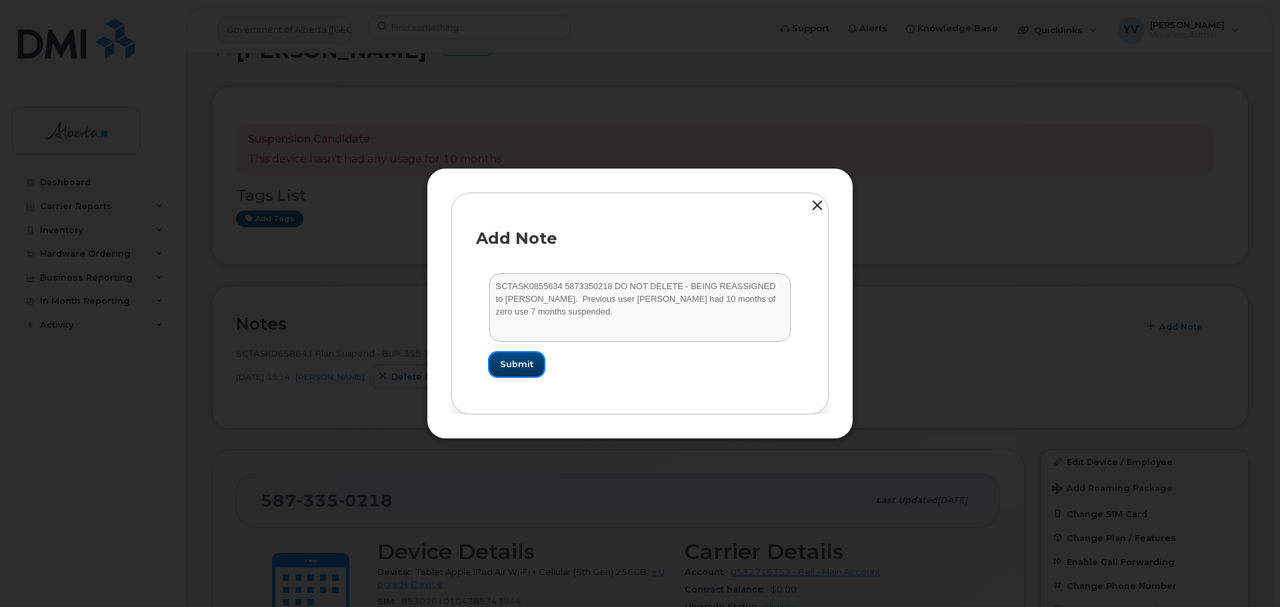
click at [523, 365] on span "Submit" at bounding box center [516, 364] width 33 height 13
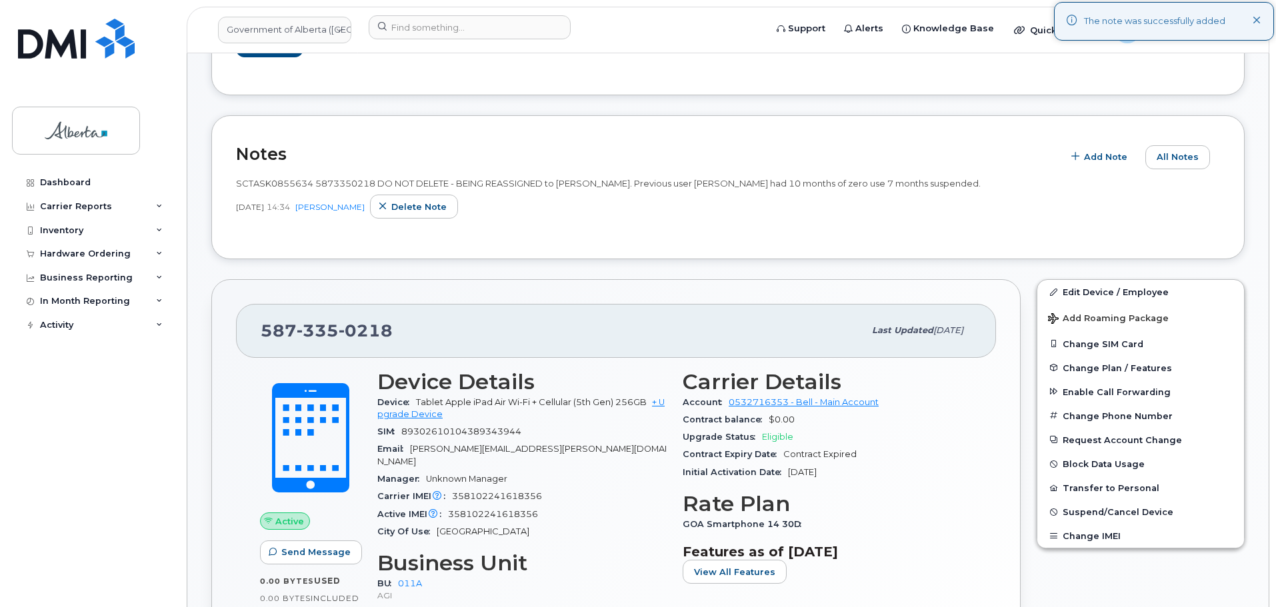
scroll to position [490, 0]
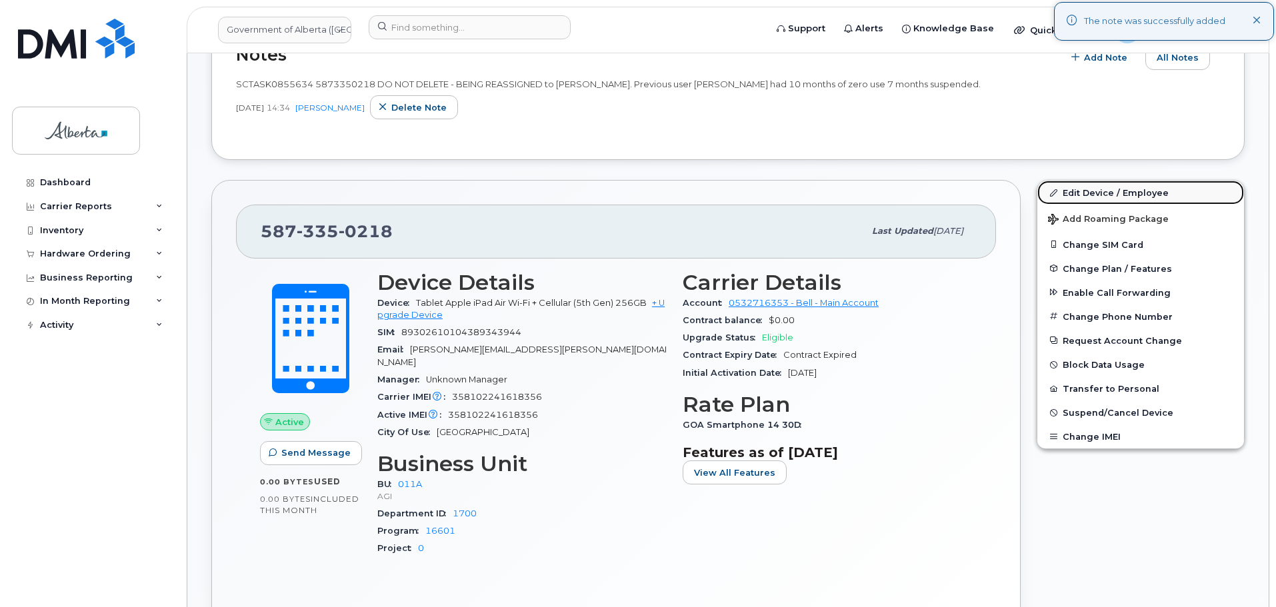
click at [1096, 190] on link "Edit Device / Employee" at bounding box center [1141, 193] width 207 height 24
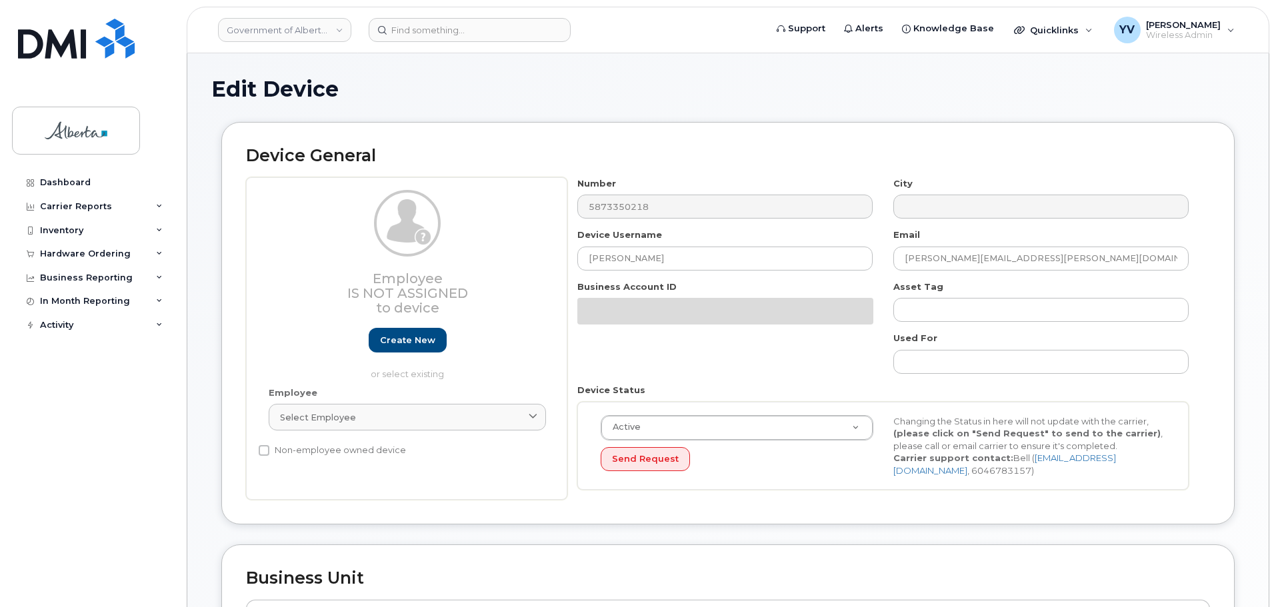
select select "4120336"
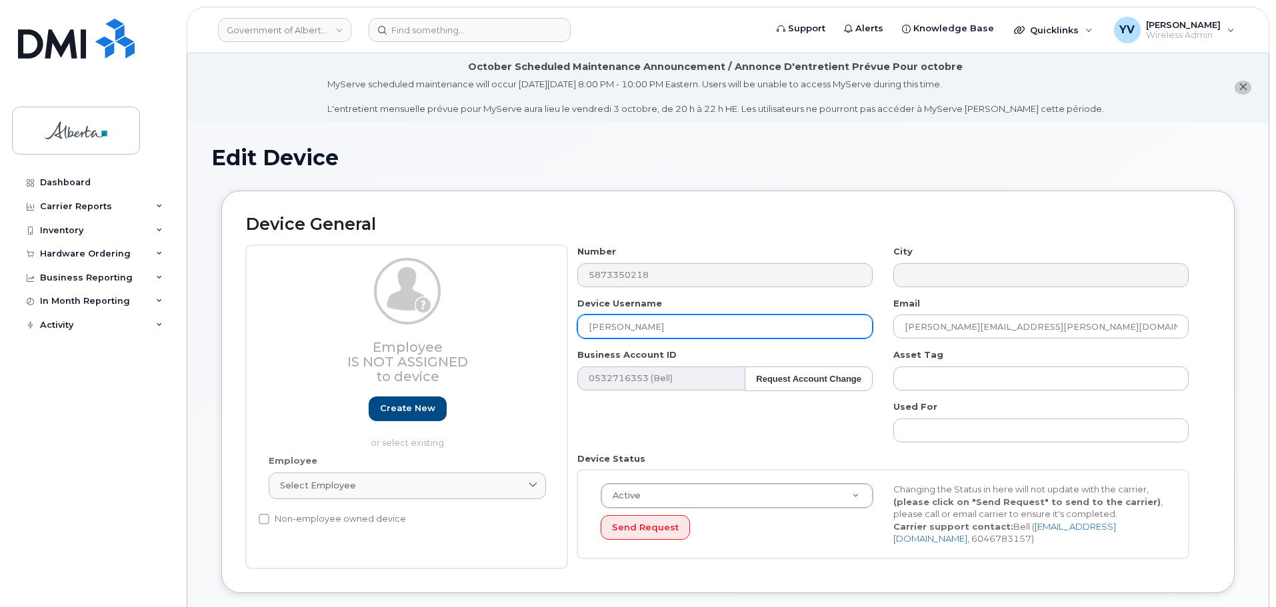
drag, startPoint x: 651, startPoint y: 327, endPoint x: 497, endPoint y: 331, distance: 154.1
click at [497, 331] on div "Employee Is not assigned to device Create new or select existing Employee Selec…" at bounding box center [728, 406] width 964 height 323
paste input "[PERSON_NAME]"
type input "[PERSON_NAME]"
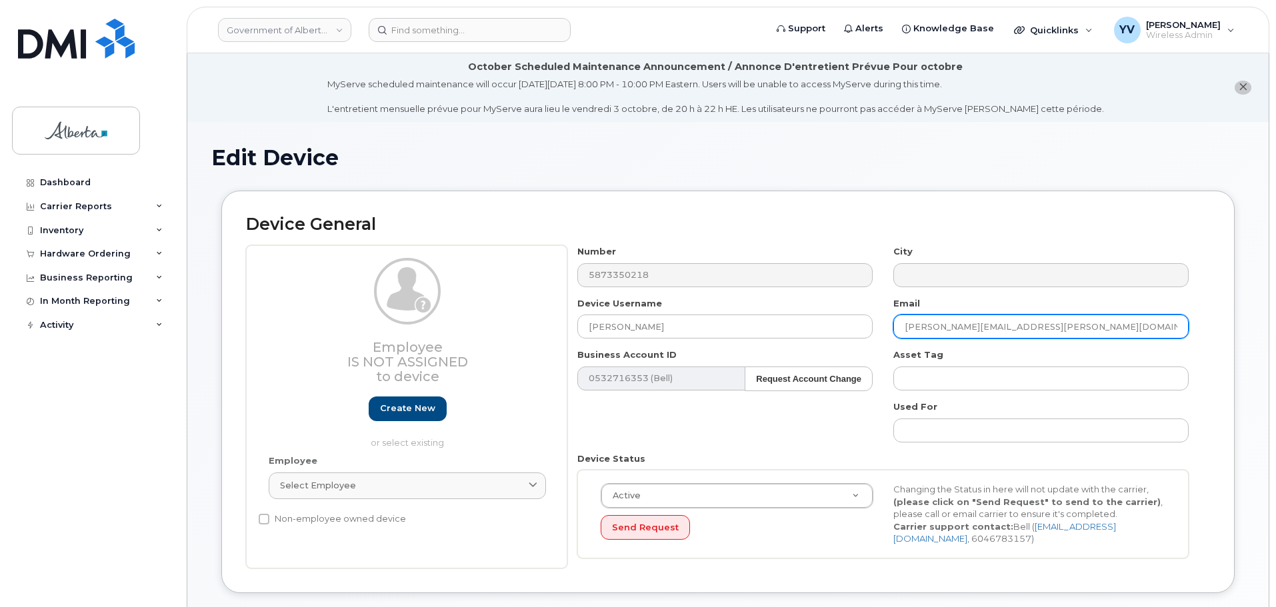
drag, startPoint x: 1024, startPoint y: 329, endPoint x: 901, endPoint y: 329, distance: 123.4
click at [901, 329] on input "Shari.Smith@gov.ab.ca" at bounding box center [1040, 327] width 295 height 24
paste input "Chantal.Maclean"
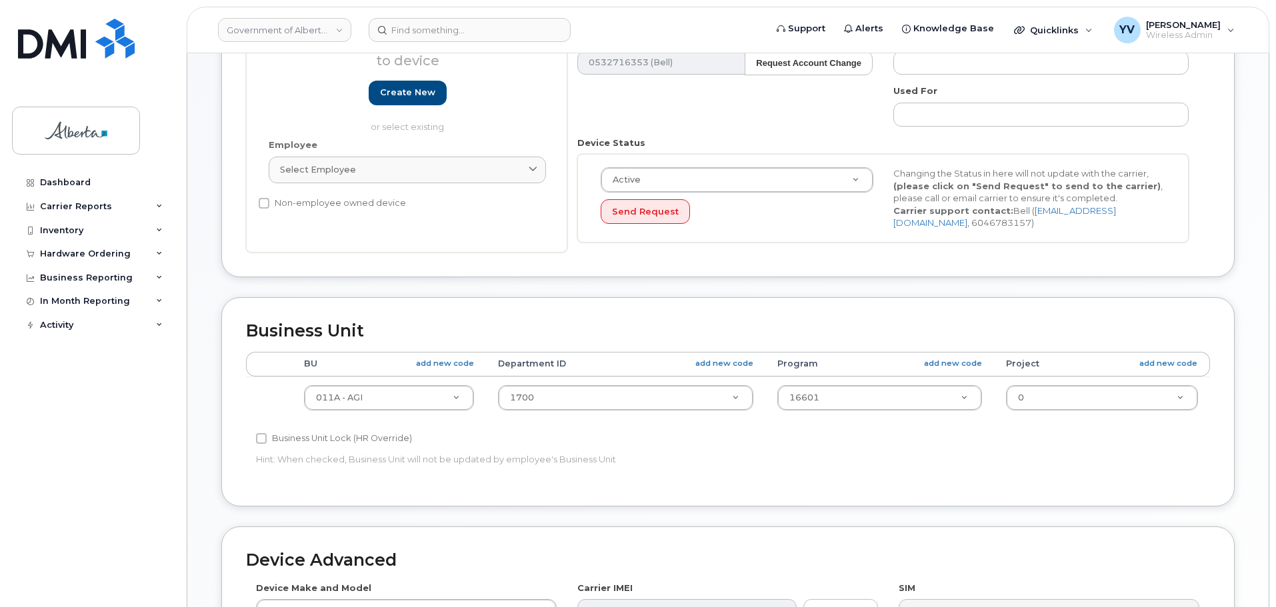
scroll to position [317, 0]
type input "[PERSON_NAME][EMAIL_ADDRESS][PERSON_NAME][DOMAIN_NAME]"
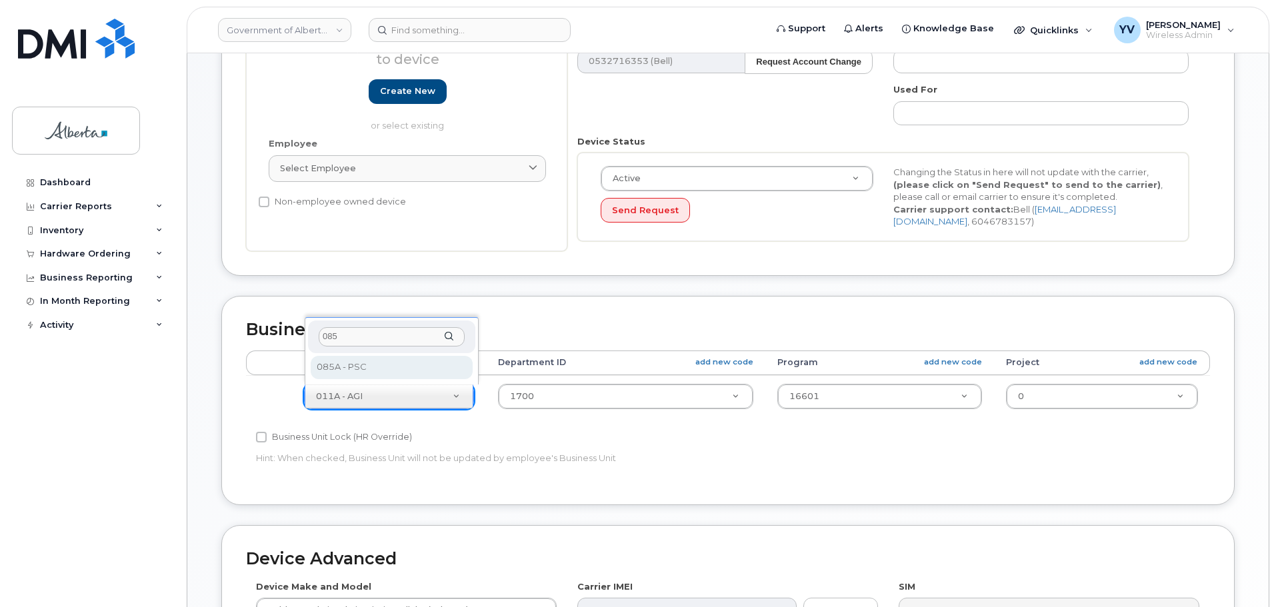
type input "085"
select select "4749745"
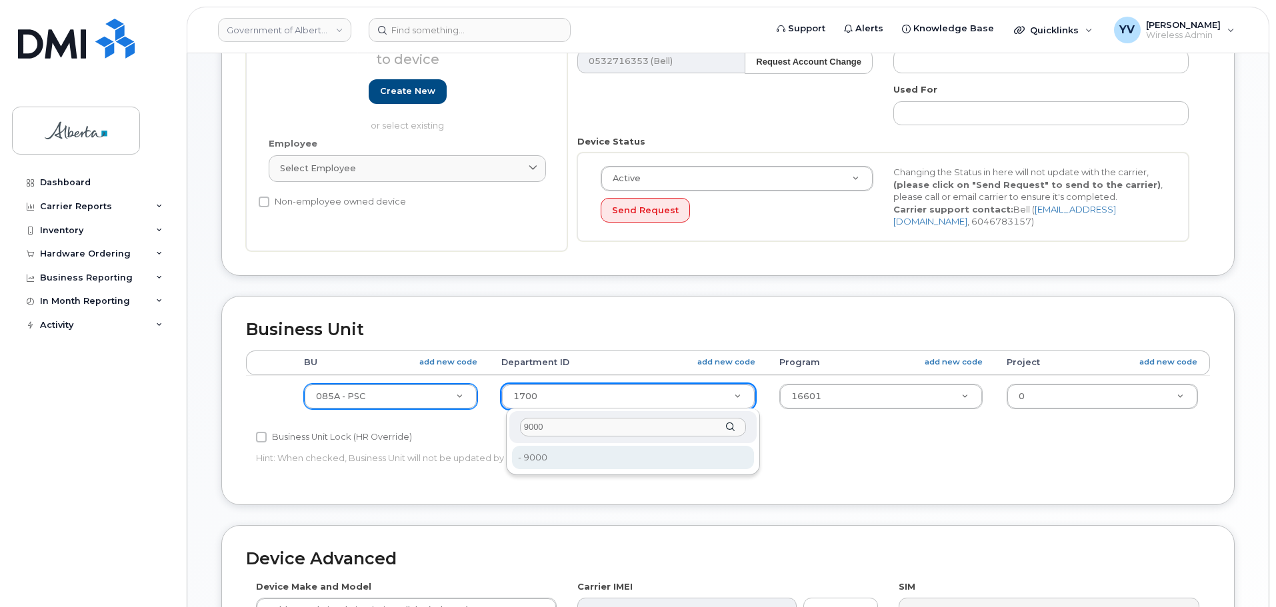
type input "9000"
type input "29597809"
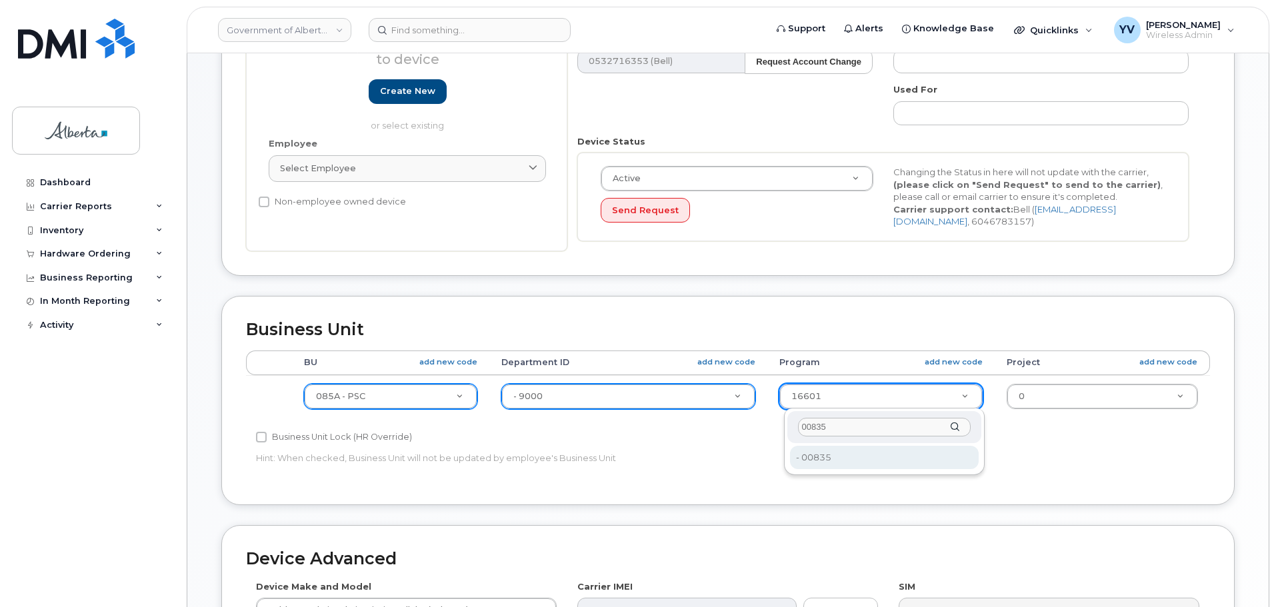
scroll to position [251, 0]
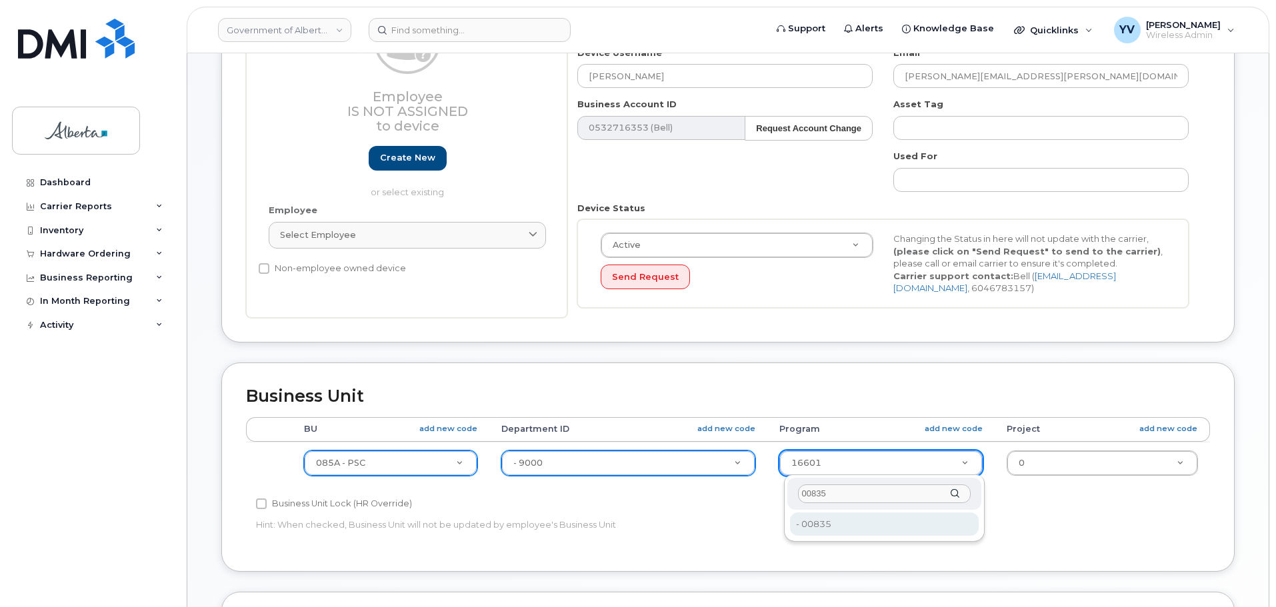
type input "00835"
type input "4753602"
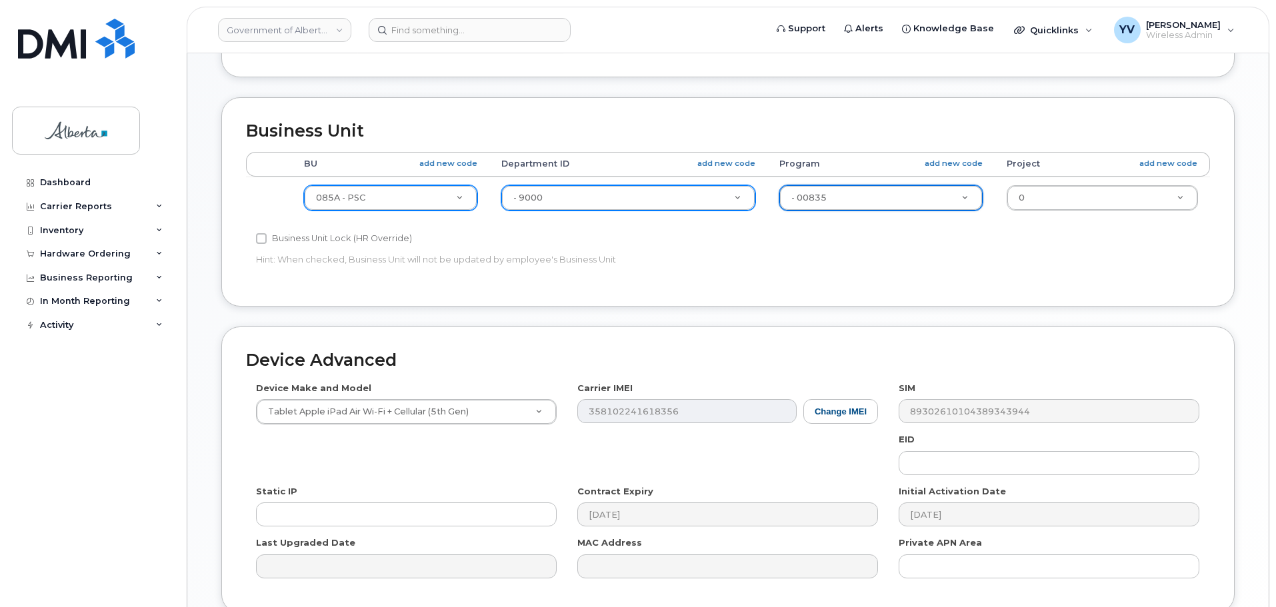
scroll to position [539, 0]
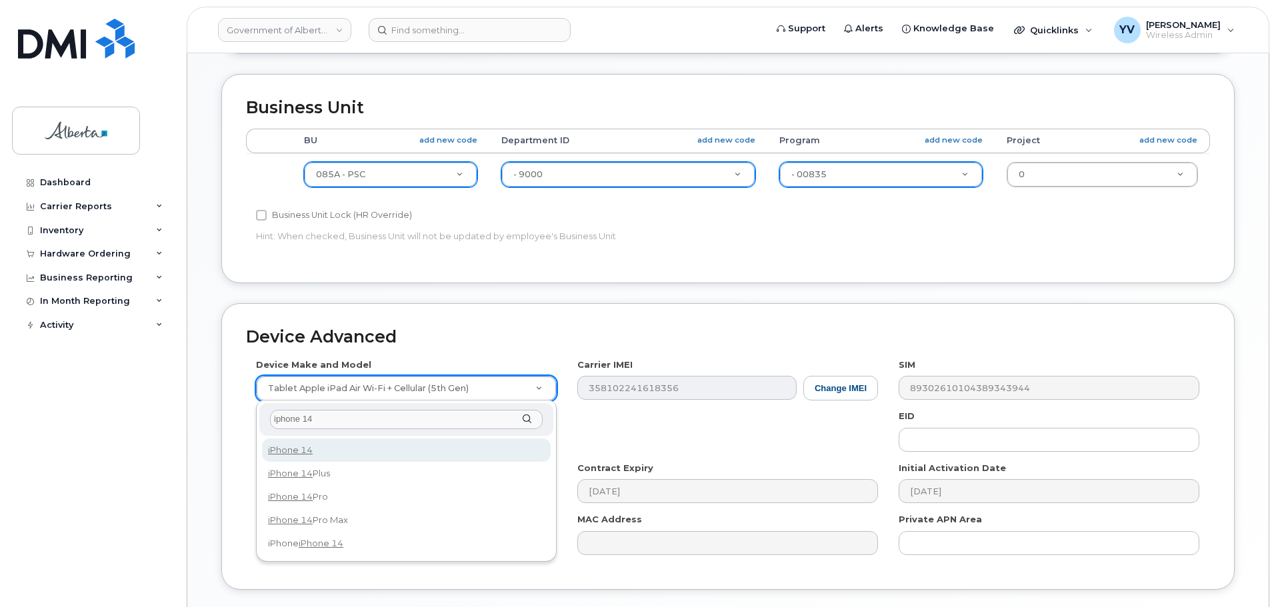
type input "iphone 14"
select select "2778"
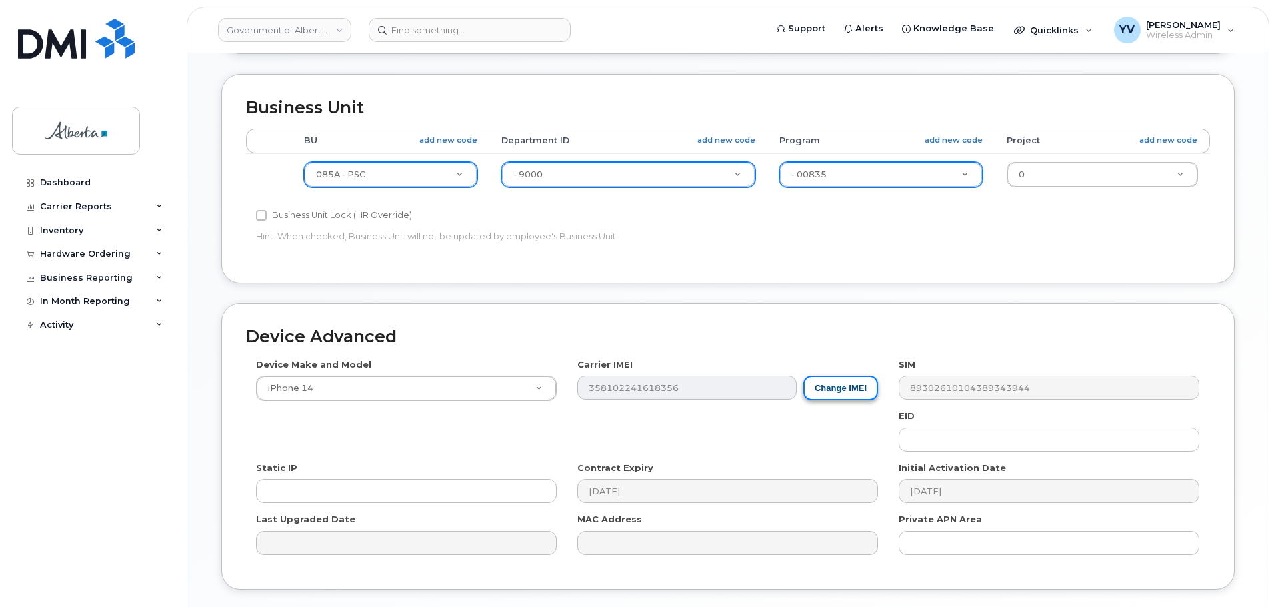
click at [823, 384] on button "Change IMEI" at bounding box center [840, 388] width 75 height 25
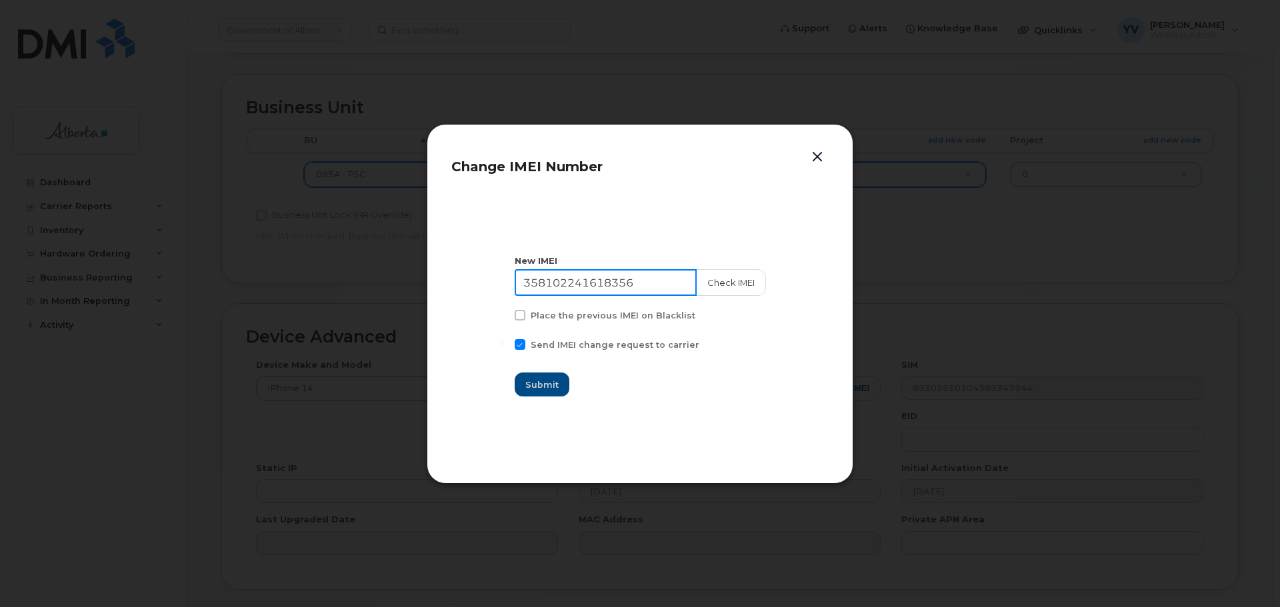
drag, startPoint x: 645, startPoint y: 285, endPoint x: 517, endPoint y: 281, distance: 128.7
click at [517, 281] on section "New IMEI 358102241618356 Check IMEI Place the previous IMEI on Blacklist Send I…" at bounding box center [639, 326] width 377 height 267
paste input "6879778829405"
type input "356879778829405"
click at [535, 379] on span "Submit" at bounding box center [542, 385] width 33 height 13
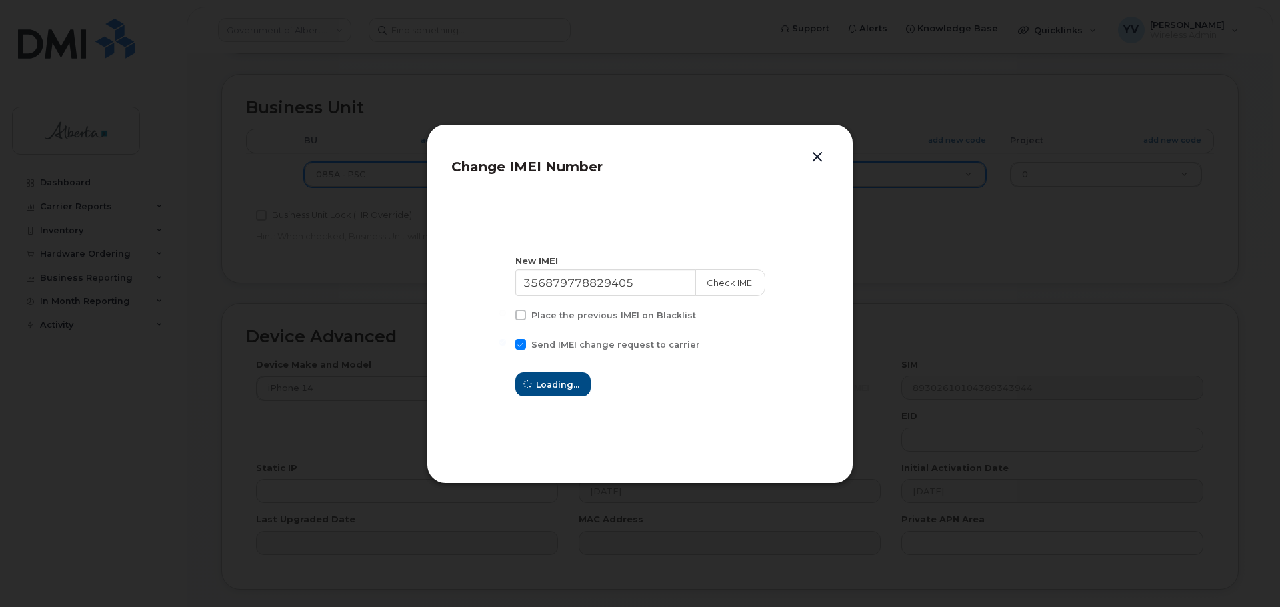
type input "356879778829405"
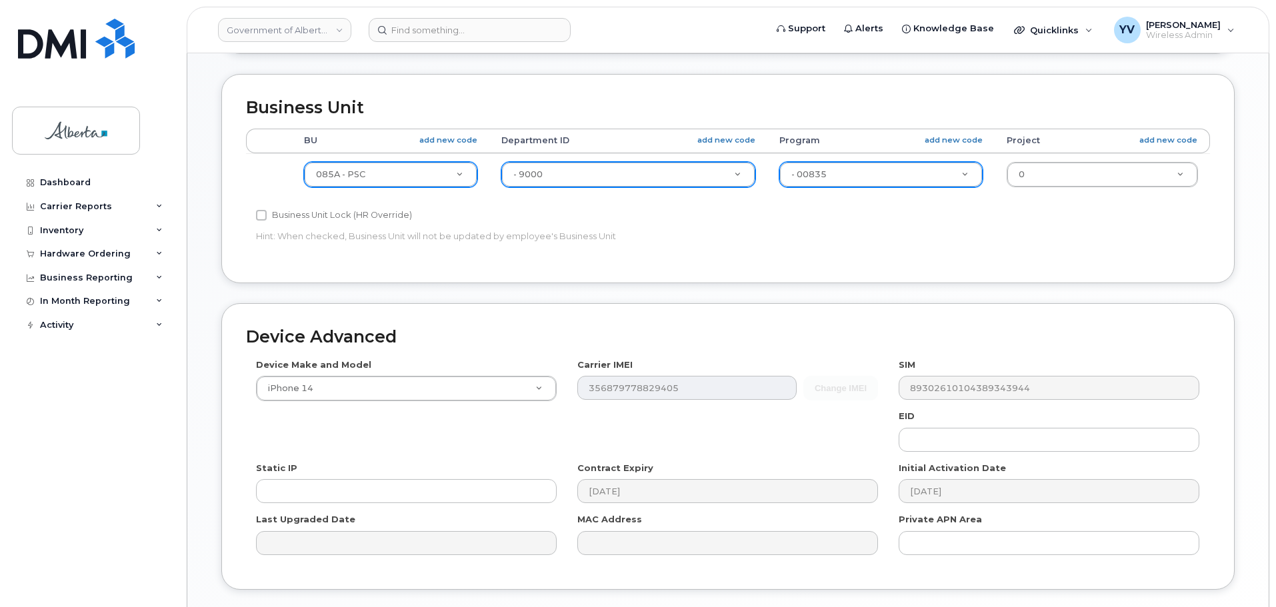
scroll to position [633, 0]
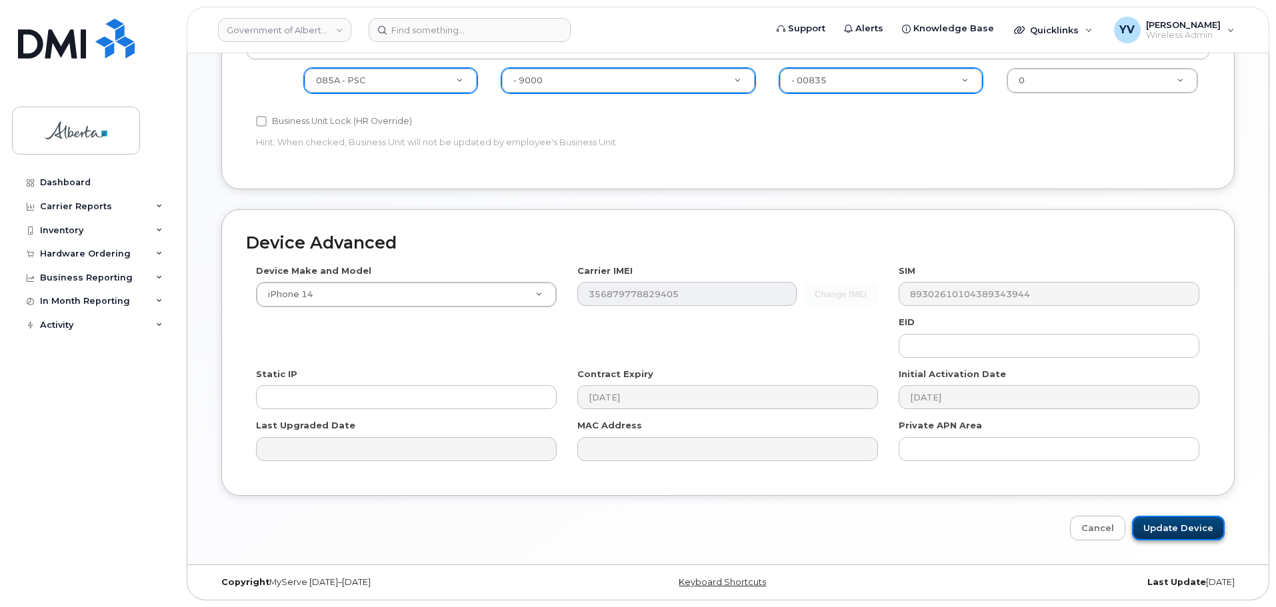
click at [1184, 529] on input "Update Device" at bounding box center [1178, 528] width 93 height 25
type input "Saving..."
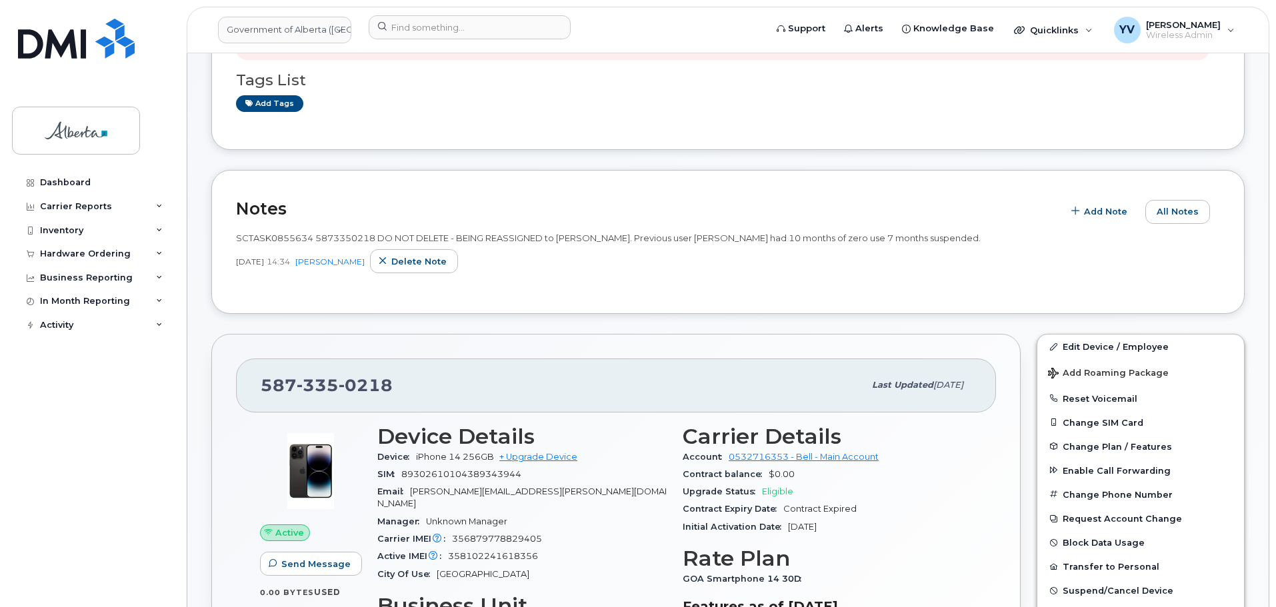
scroll to position [324, 0]
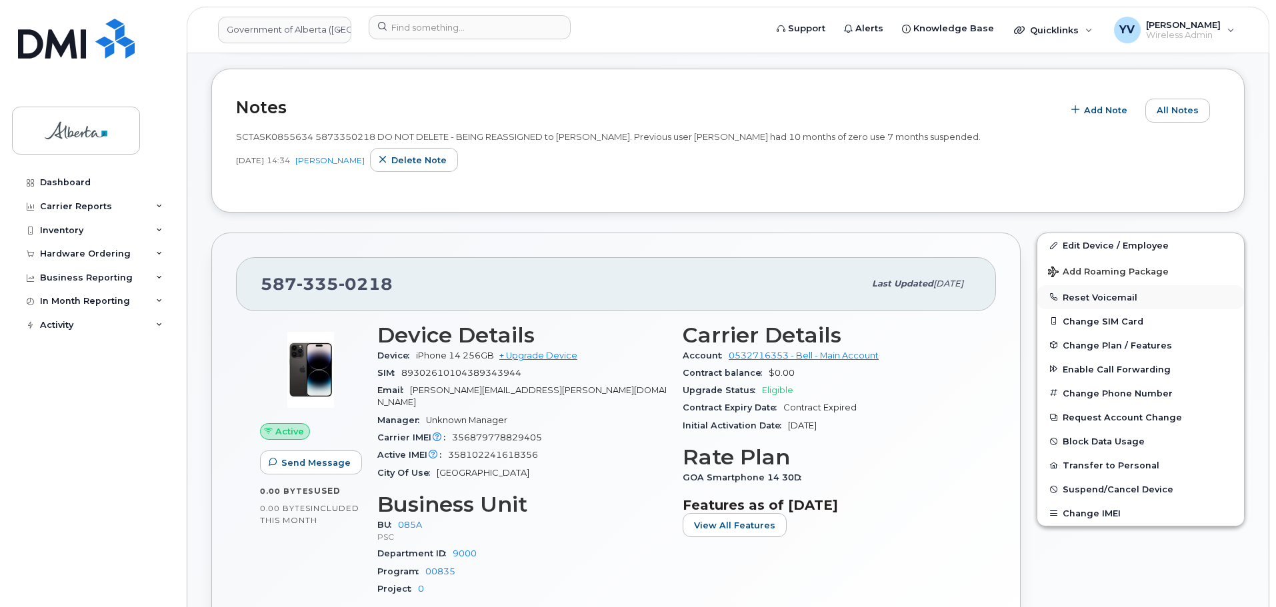
click at [1096, 293] on button "Reset Voicemail" at bounding box center [1141, 297] width 207 height 24
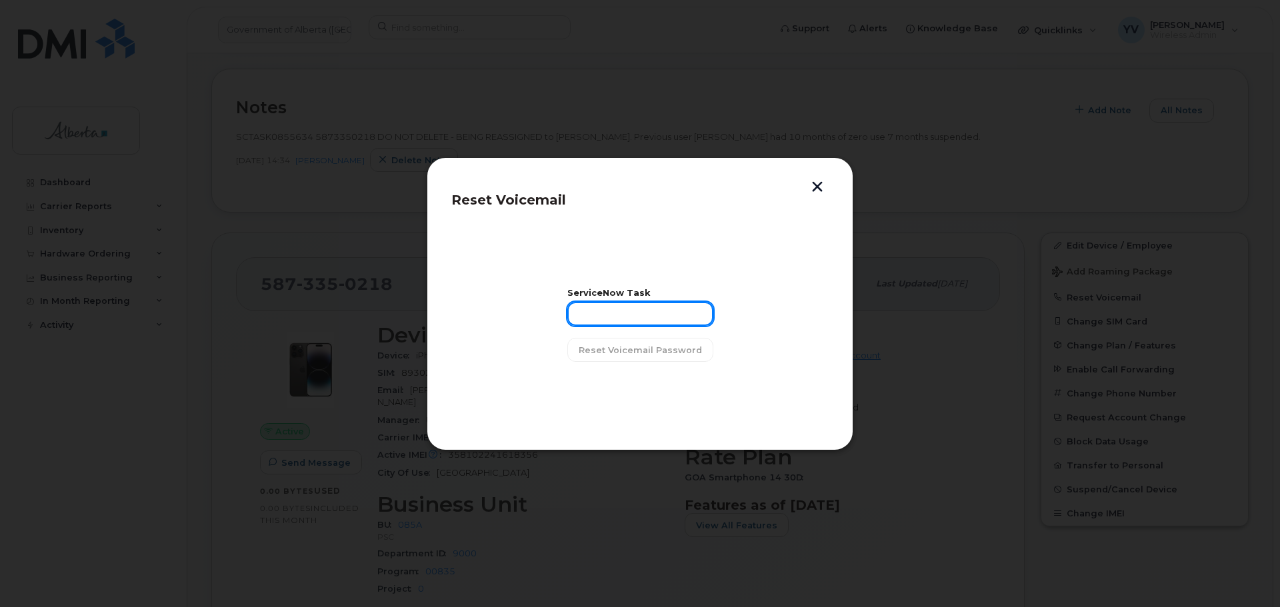
click at [597, 315] on input "text" at bounding box center [640, 314] width 146 height 24
paste input "SCTASK0855634"
type input "SCTASK0855634"
click at [614, 350] on span "Reset Voicemail Password" at bounding box center [640, 350] width 123 height 13
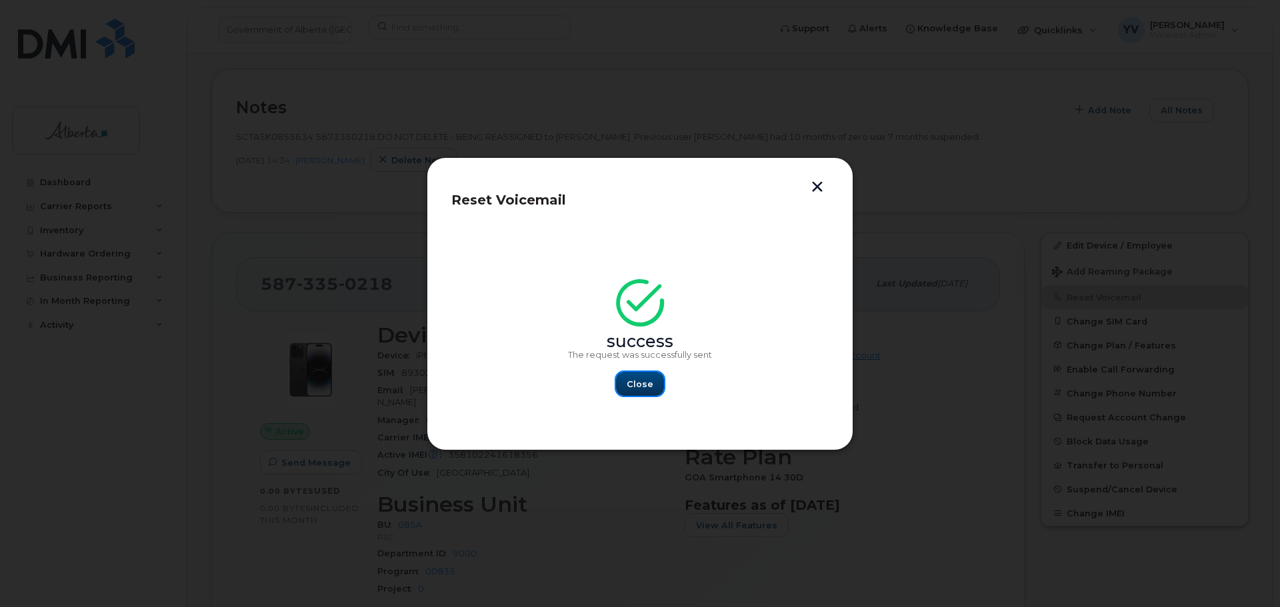
click at [633, 389] on span "Close" at bounding box center [640, 384] width 27 height 13
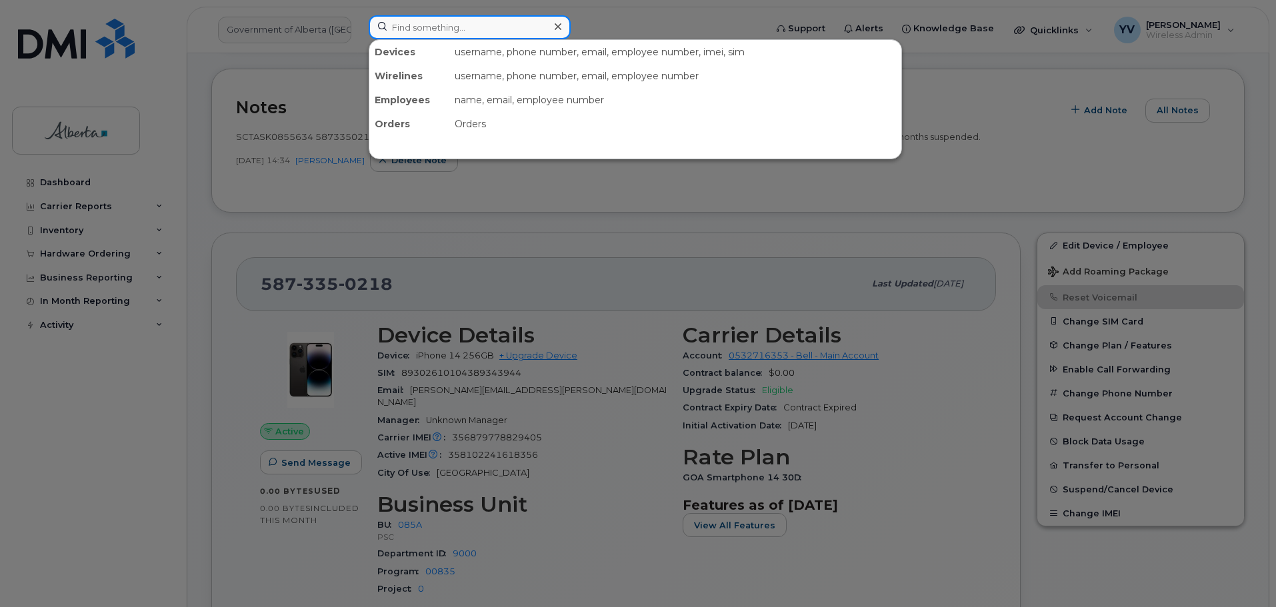
click at [407, 31] on input at bounding box center [470, 27] width 202 height 24
paste input "7802181162"
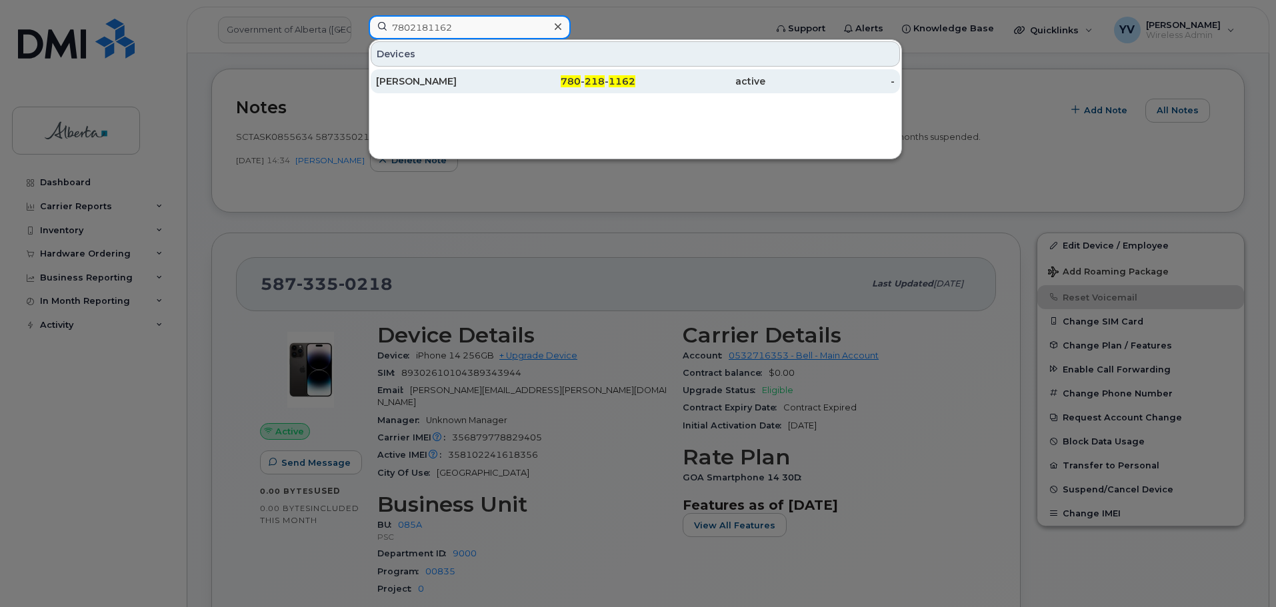
type input "7802181162"
click at [610, 80] on span "1162" at bounding box center [622, 81] width 27 height 12
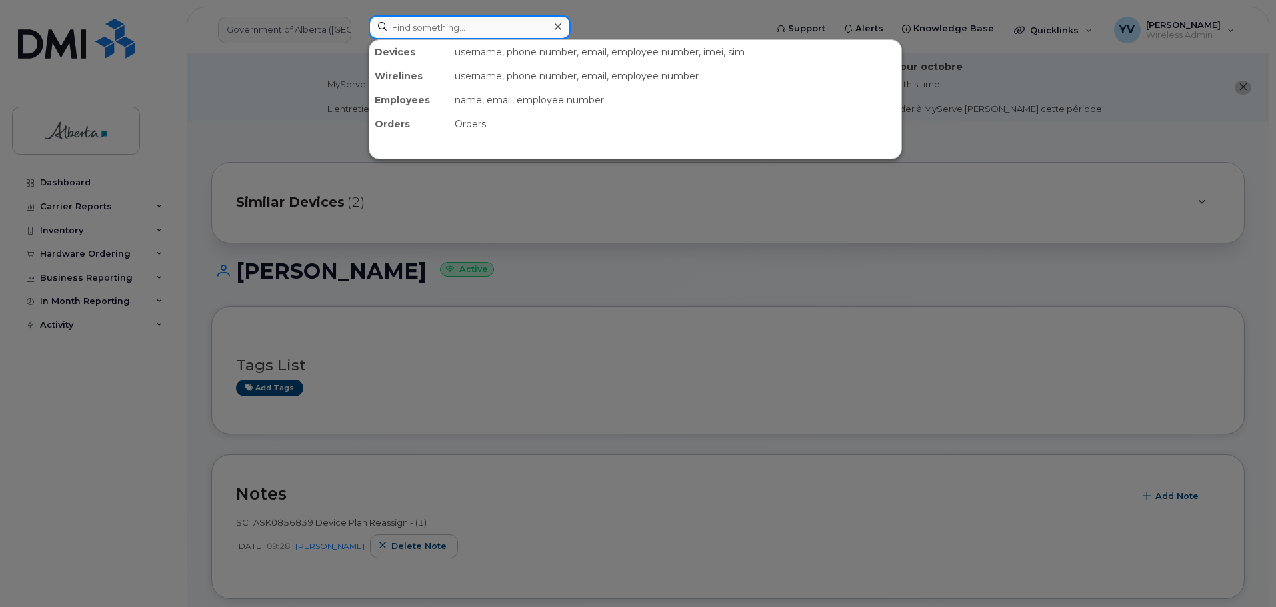
click at [412, 25] on input at bounding box center [470, 27] width 202 height 24
paste input "7807188870"
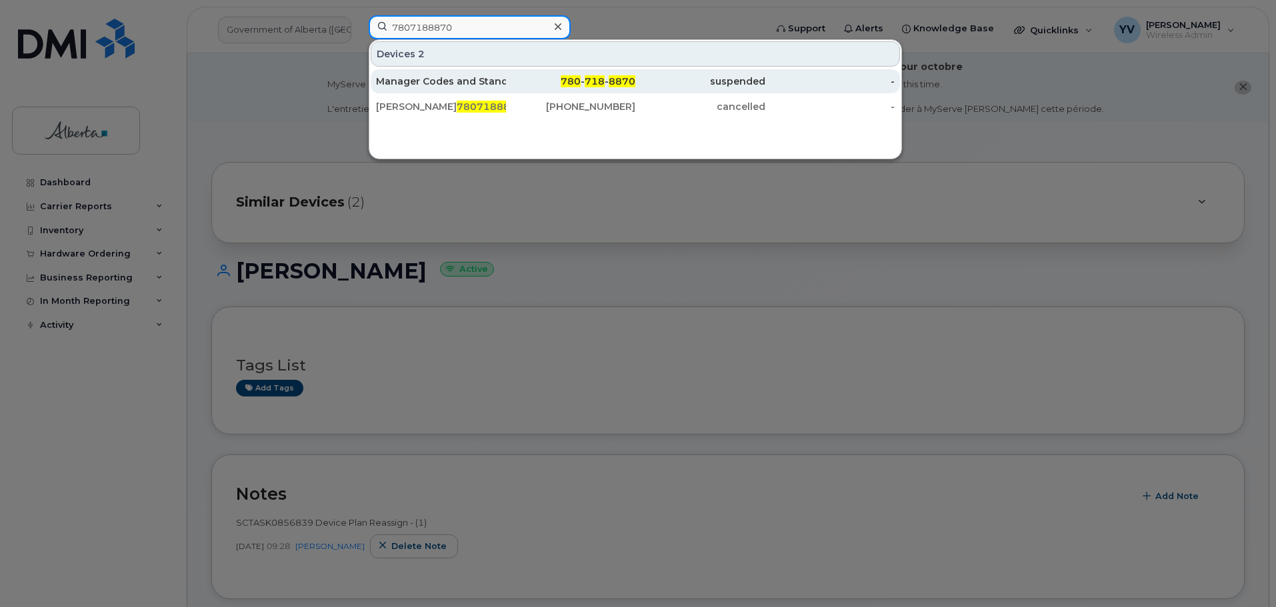
type input "7807188870"
click at [581, 83] on span "780" at bounding box center [571, 81] width 20 height 12
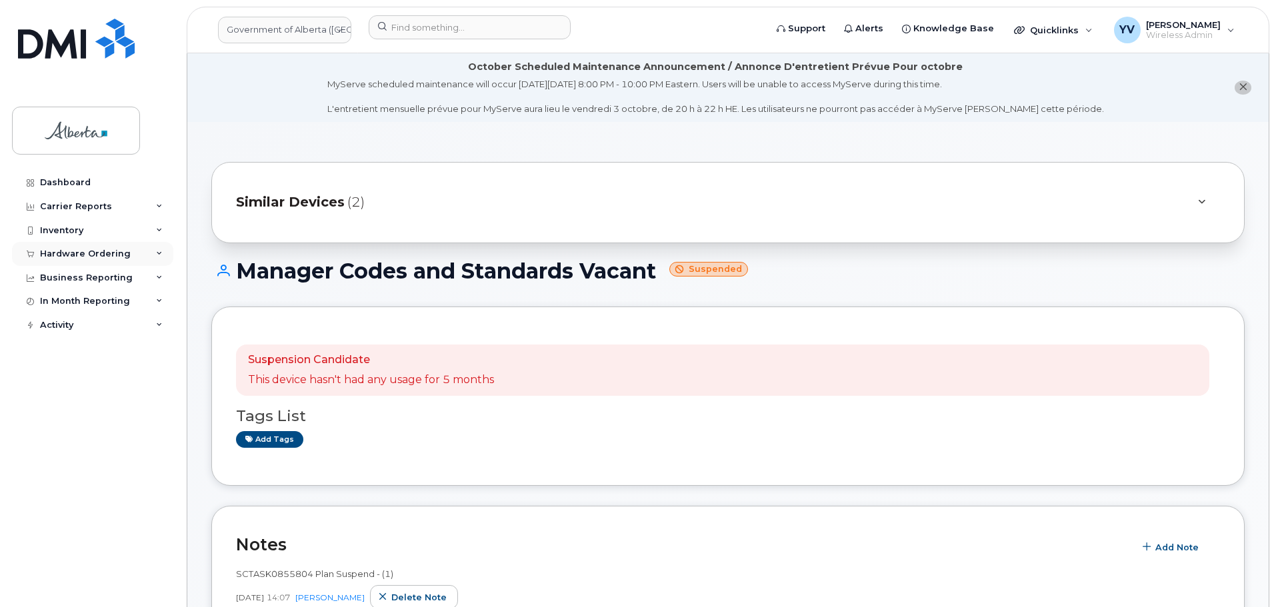
click at [71, 247] on div "Hardware Ordering" at bounding box center [92, 254] width 161 height 24
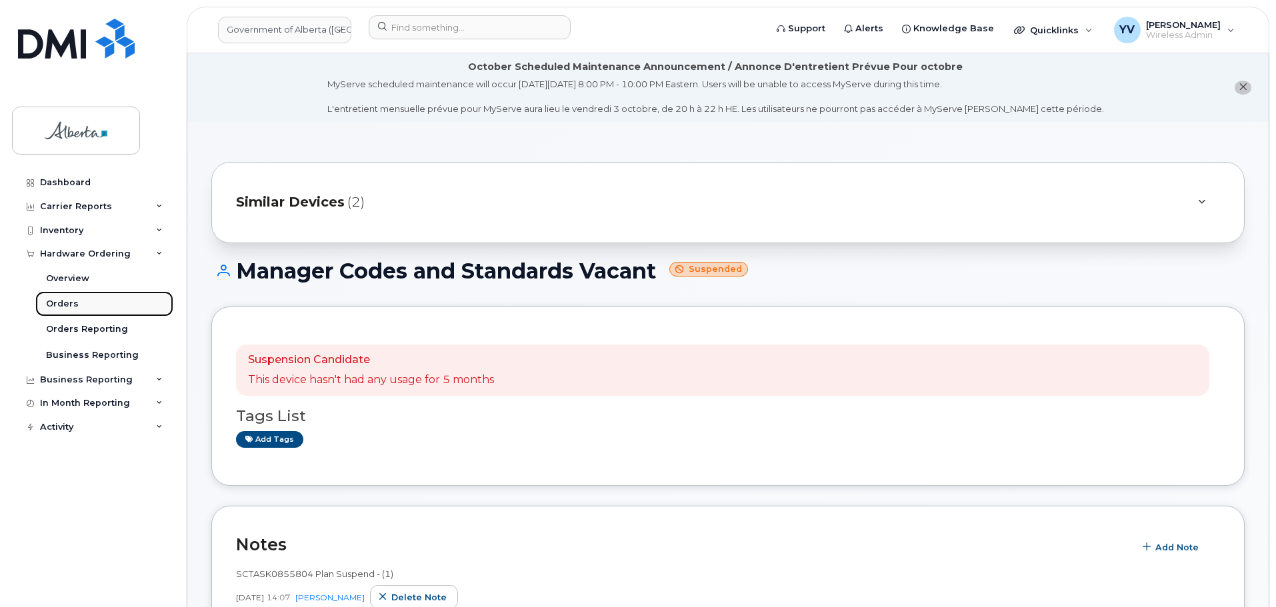
click at [56, 299] on div "Orders" at bounding box center [62, 304] width 33 height 12
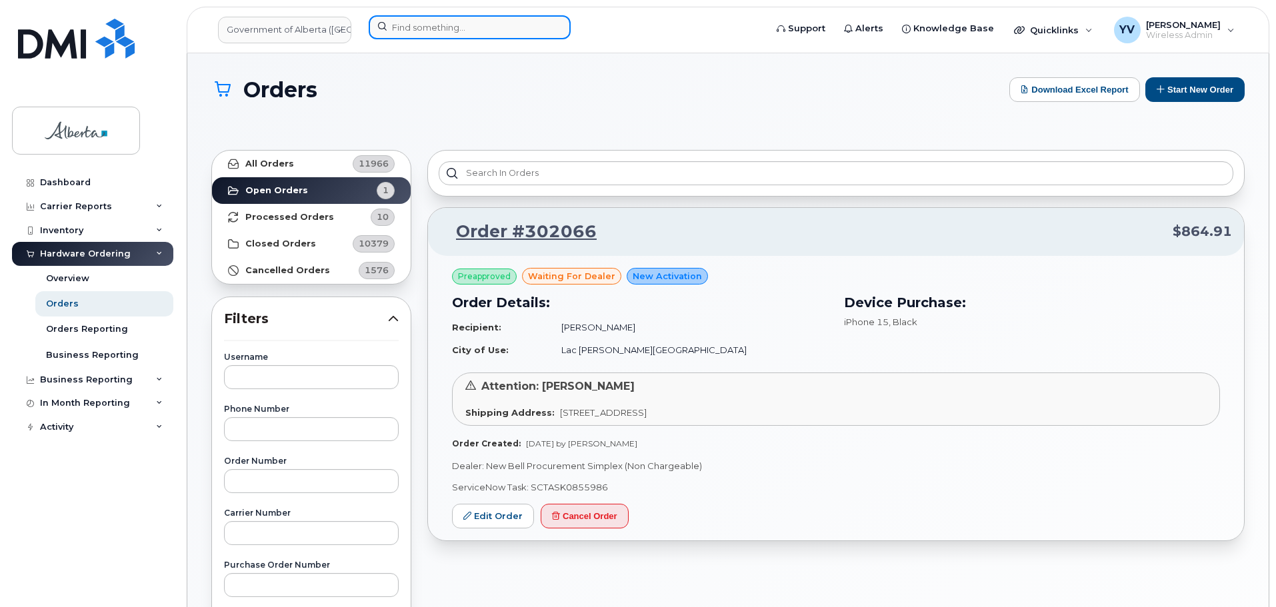
click at [412, 27] on input at bounding box center [470, 27] width 202 height 24
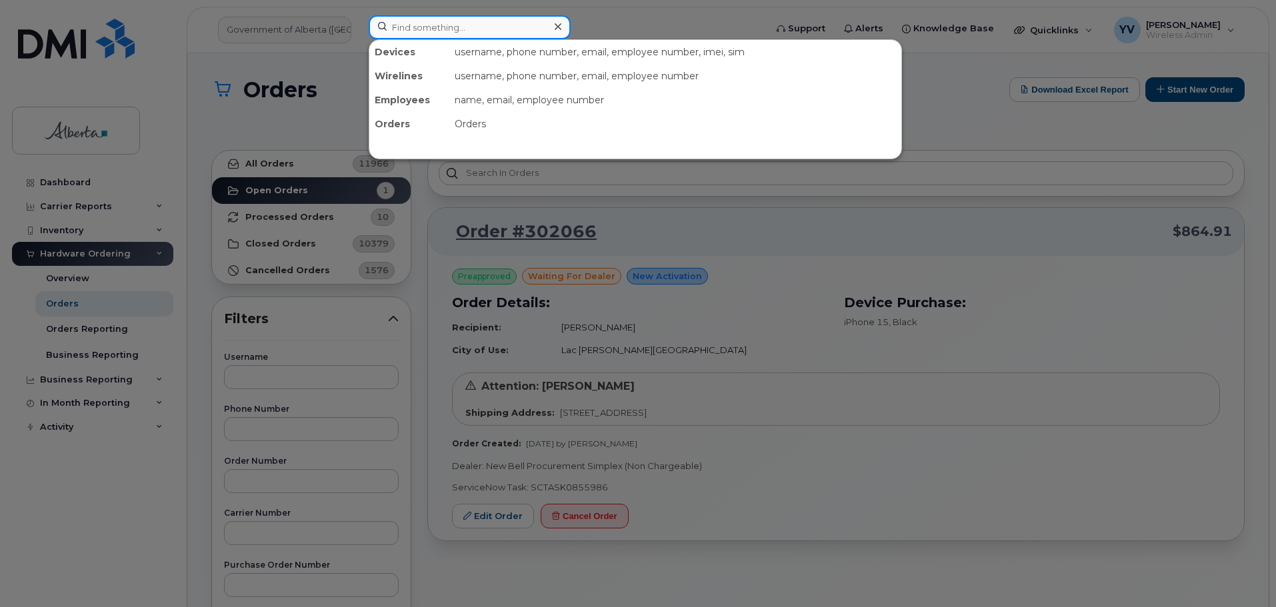
paste input "7802899590"
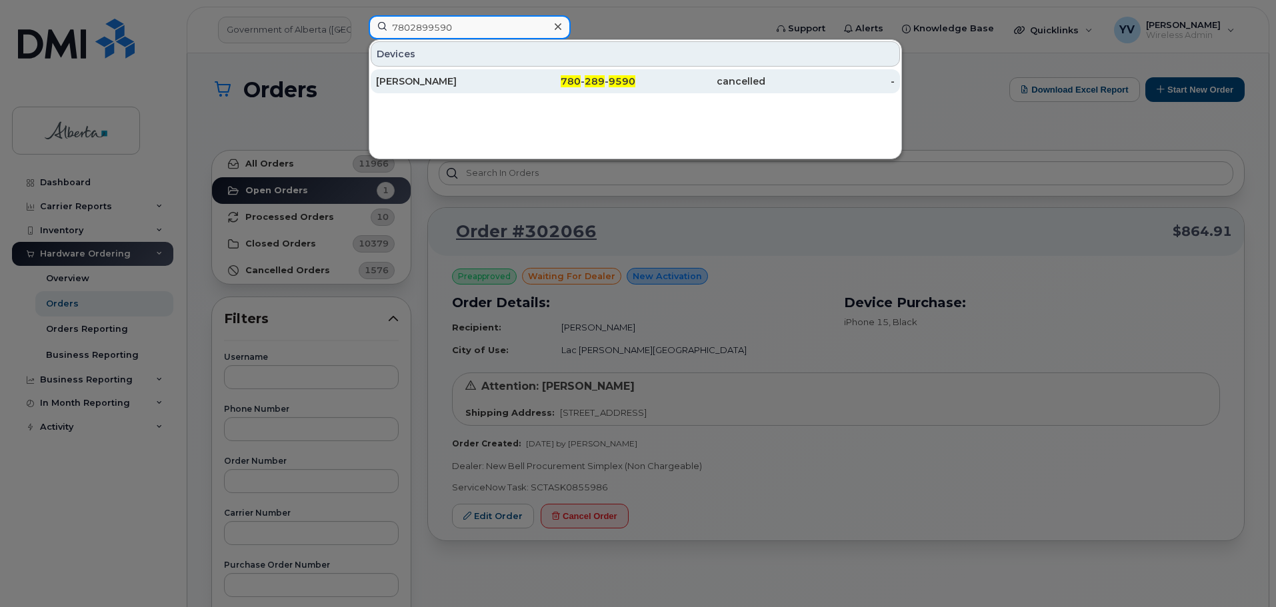
type input "7802899590"
click at [615, 80] on span "9590" at bounding box center [622, 81] width 27 height 12
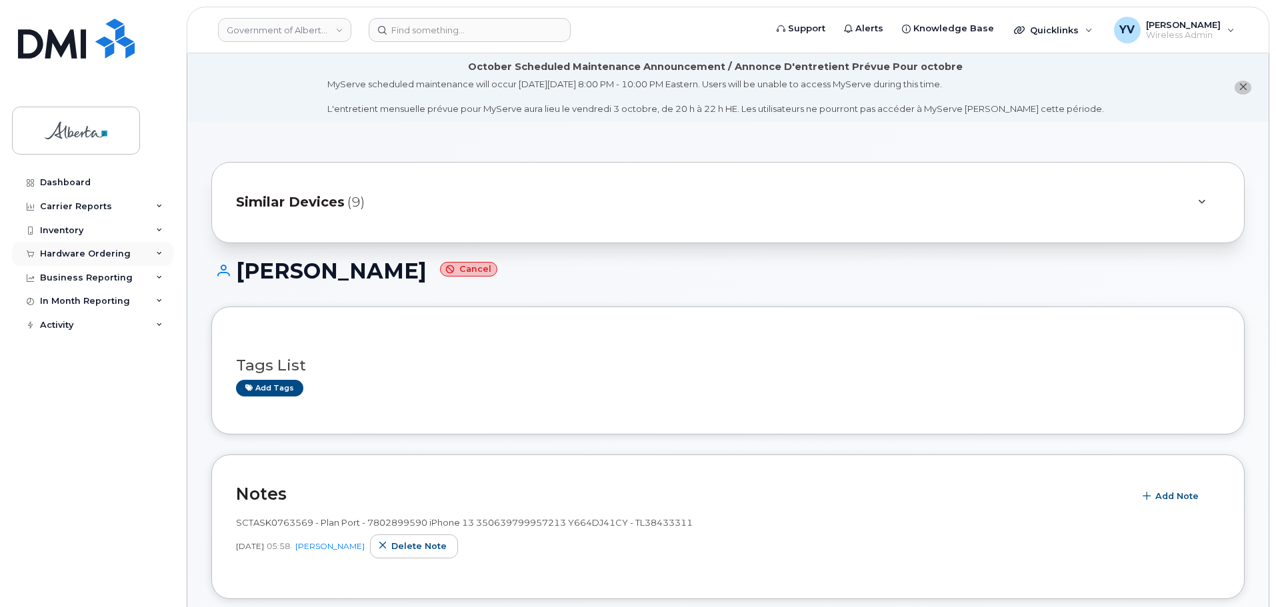
click at [77, 249] on div "Hardware Ordering" at bounding box center [85, 254] width 91 height 11
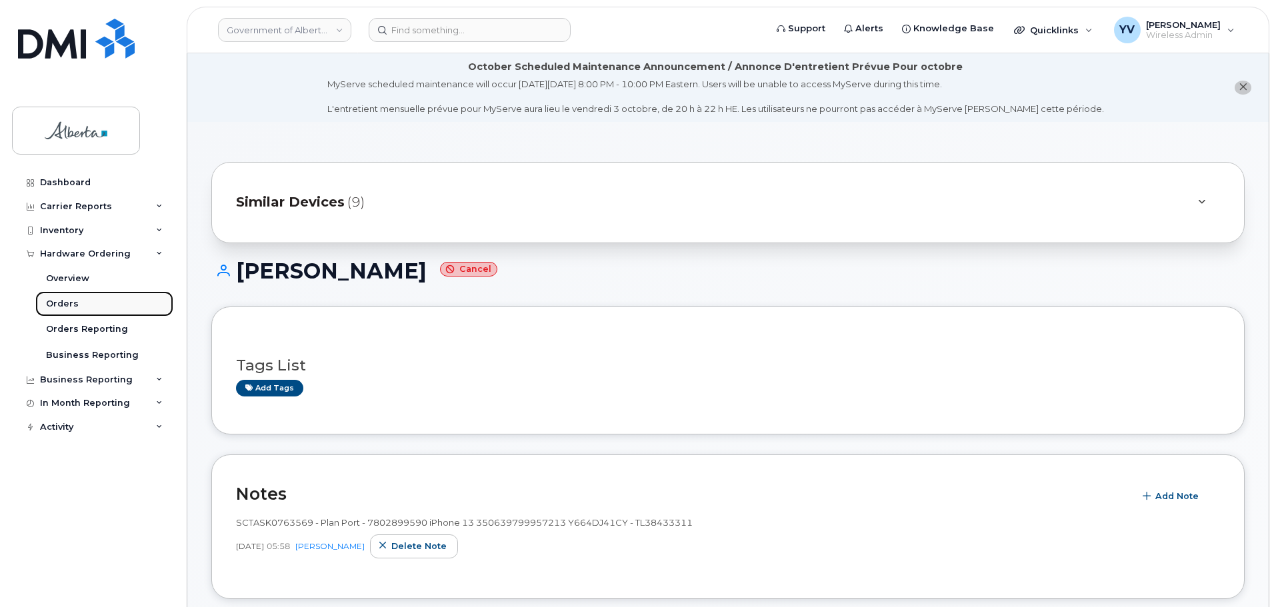
click at [61, 297] on link "Orders" at bounding box center [104, 303] width 138 height 25
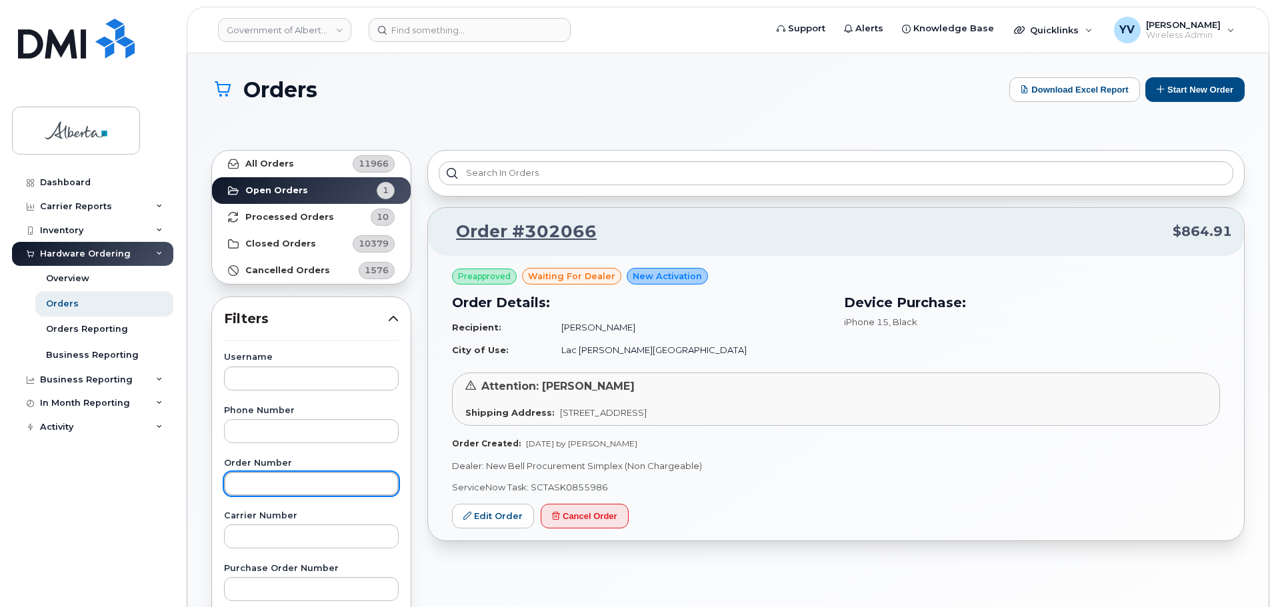
click at [253, 484] on input "text" at bounding box center [311, 484] width 175 height 24
paste input "300855"
type input "300855"
click at [261, 161] on strong "All Orders" at bounding box center [269, 164] width 49 height 11
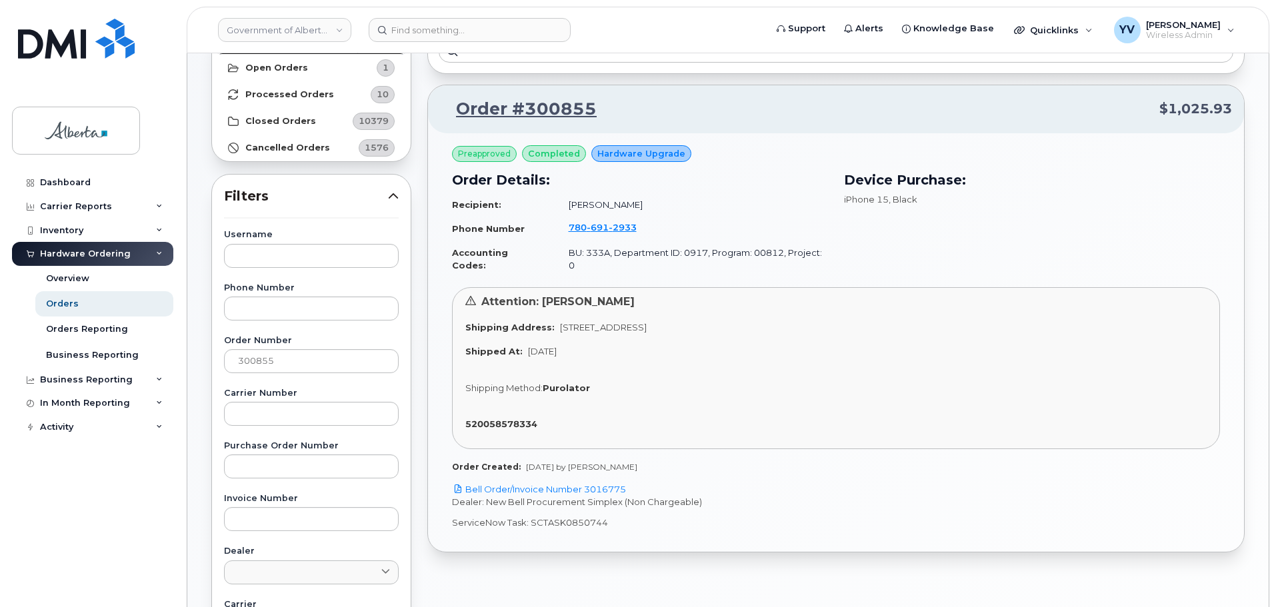
scroll to position [146, 0]
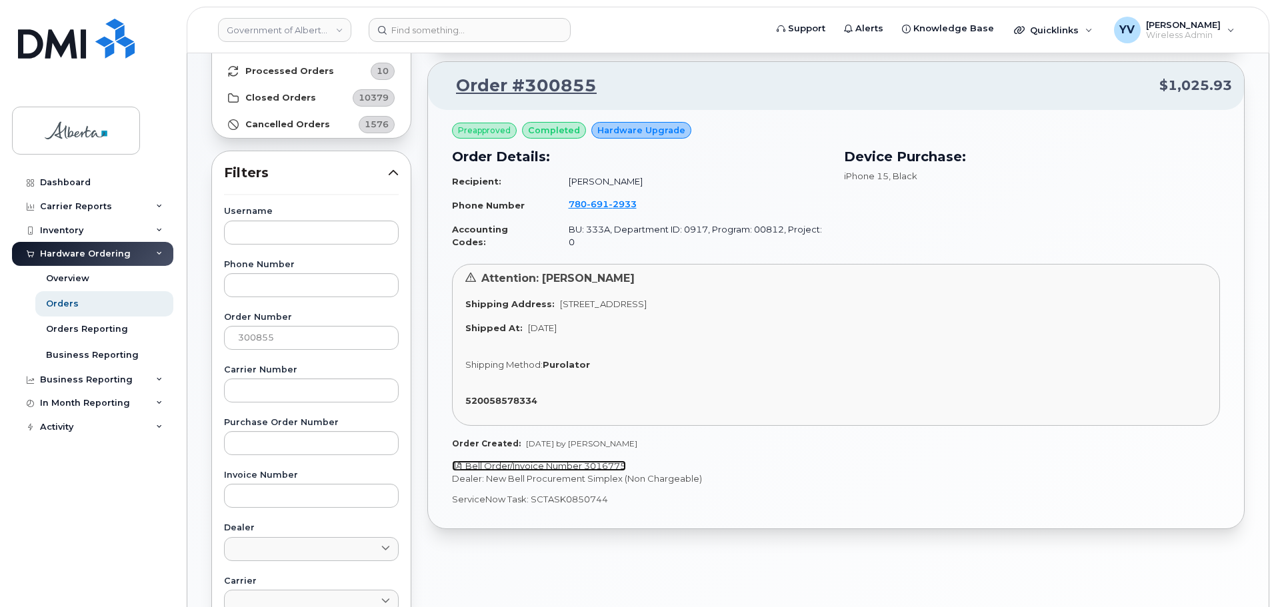
click at [590, 461] on link "Bell Order/Invoice Number 3016775" at bounding box center [539, 466] width 174 height 11
drag, startPoint x: 608, startPoint y: 489, endPoint x: 531, endPoint y: 487, distance: 77.4
click at [531, 493] on p "ServiceNow Task: SCTASK0850744" at bounding box center [836, 499] width 768 height 13
copy p "SCTASK0850744"
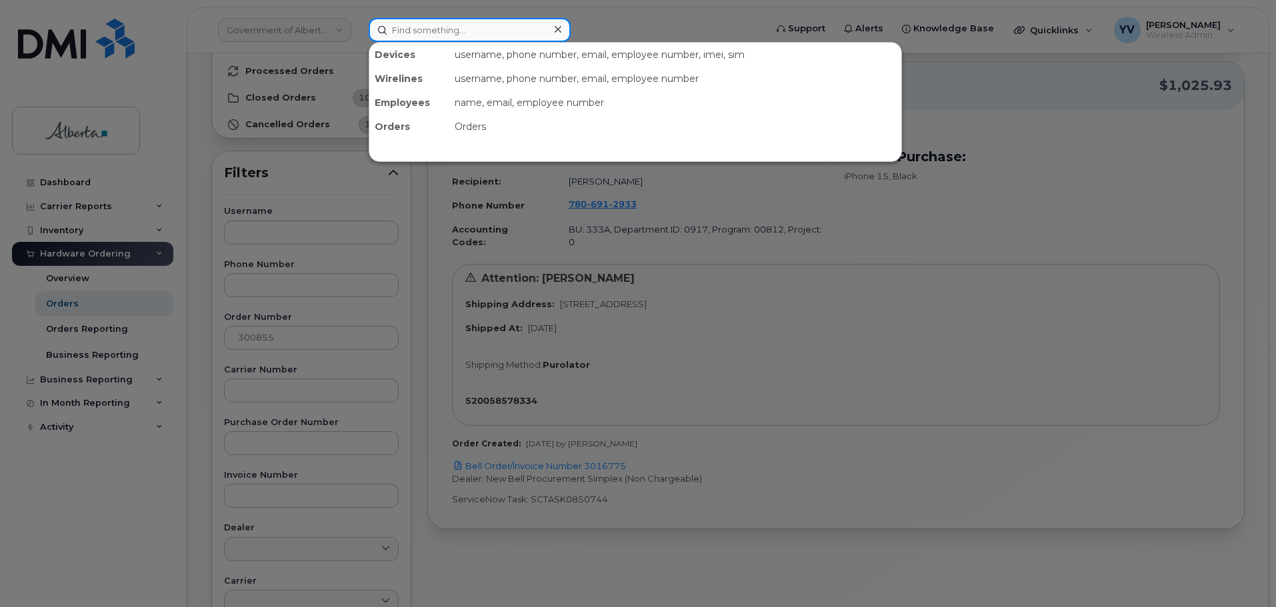
click at [406, 25] on input at bounding box center [470, 30] width 202 height 24
paste input "7806912933"
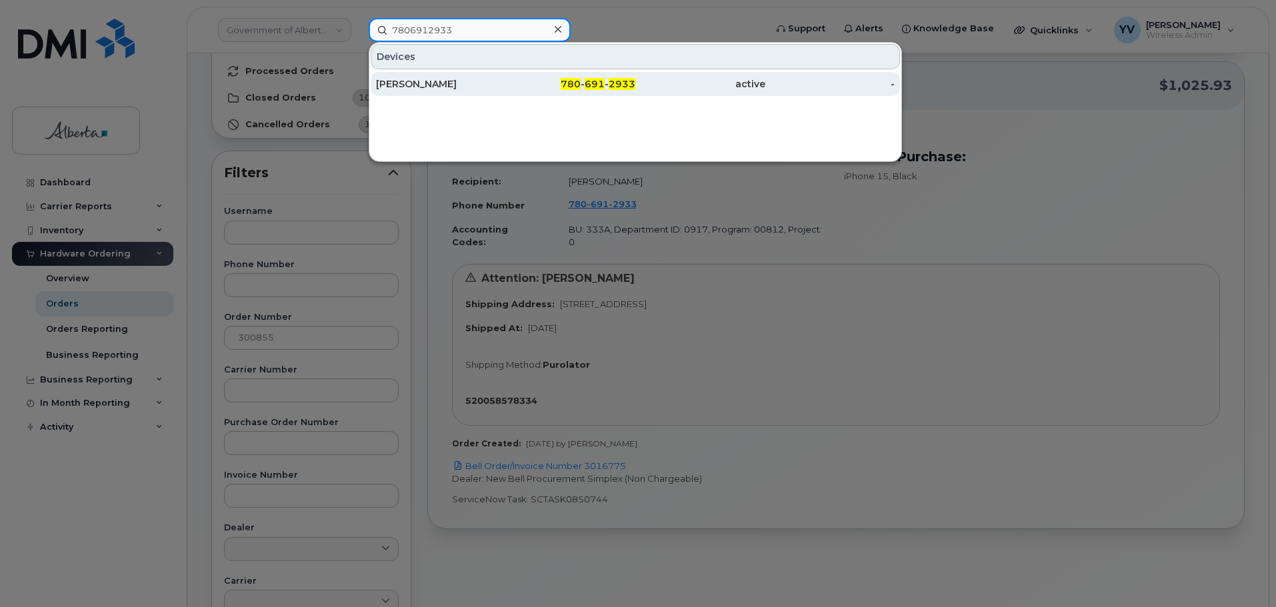
type input "7806912933"
click at [579, 83] on span "780" at bounding box center [571, 84] width 20 height 12
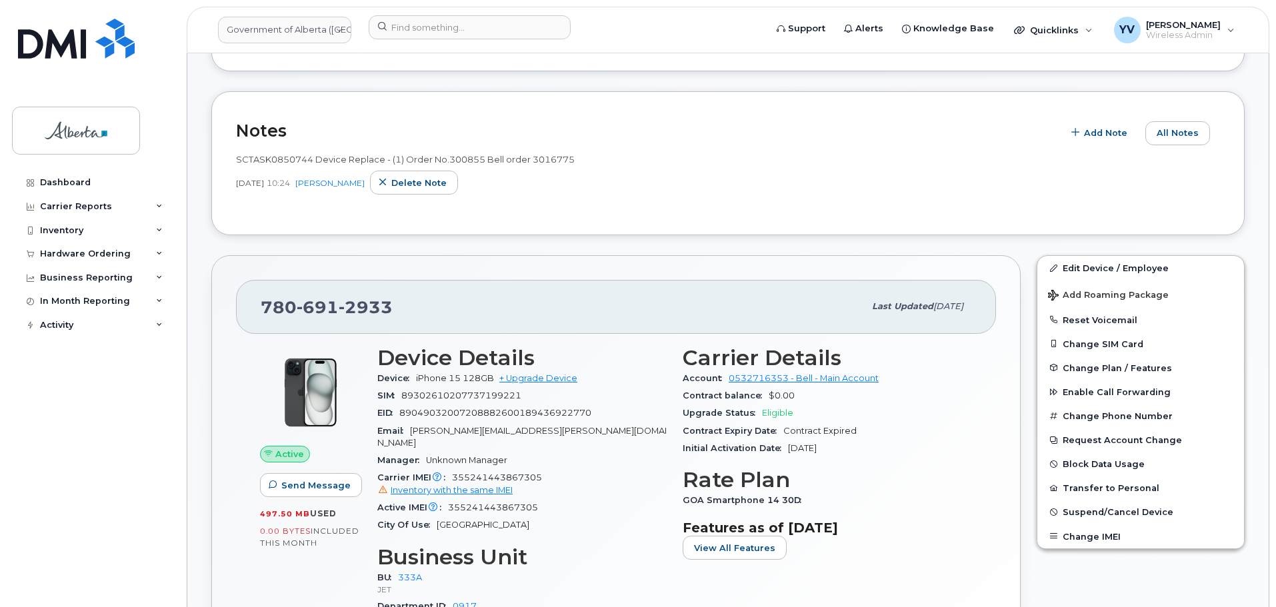
scroll to position [284, 0]
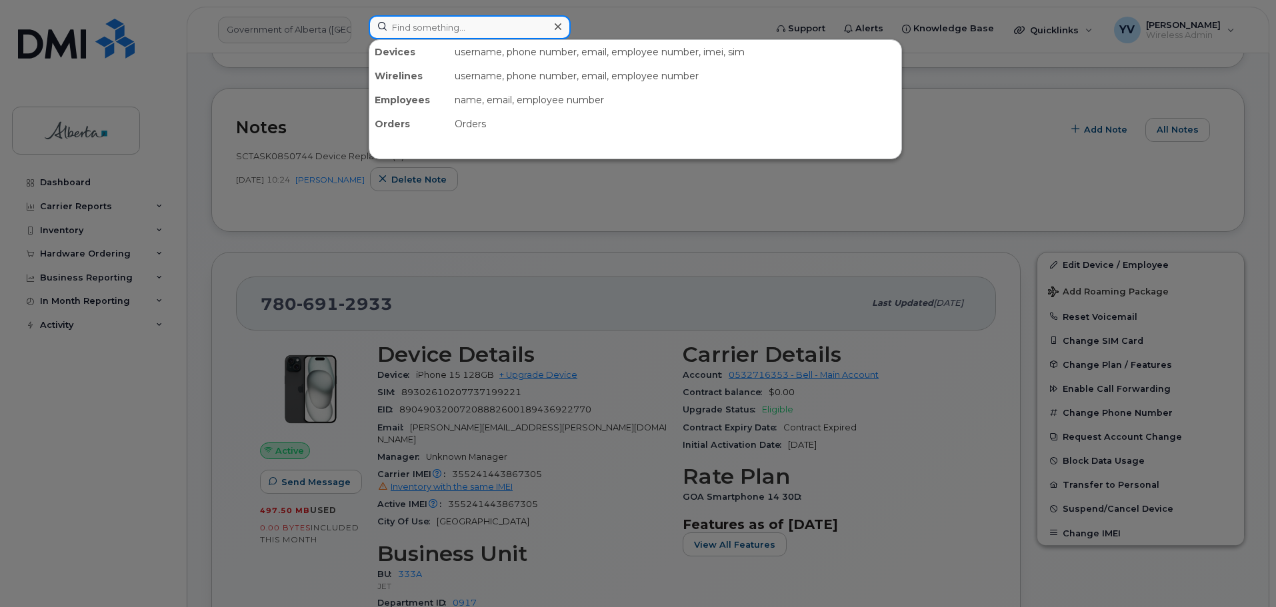
click at [413, 33] on input at bounding box center [470, 27] width 202 height 24
paste input "5873350218"
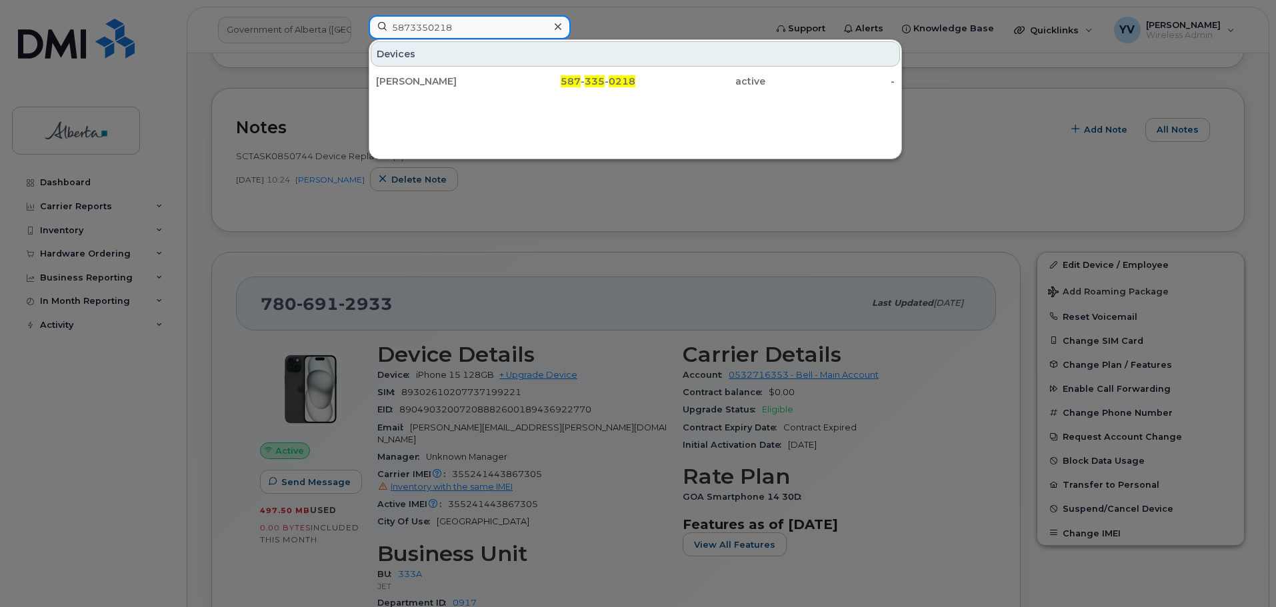
type input "5873350218"
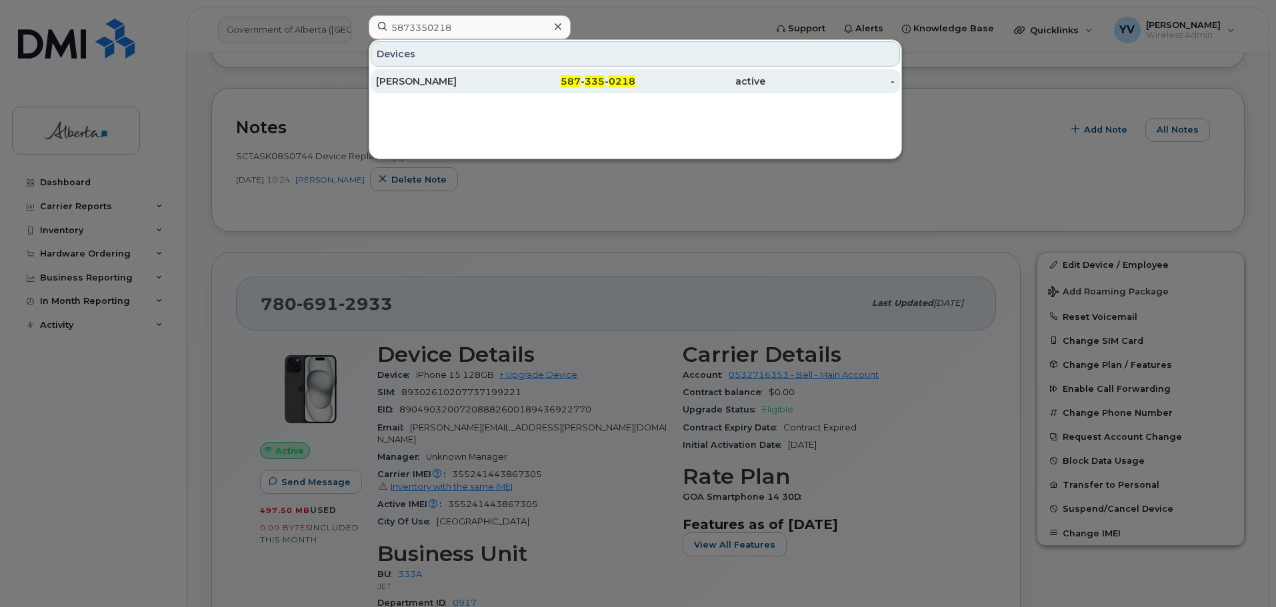
click at [611, 77] on span "0218" at bounding box center [622, 81] width 27 height 12
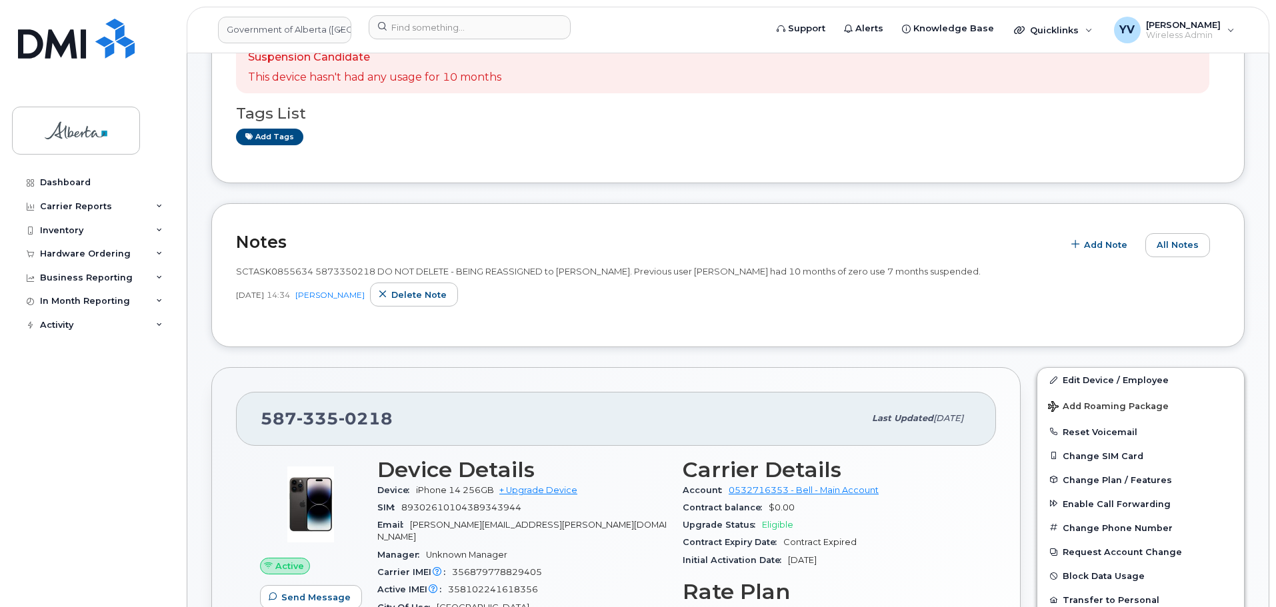
scroll to position [290, 0]
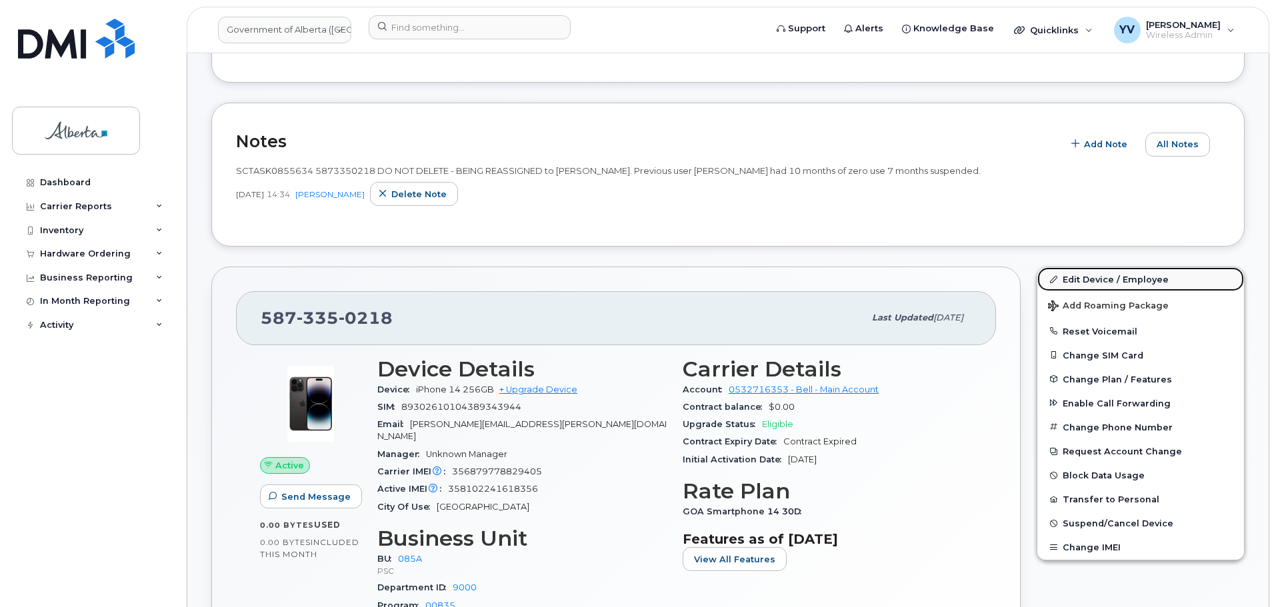
click at [1077, 277] on link "Edit Device / Employee" at bounding box center [1141, 279] width 207 height 24
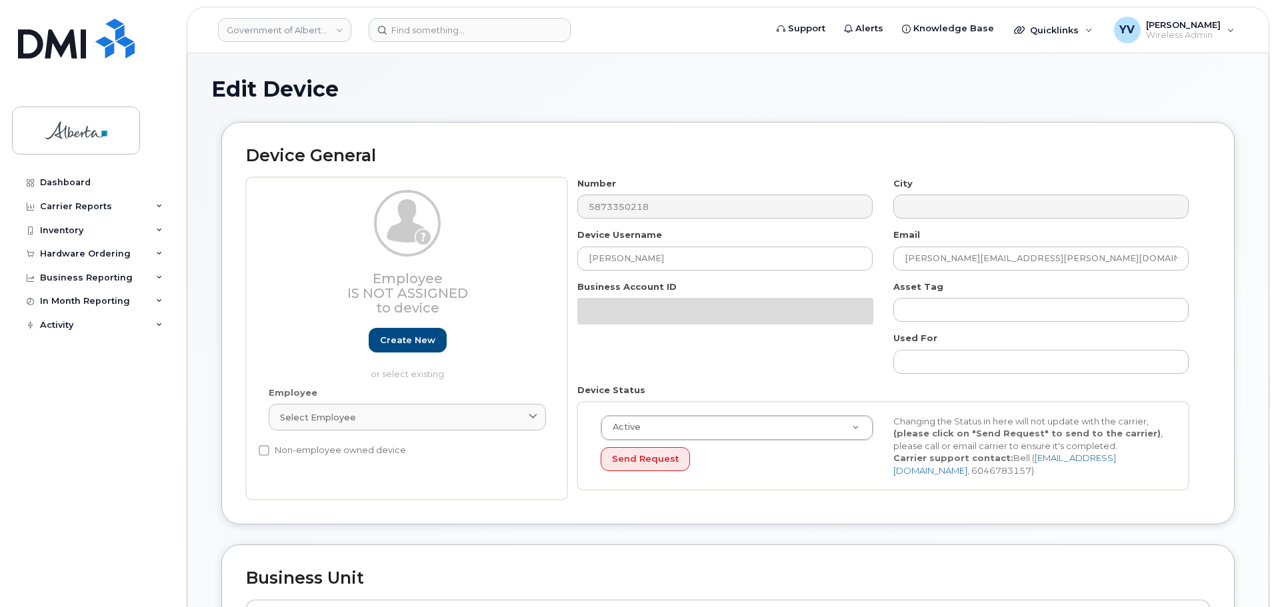
select select "4749745"
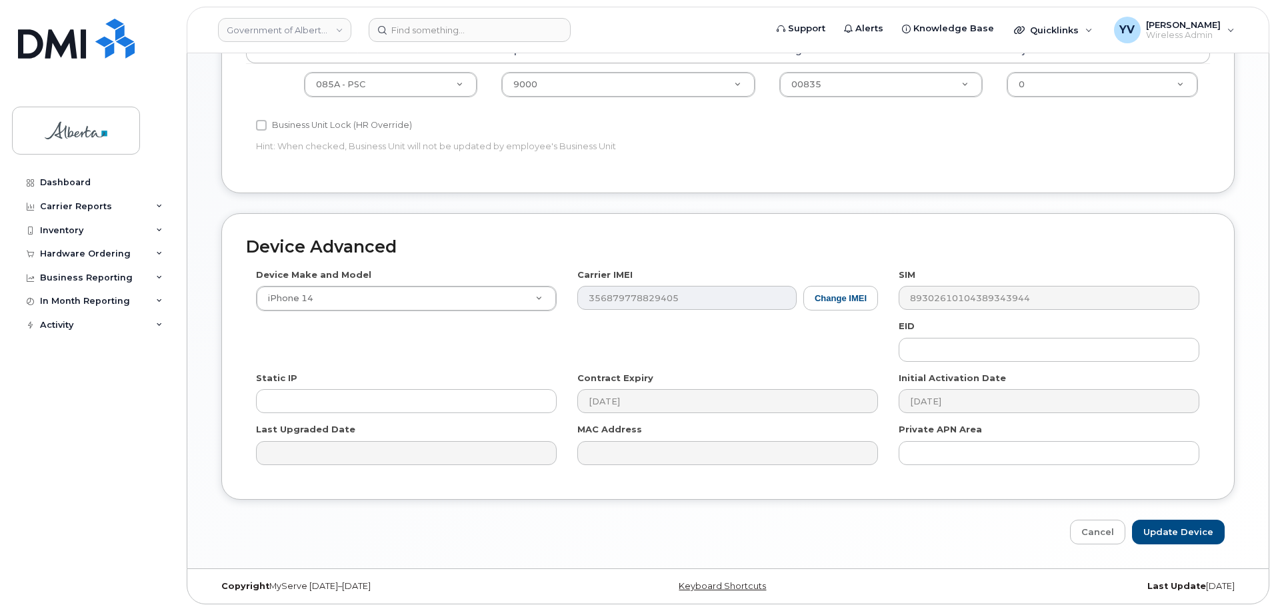
scroll to position [633, 0]
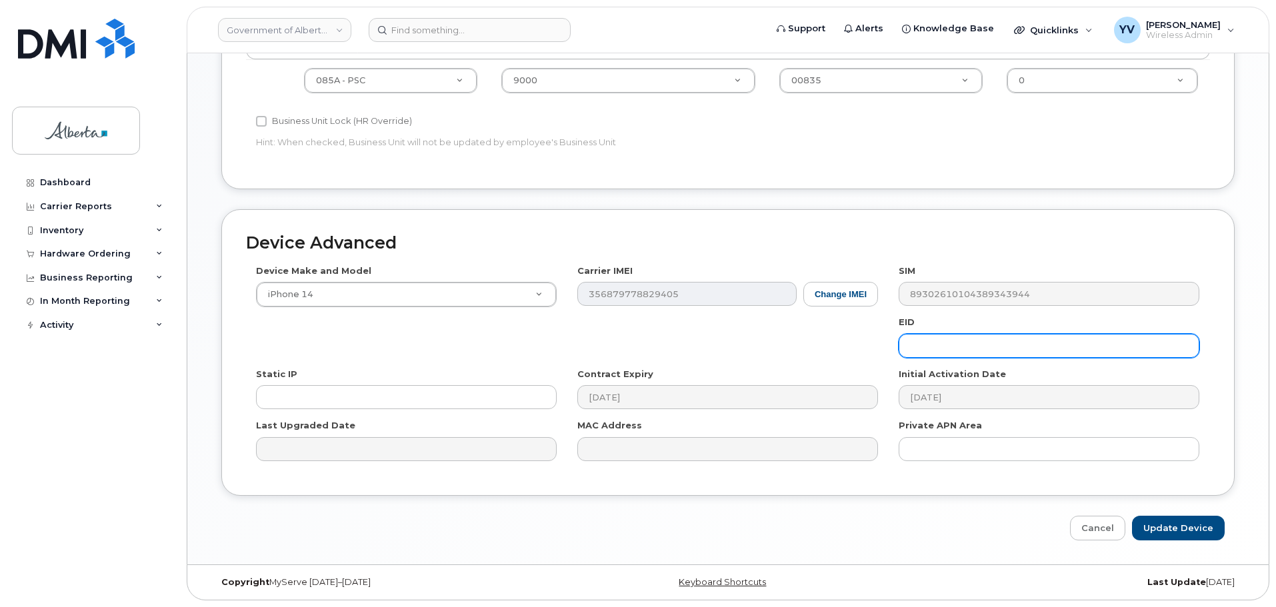
click at [915, 347] on input "text" at bounding box center [1049, 346] width 301 height 24
paste input "89049032007108882600159691595908"
type input "89049032007108882600159691595908"
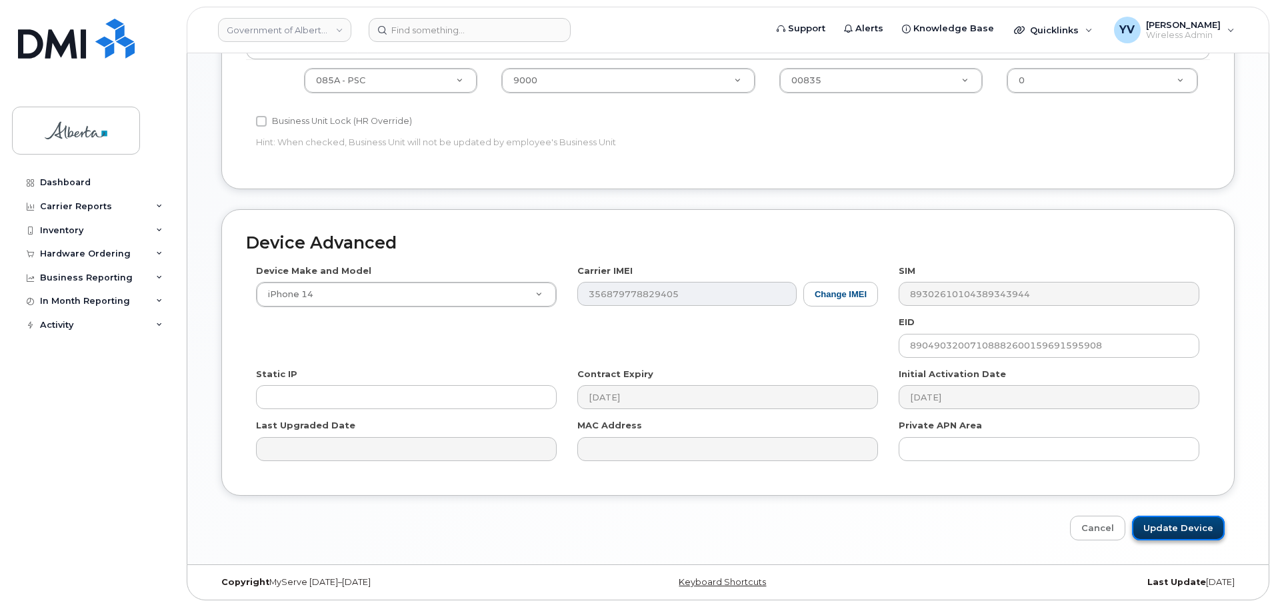
click at [1181, 528] on input "Update Device" at bounding box center [1178, 528] width 93 height 25
type input "Saving..."
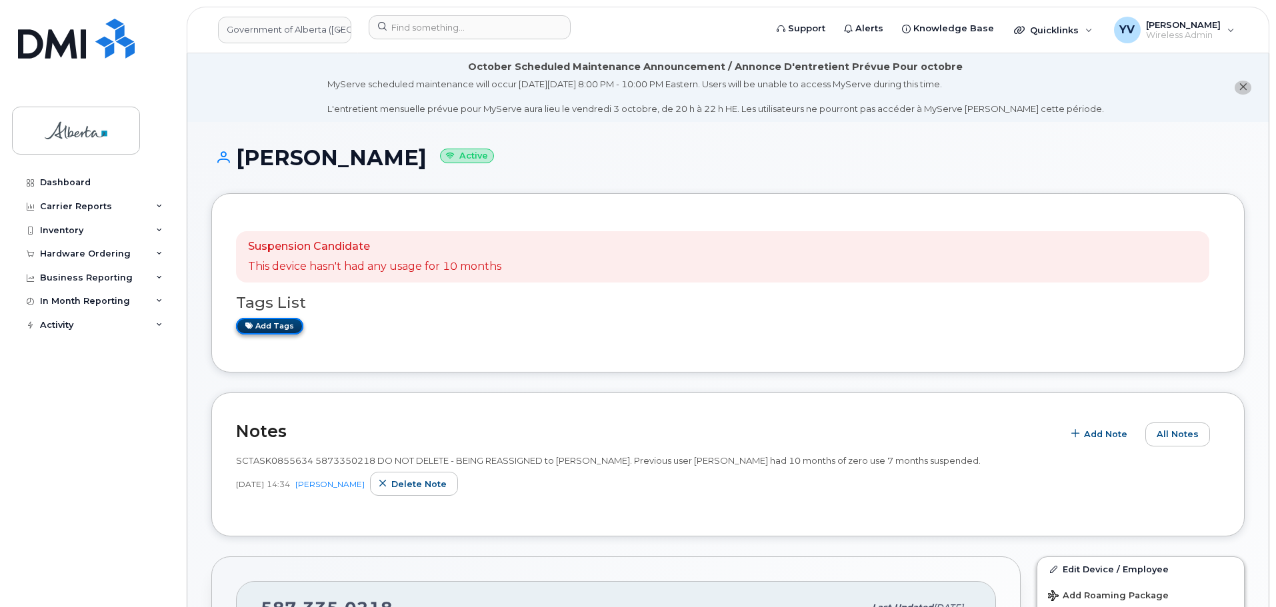
click at [263, 327] on link "Add tags" at bounding box center [269, 326] width 67 height 17
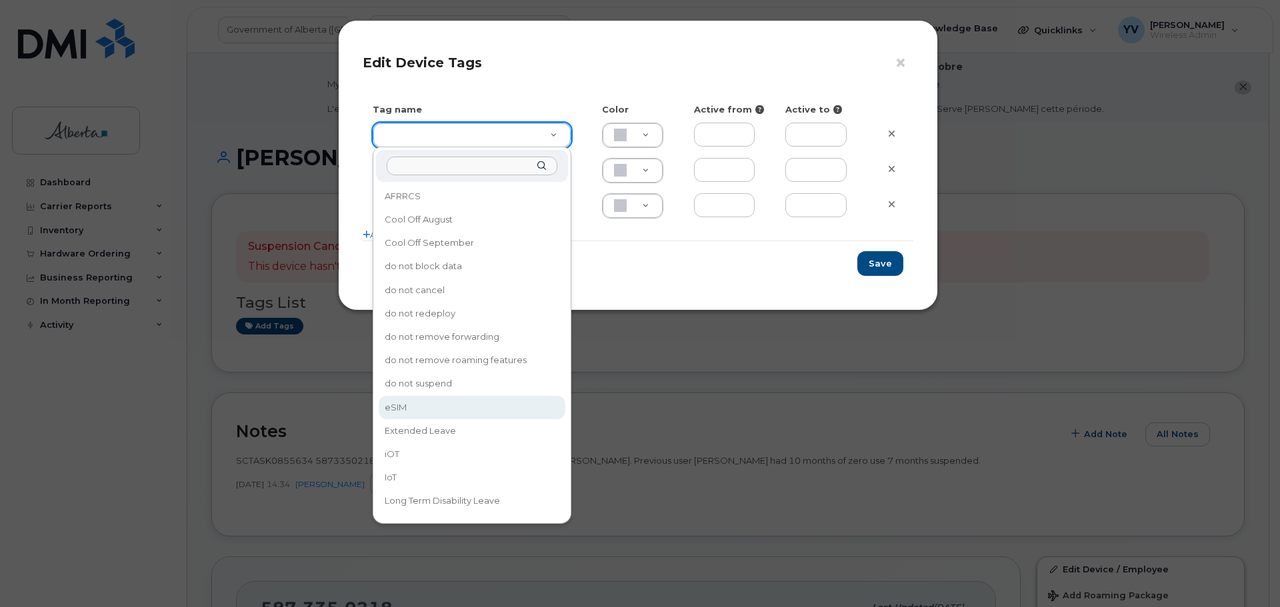
type input "eSIM"
type input "D6CDC1"
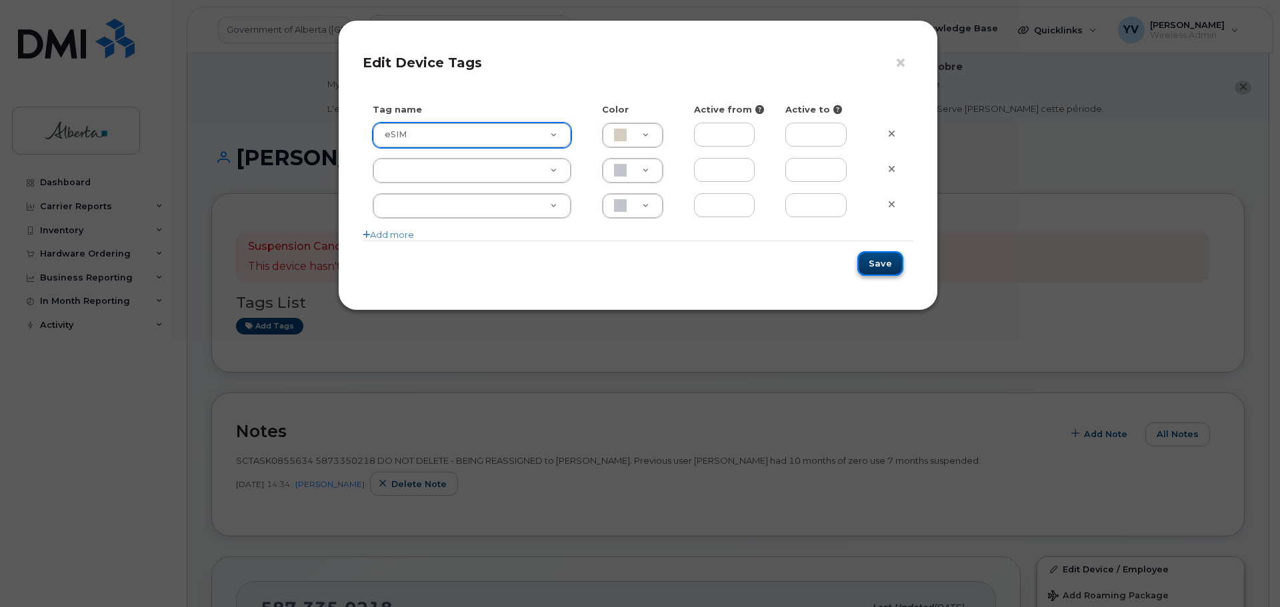
click at [891, 257] on button "Save" at bounding box center [880, 263] width 46 height 25
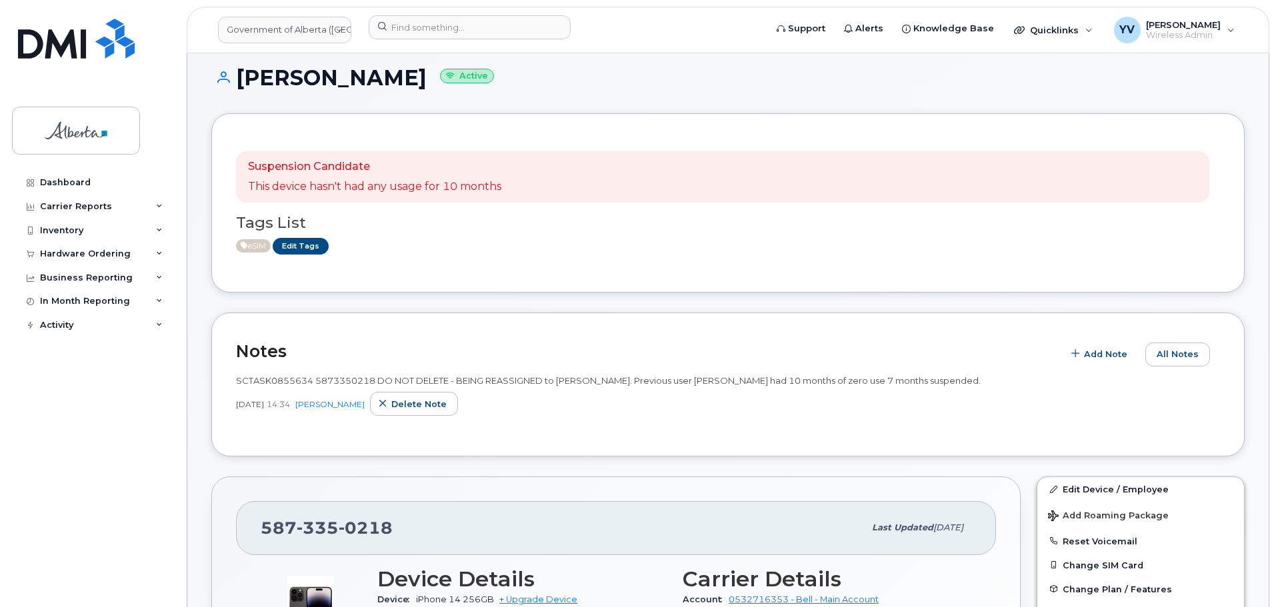
scroll to position [73, 0]
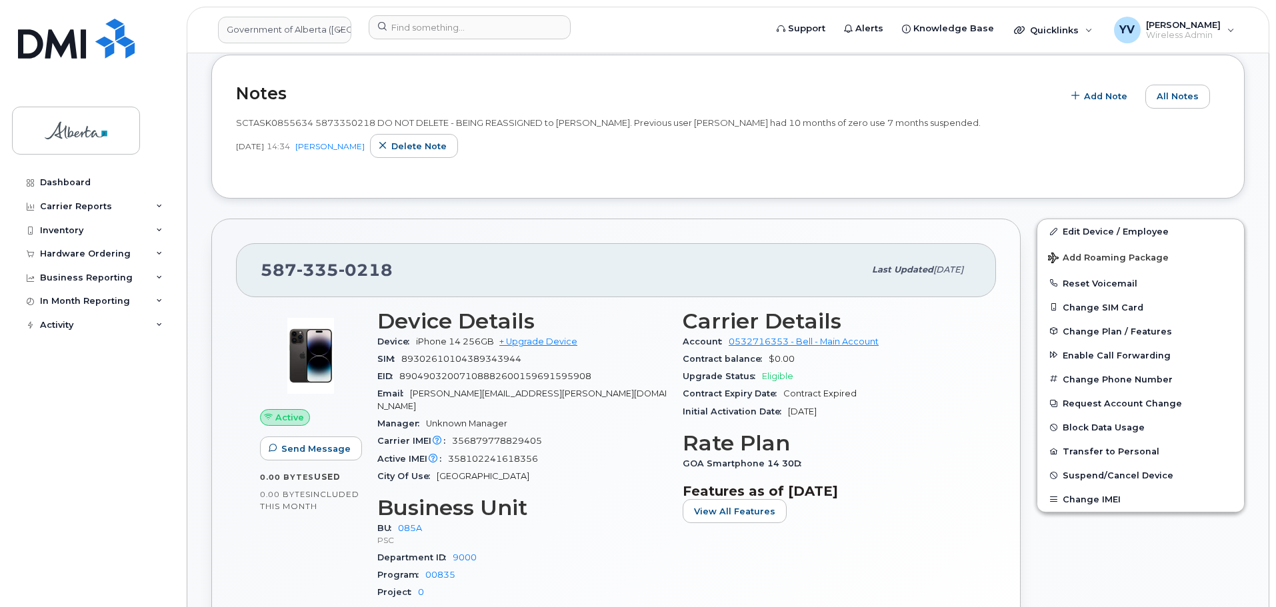
scroll to position [0, 0]
